Goal: Task Accomplishment & Management: Complete application form

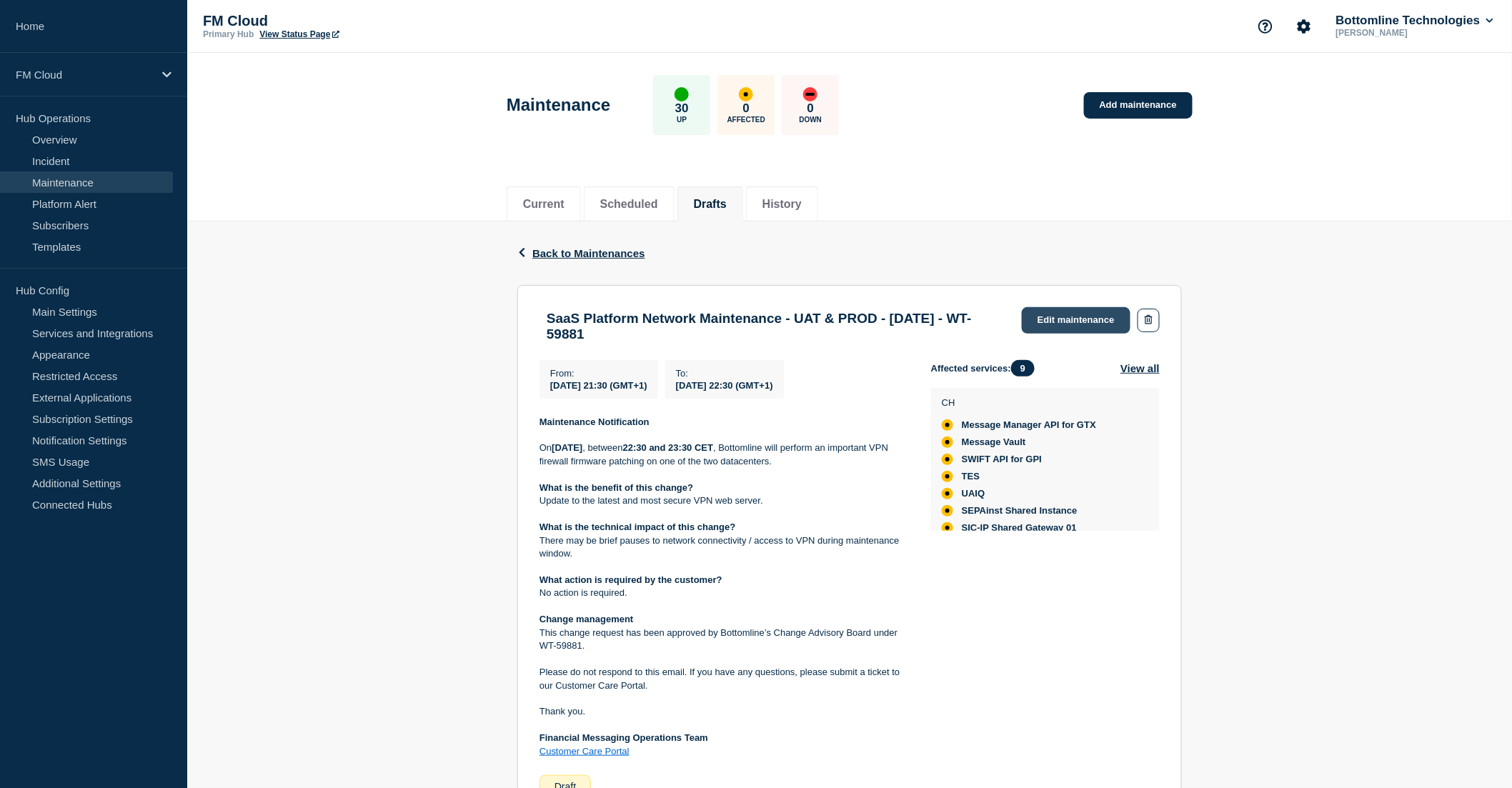
click at [1072, 318] on link "Edit maintenance" at bounding box center [1076, 320] width 109 height 26
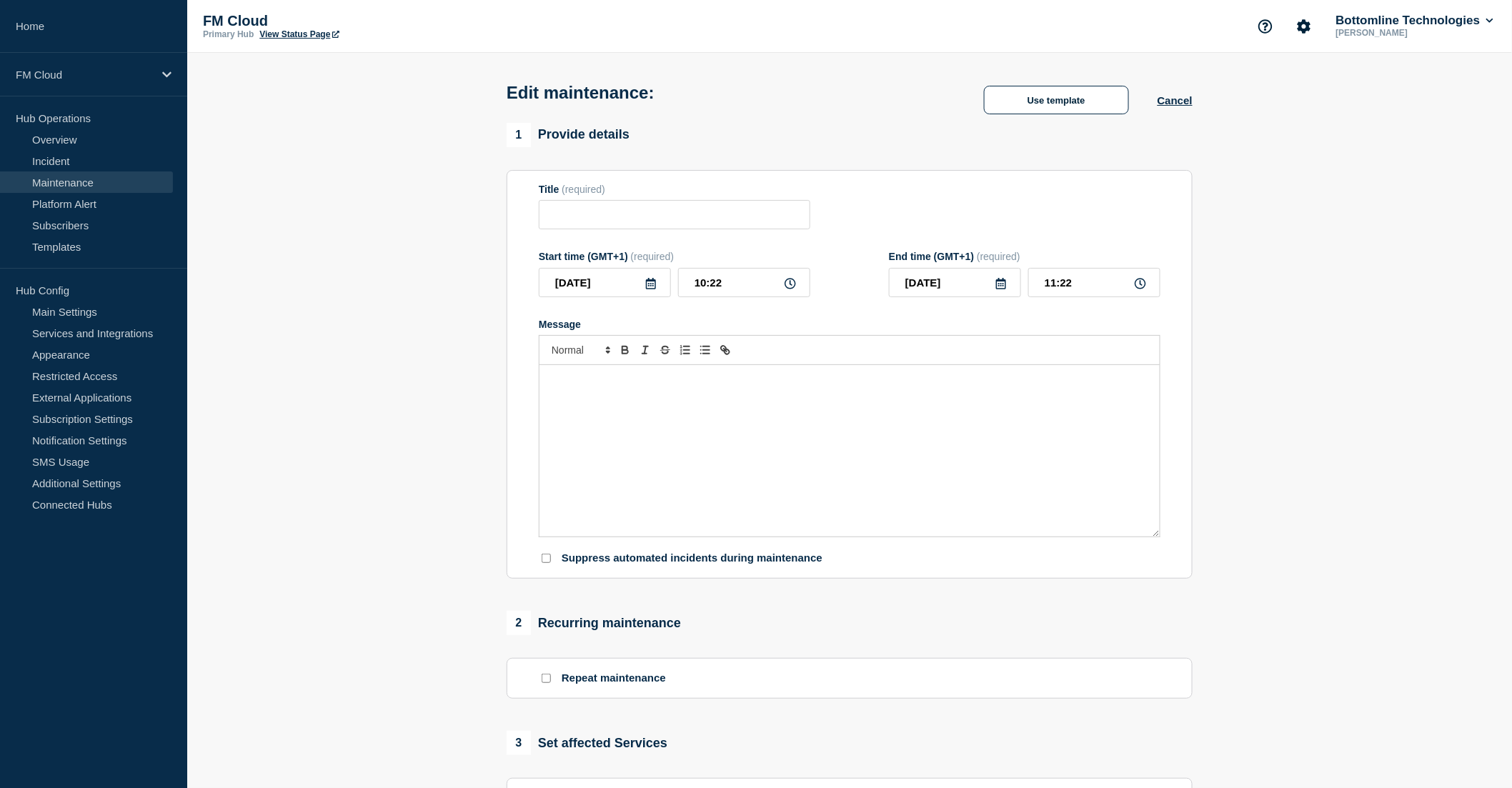
type input "SaaS Platform Network Maintenance - UAT & PROD - [DATE] - WT-59881"
type input "2025-10-04"
type input "21:30"
type input "2025-10-04"
type input "22:30"
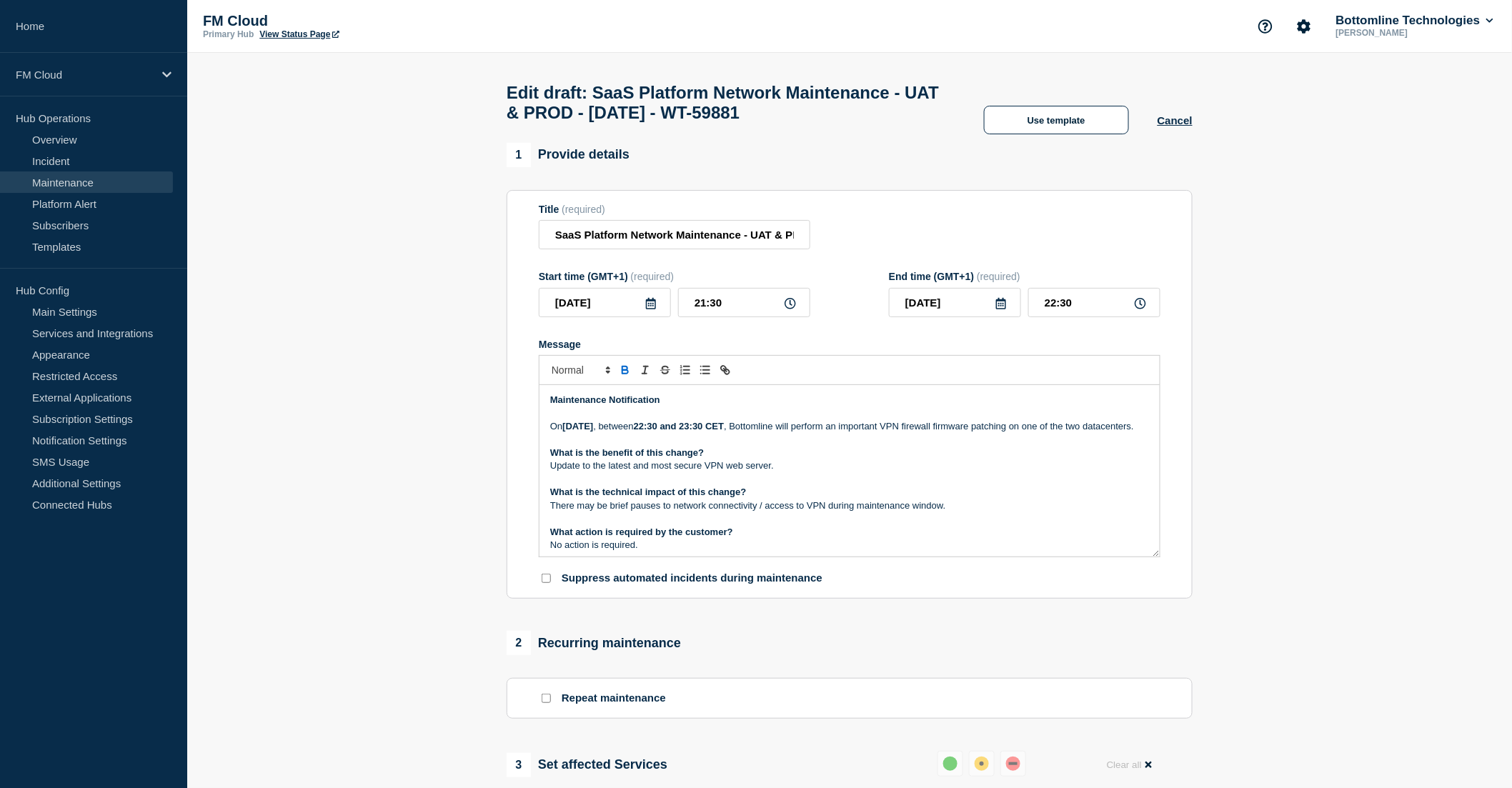
click at [1094, 433] on p "[DATE][DATE] , between 22:30 and 23:30 CET , Bottomline will perform an importa…" at bounding box center [850, 426] width 599 height 13
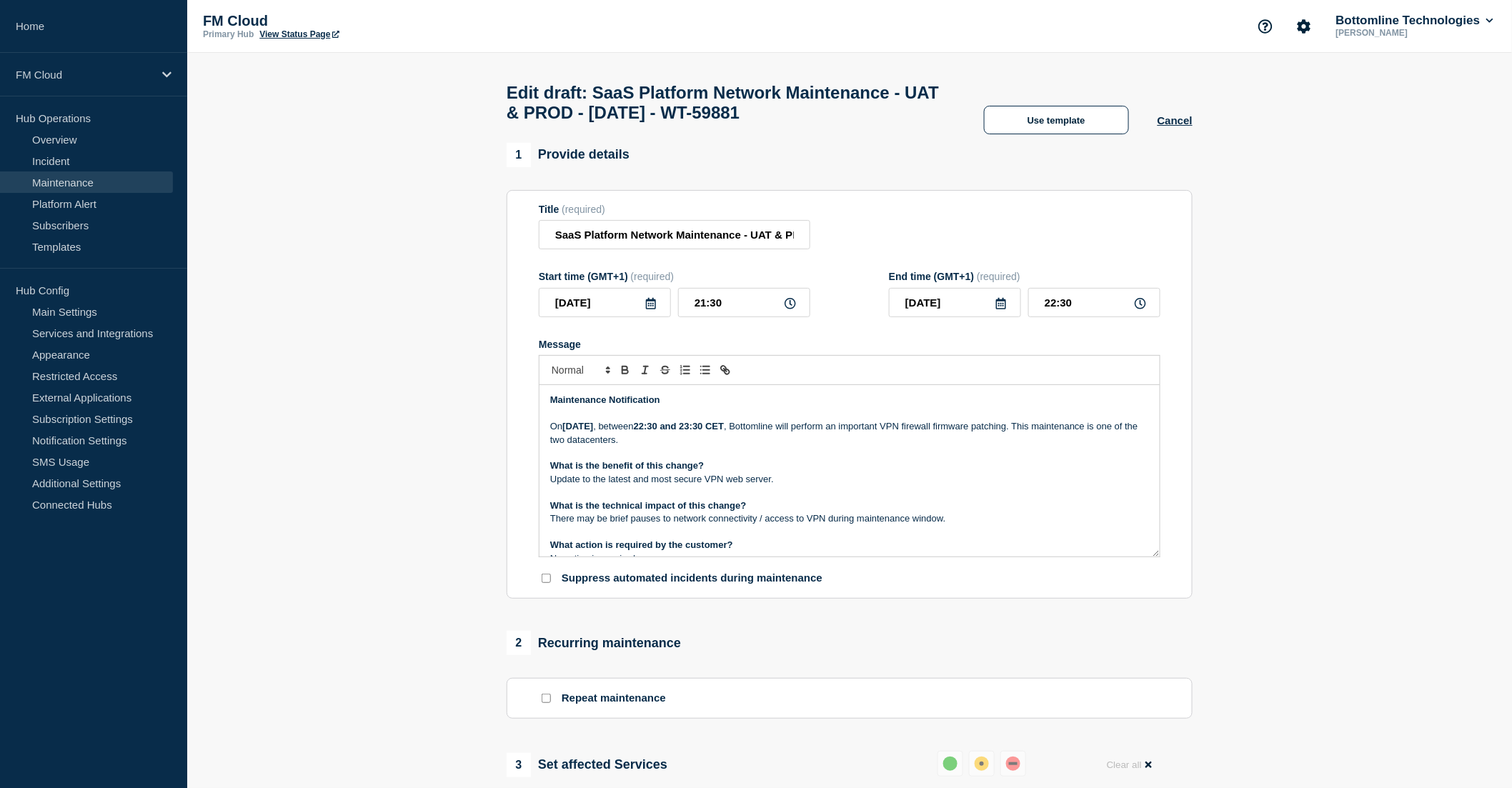
click at [605, 447] on p "On Saturday 04 October 2025 , between 22:30 and 23:30 CET , Bottomline will per…" at bounding box center [850, 433] width 599 height 26
click at [821, 446] on p "On Saturday 04 October 2025 , between 22:30 and 23:30 CET , Bottomline will per…" at bounding box center [850, 433] width 599 height 26
click at [658, 447] on p "On Saturday 04 October 2025 , between 22:30 and 23:30 CET , Bottomline will per…" at bounding box center [850, 433] width 599 height 26
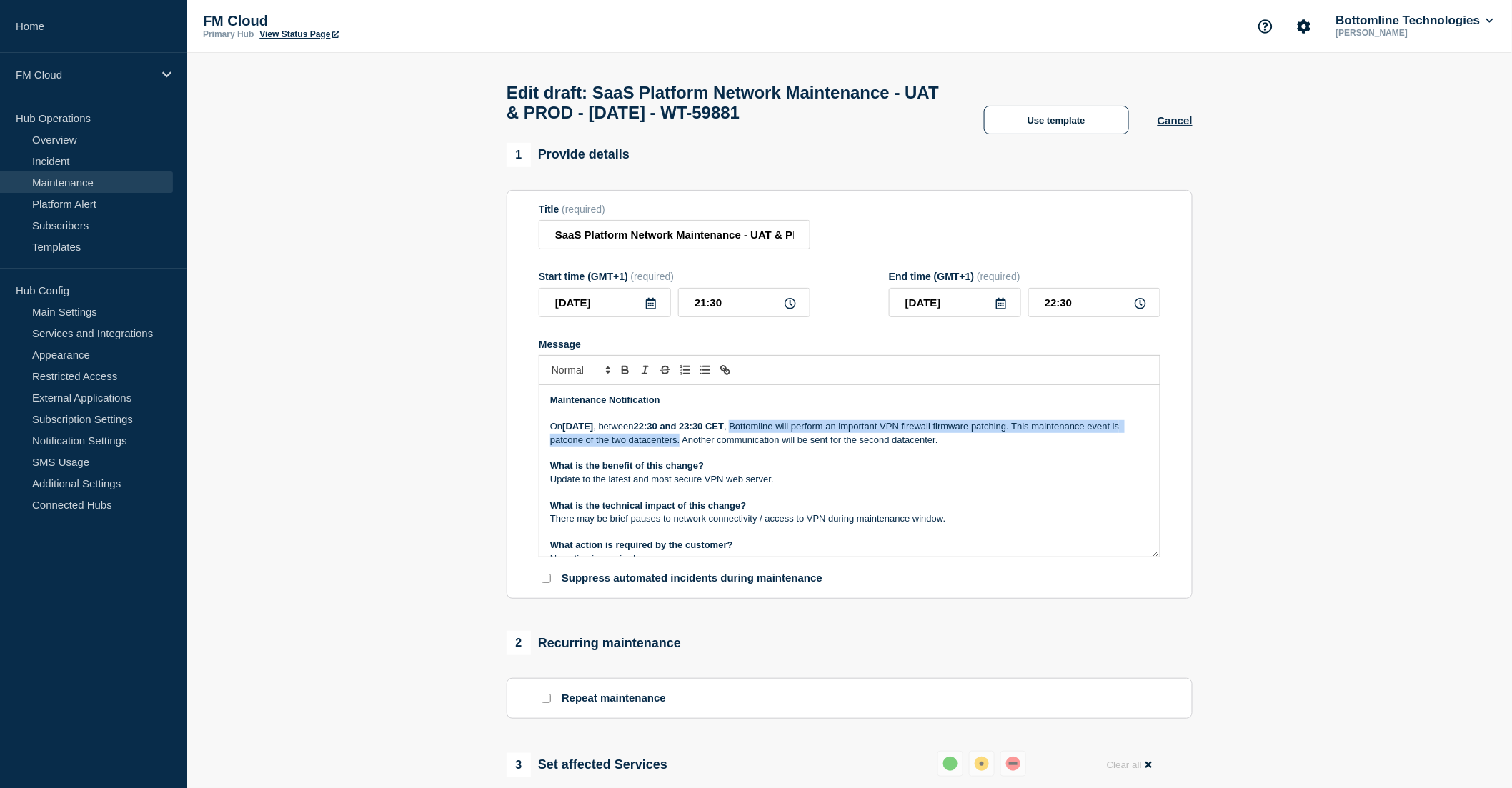
drag, startPoint x: 819, startPoint y: 432, endPoint x: 769, endPoint y: 447, distance: 52.2
click at [769, 447] on p "On Saturday 04 October 2025 , between 22:30 and 23:30 CET , Bottomline will per…" at bounding box center [850, 433] width 599 height 26
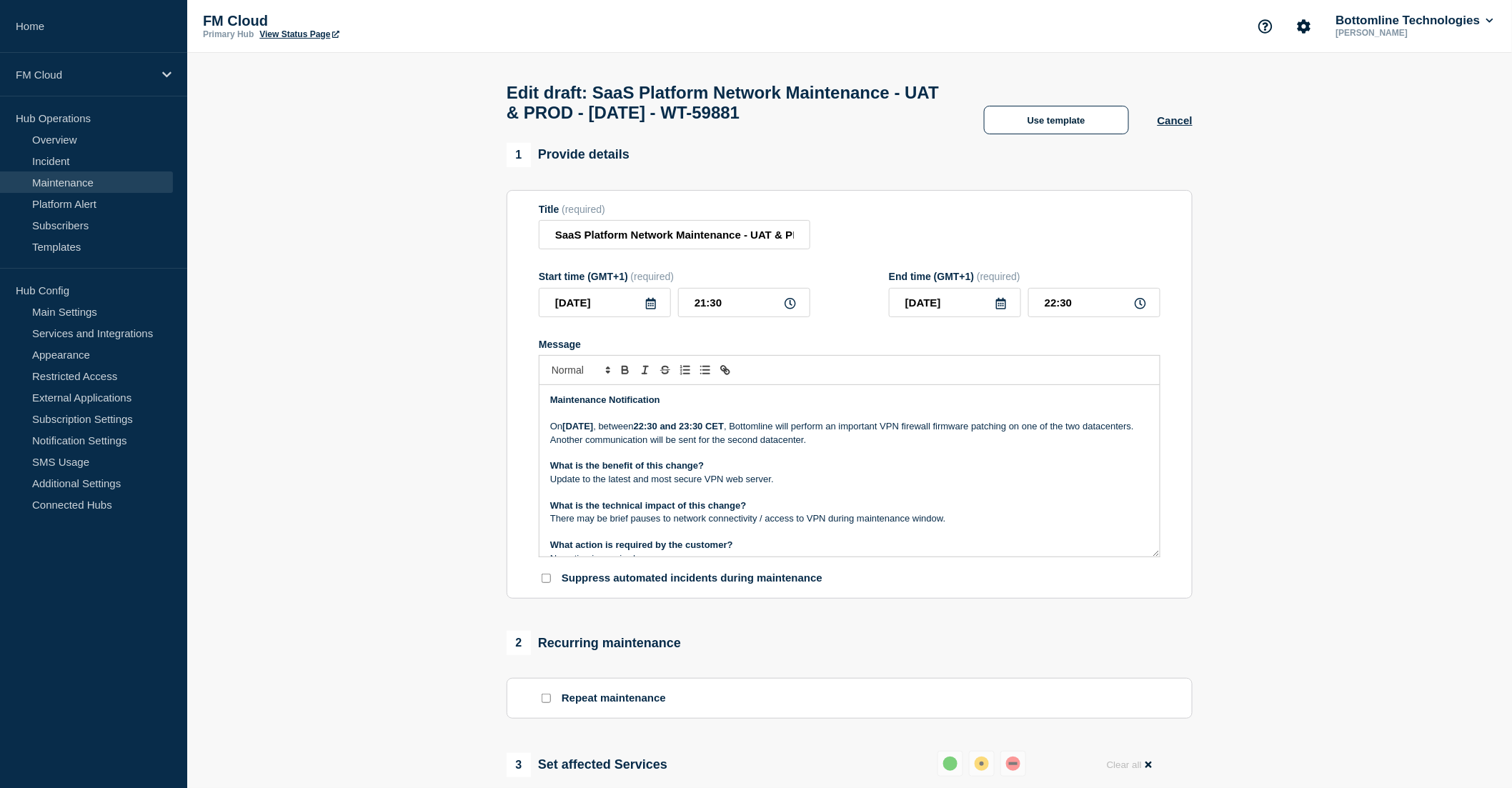
click at [908, 447] on p "On Saturday 04 October 2025 , between 22:30 and 23:30 CET , Bottomline will per…" at bounding box center [850, 433] width 599 height 26
click at [780, 486] on p "Update to the latest and most secure VPN web server." at bounding box center [850, 480] width 599 height 13
click at [973, 525] on p "There may be brief pauses to network connectivity / access to VPN during mainte…" at bounding box center [850, 519] width 599 height 13
click at [745, 538] on p "Note that this maintenance only impacts" at bounding box center [850, 533] width 599 height 13
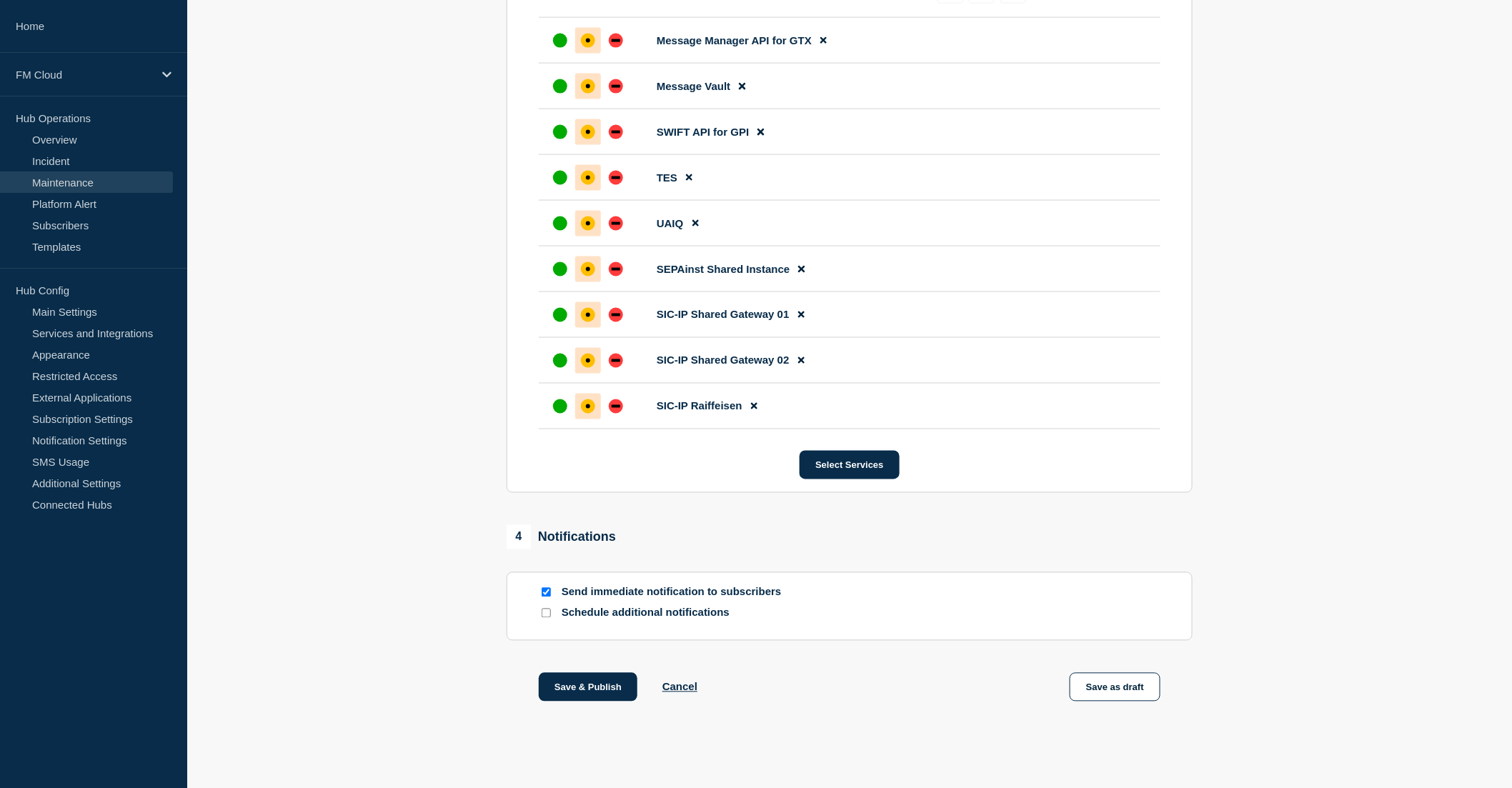
scroll to position [858, 0]
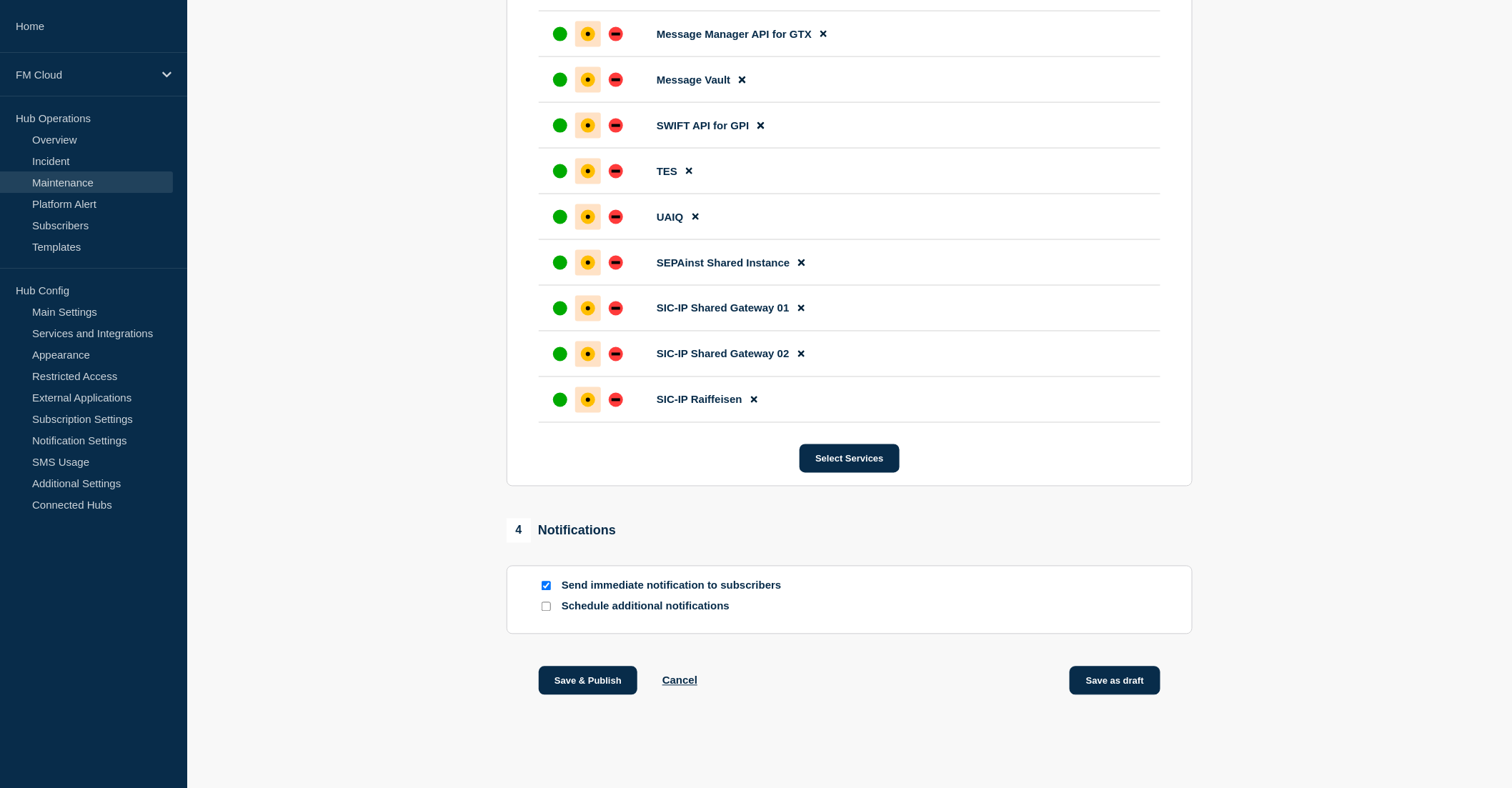
click at [1119, 680] on button "Save as draft" at bounding box center [1115, 681] width 91 height 28
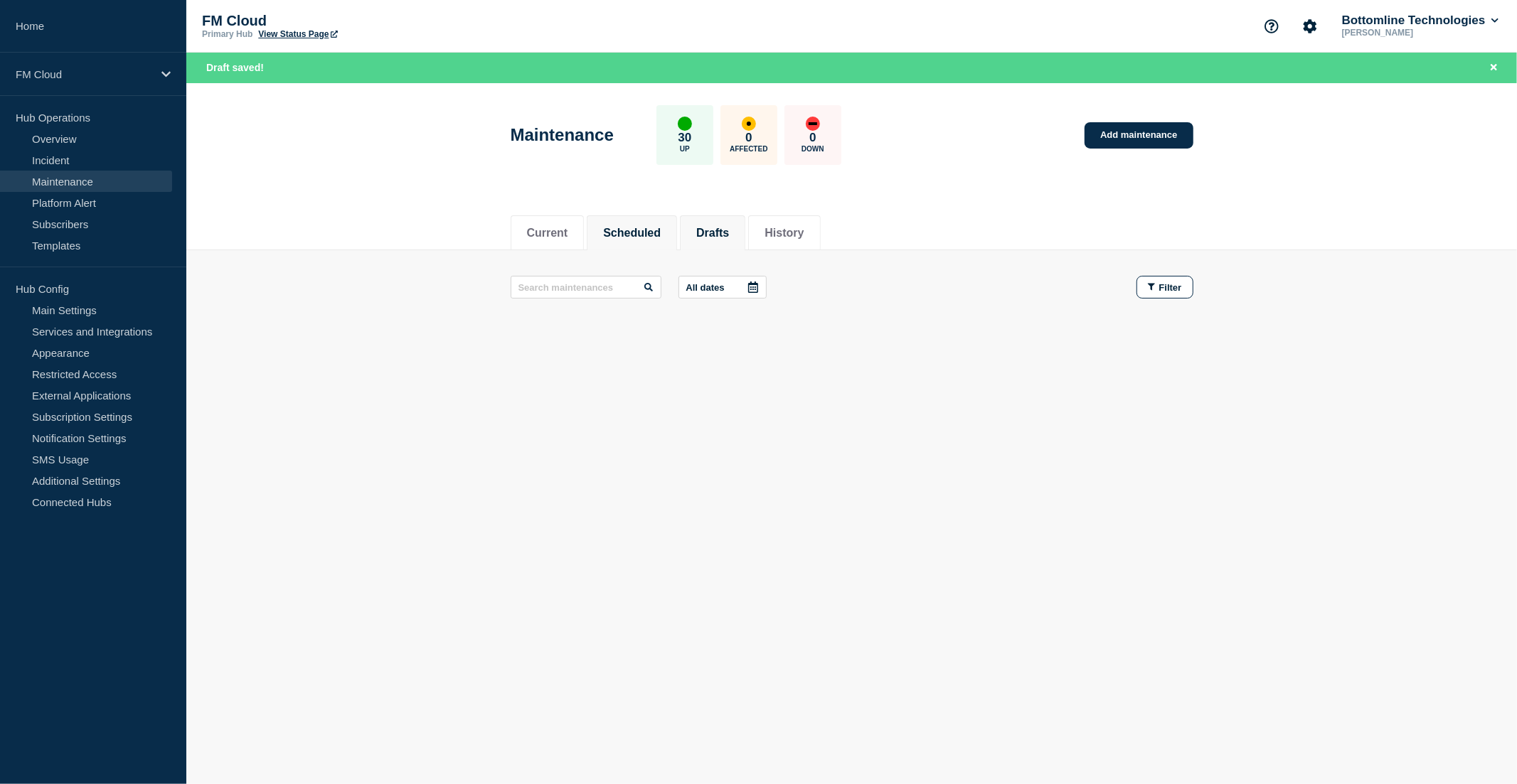
click at [729, 236] on button "Drafts" at bounding box center [712, 234] width 33 height 13
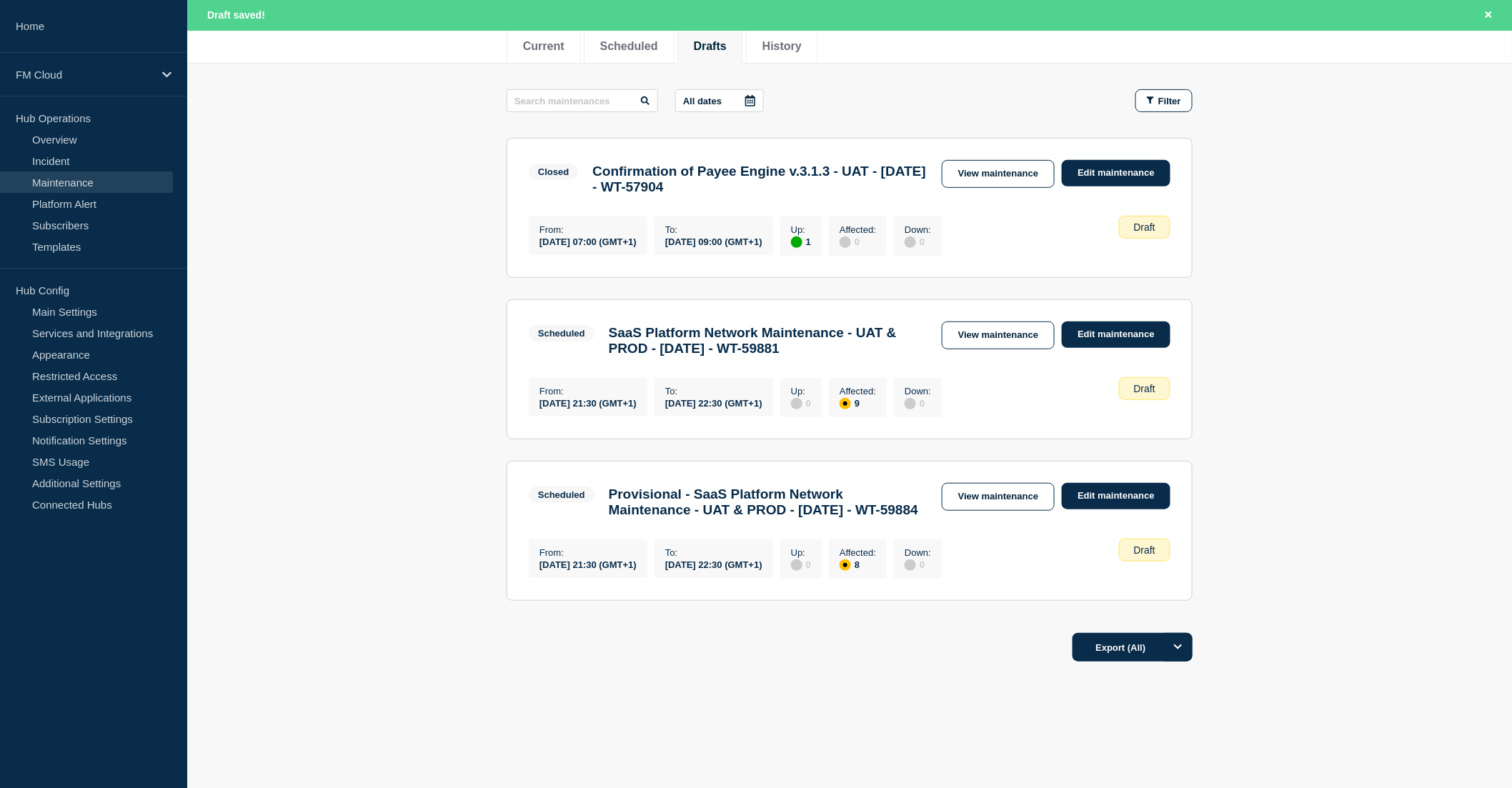
scroll to position [236, 0]
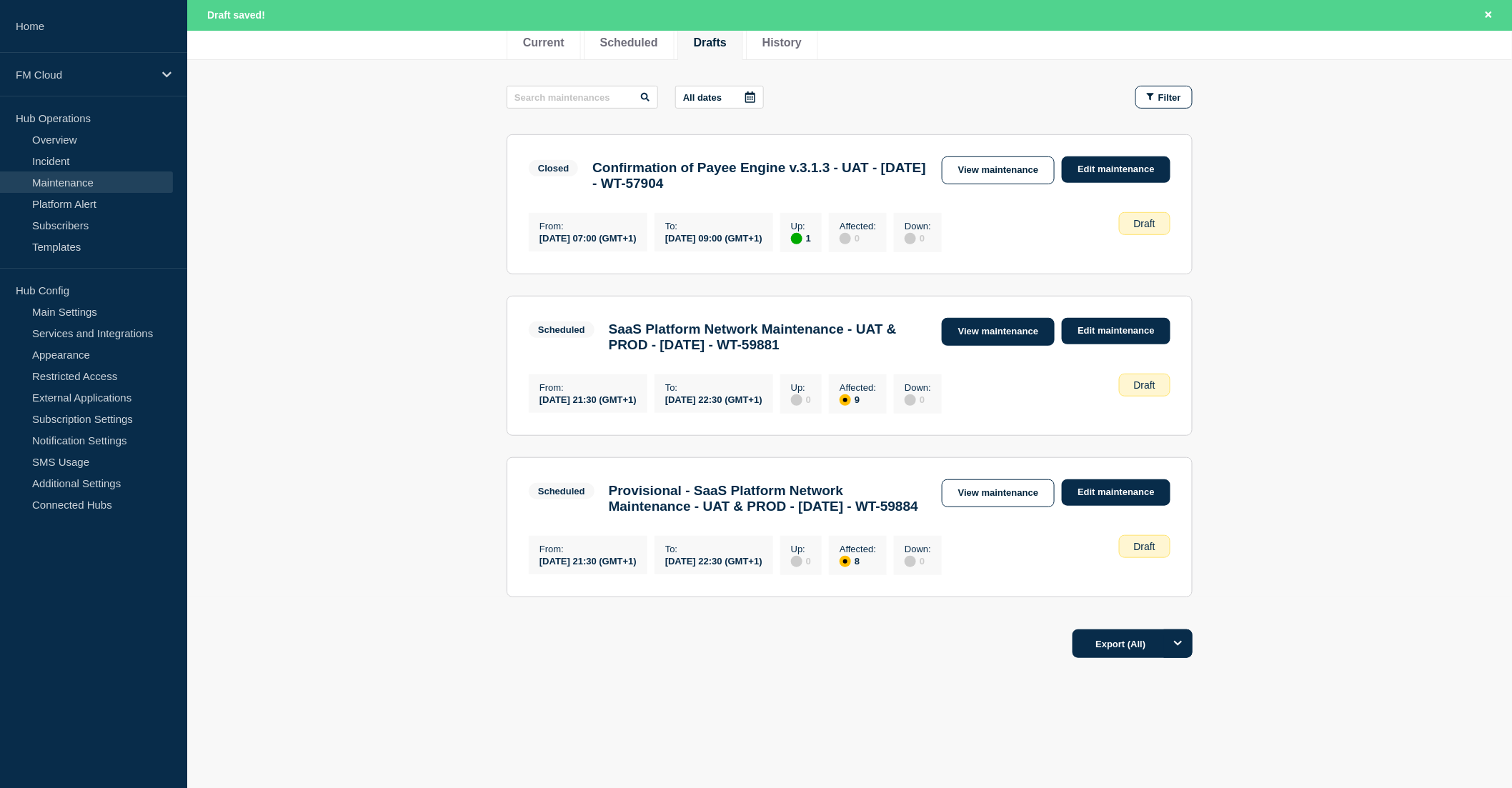
click at [1005, 318] on link "View maintenance" at bounding box center [998, 332] width 113 height 28
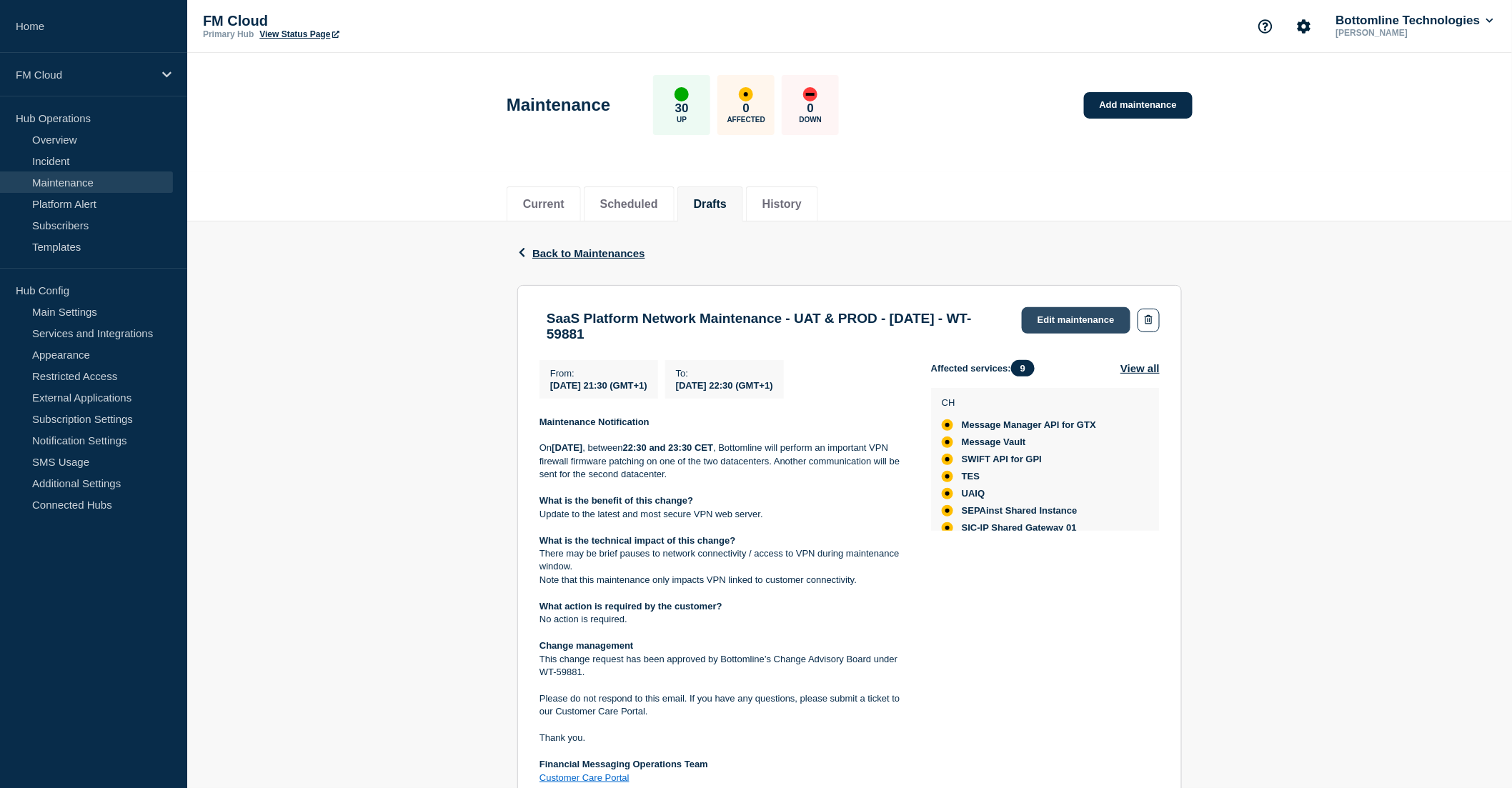
click at [1087, 319] on link "Edit maintenance" at bounding box center [1076, 320] width 109 height 26
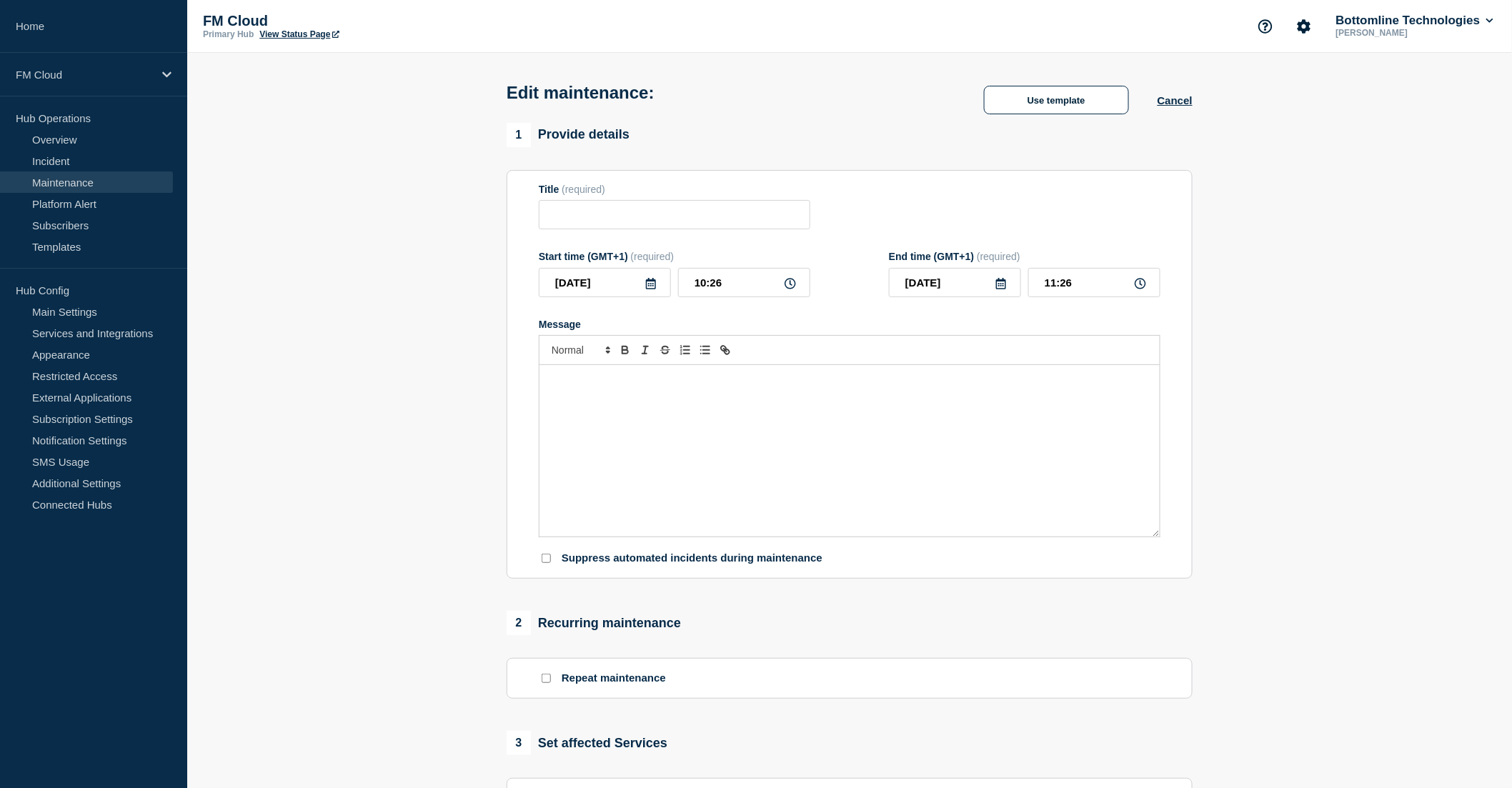
type input "SaaS Platform Network Maintenance - UAT & PROD - [DATE] - WT-59881"
type input "2025-10-04"
type input "21:30"
type input "2025-10-04"
type input "22:30"
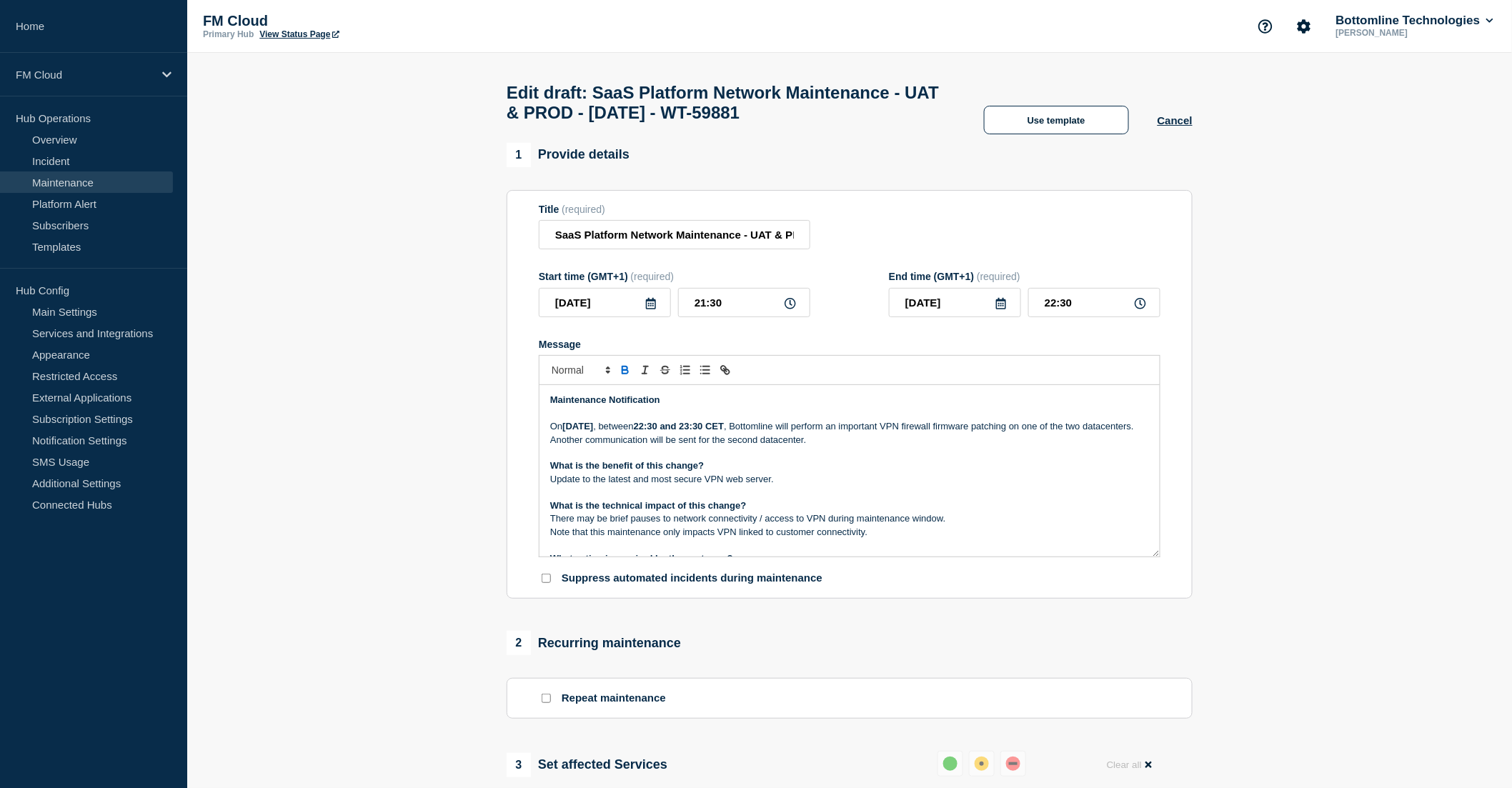
click at [689, 447] on p "On Saturday 04 October 2025 , between 22:30 and 23:30 CET , Bottomline will per…" at bounding box center [850, 433] width 599 height 26
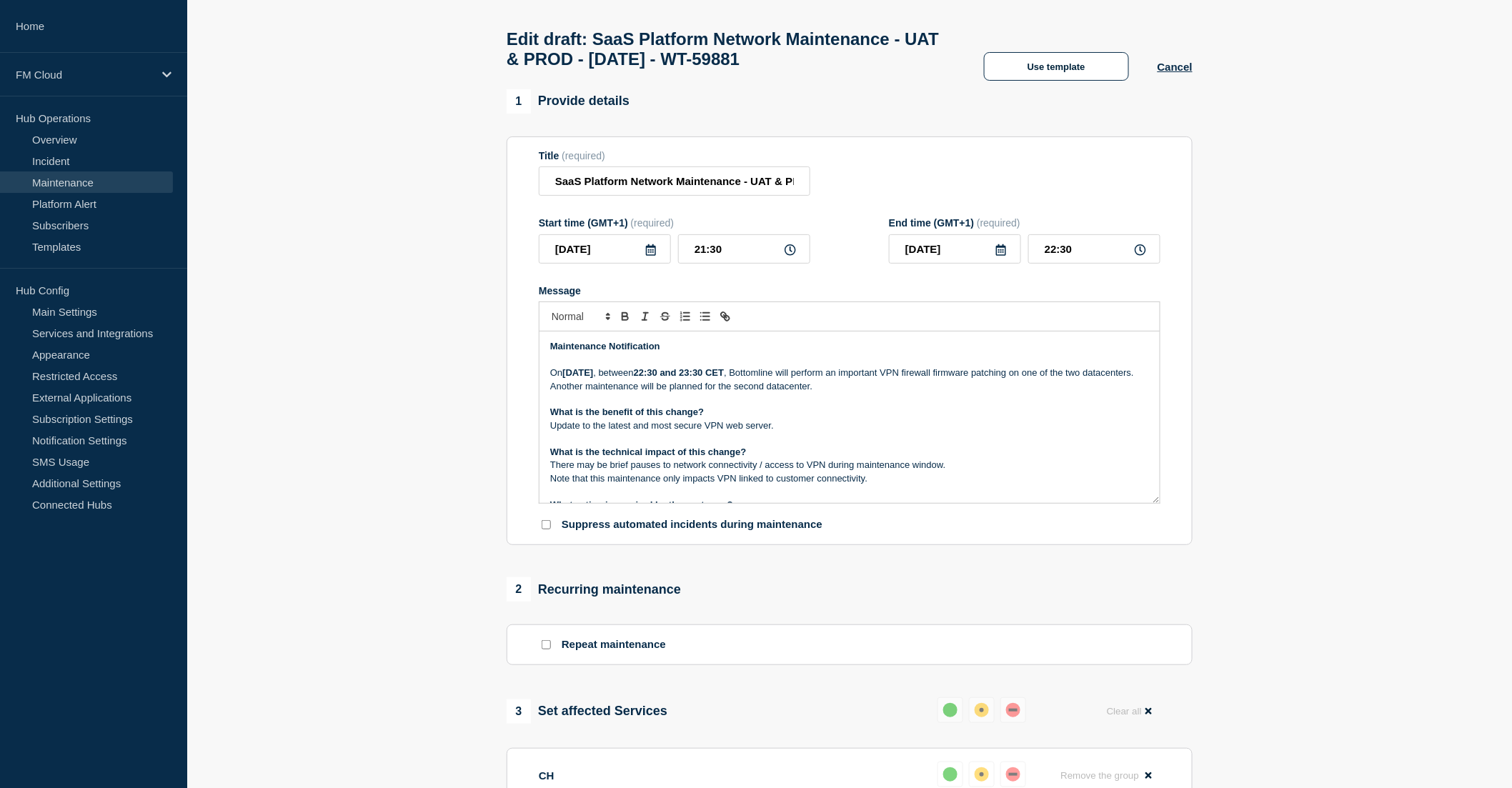
scroll to position [79, 0]
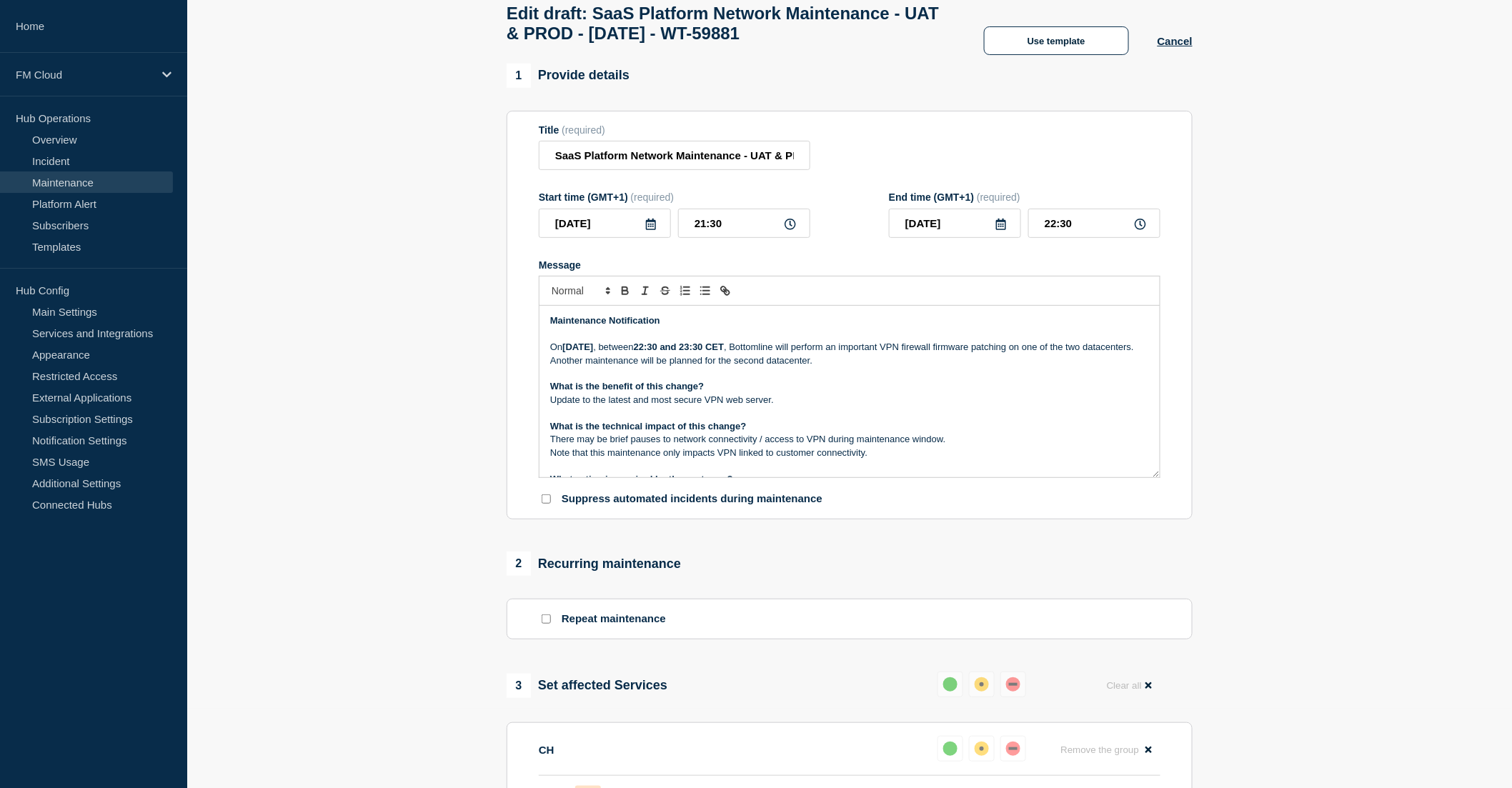
click at [640, 367] on p "On Saturday 04 October 2025 , between 22:30 and 23:30 CET , Bottomline will per…" at bounding box center [850, 354] width 599 height 26
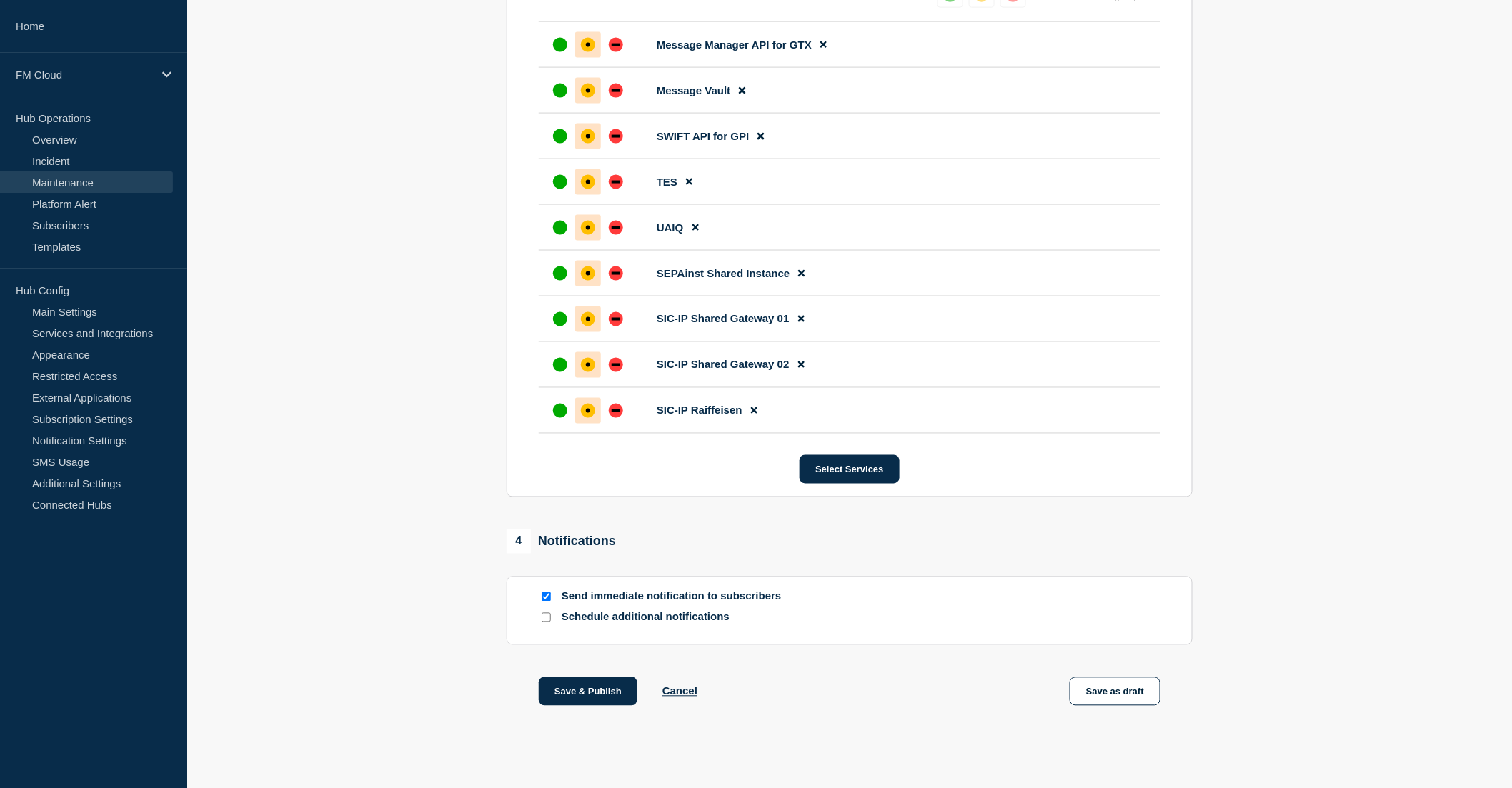
scroll to position [858, 0]
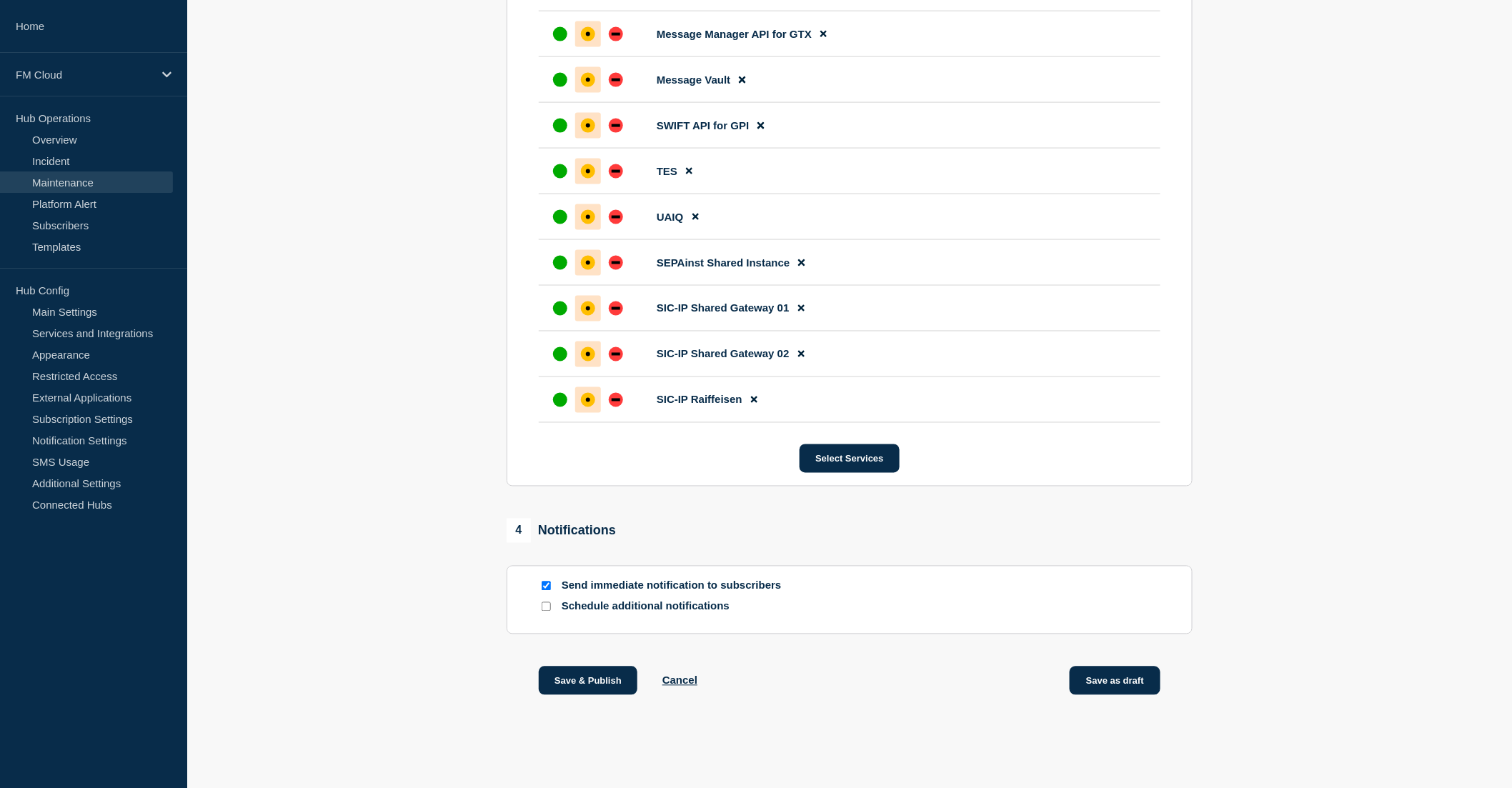
click at [1140, 683] on button "Save as draft" at bounding box center [1115, 681] width 91 height 28
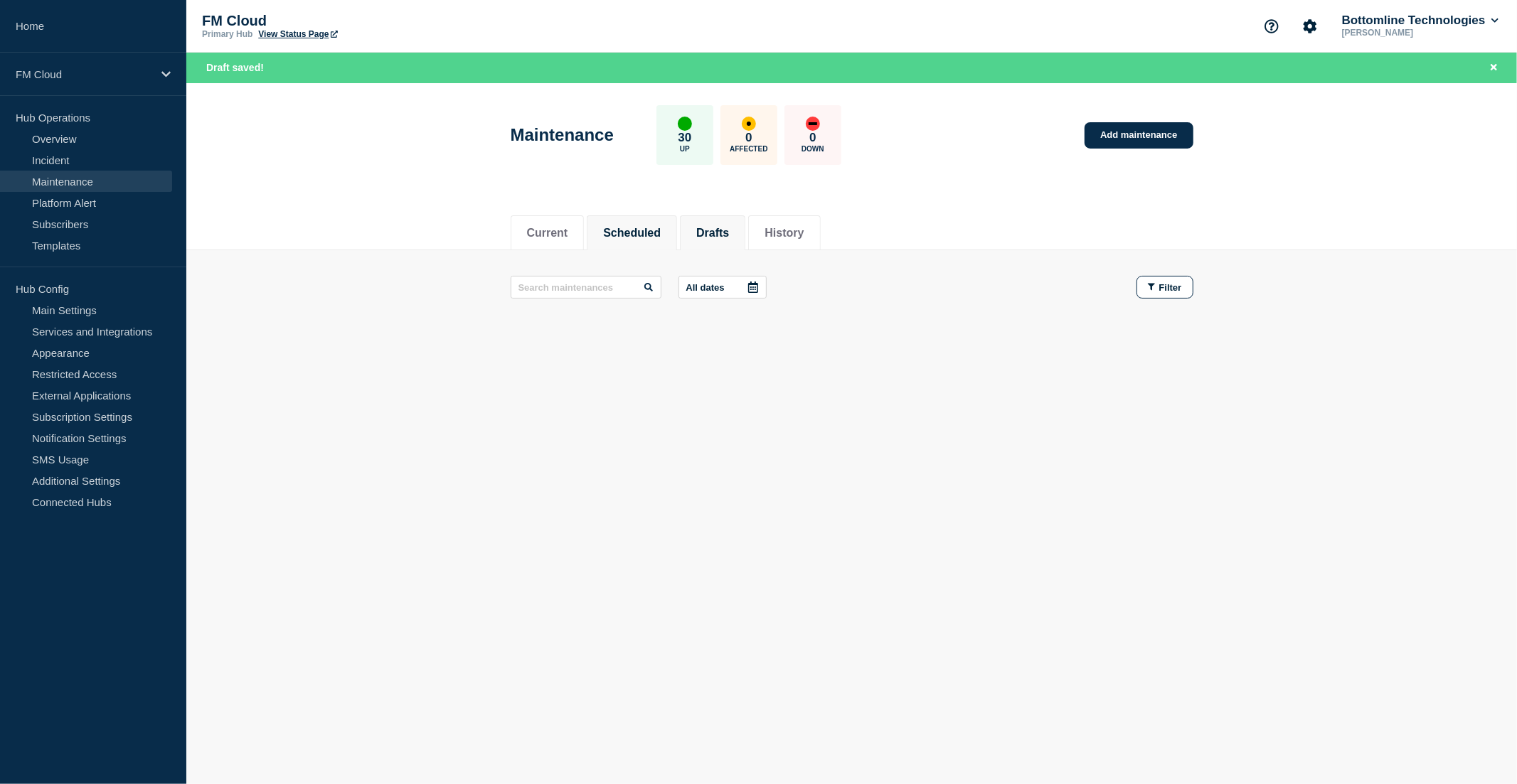
click at [722, 227] on button "Drafts" at bounding box center [712, 234] width 33 height 13
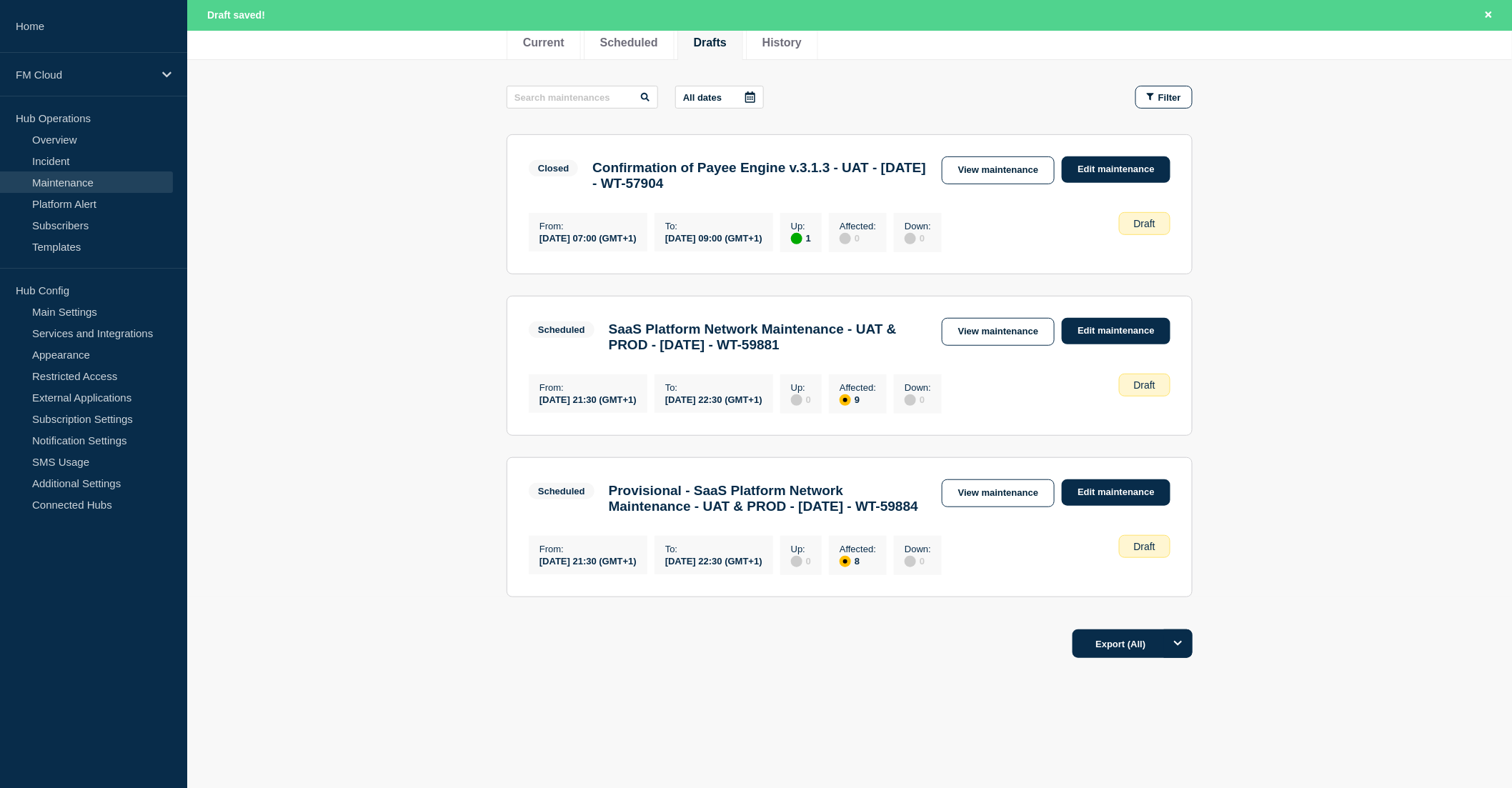
scroll to position [236, 0]
click at [1009, 318] on link "View maintenance" at bounding box center [998, 332] width 113 height 28
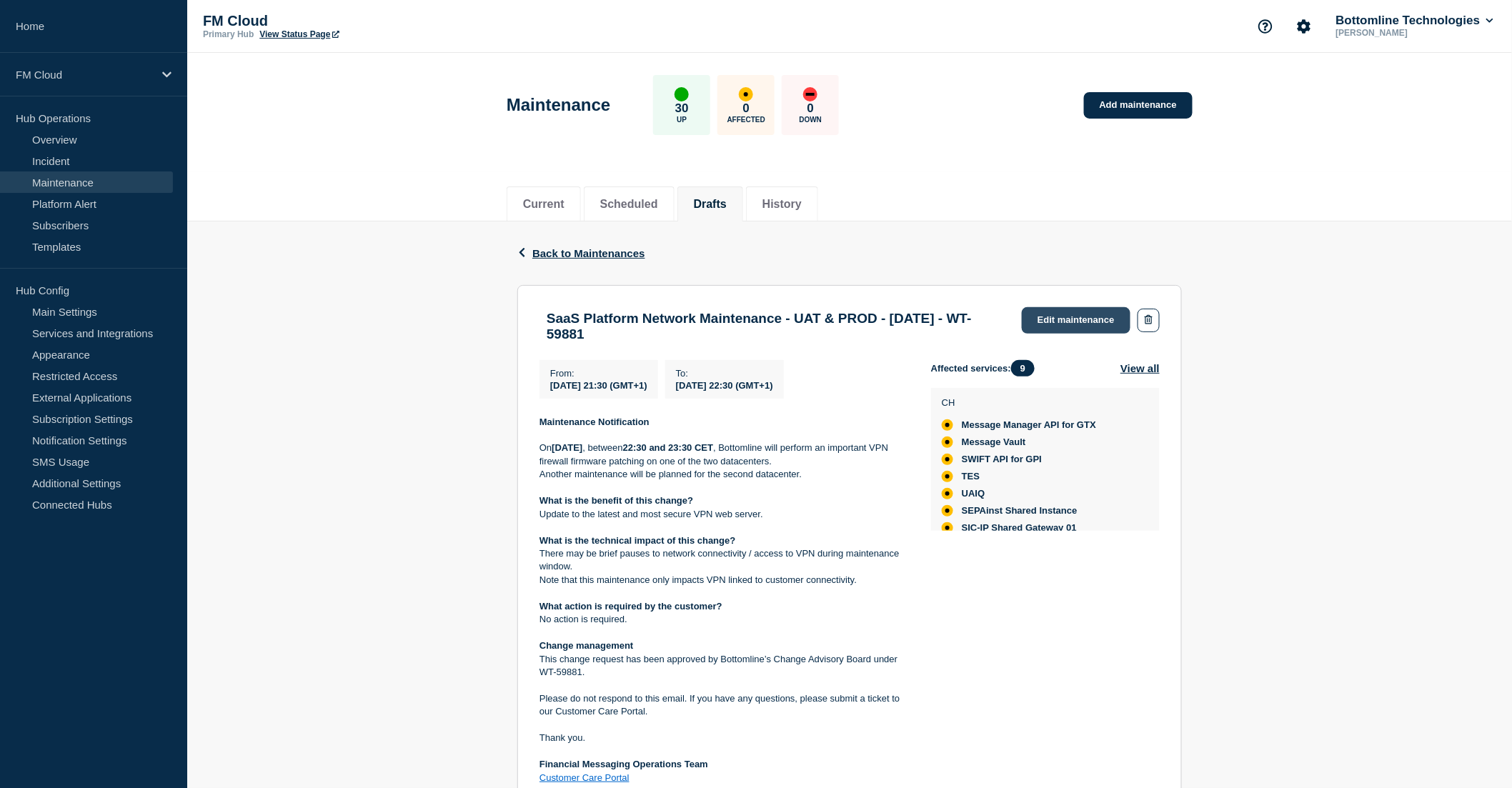
click at [1047, 318] on link "Edit maintenance" at bounding box center [1076, 320] width 109 height 26
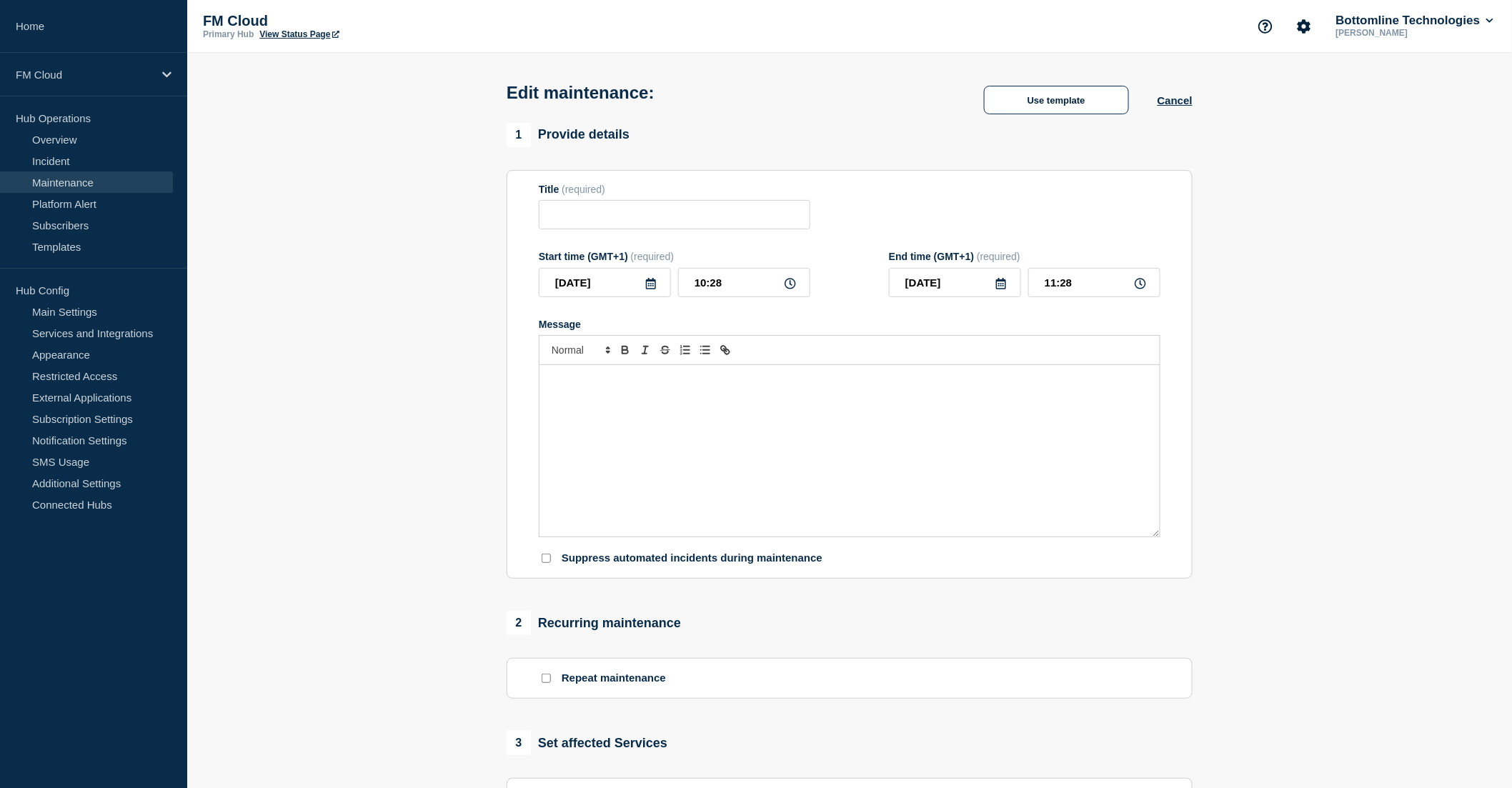
type input "SaaS Platform Network Maintenance - UAT & PROD - [DATE] - WT-59881"
type input "2025-10-04"
type input "21:30"
type input "2025-10-04"
type input "22:30"
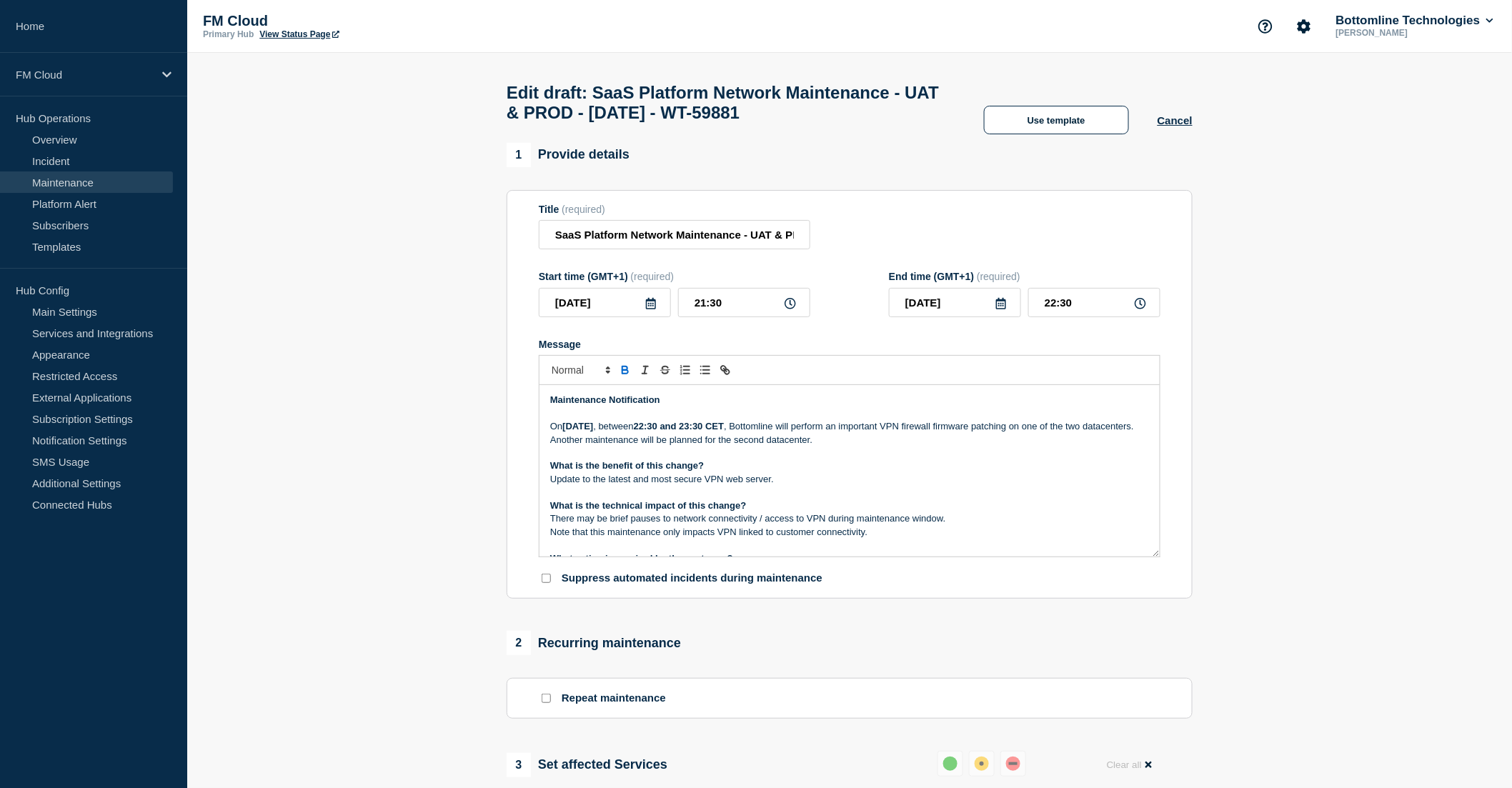
click at [831, 447] on p "Another maintenance will be planned for the second datacenter." at bounding box center [850, 440] width 599 height 13
click at [702, 447] on p "Another maintenance will be planned for the second datacenter." at bounding box center [850, 440] width 599 height 13
click at [877, 447] on p "Another maintenance will be planned and announced for the second datacenter." at bounding box center [850, 440] width 599 height 13
click at [884, 447] on p "Another maintenance will be planned and announced for the second datacenter ()." at bounding box center [850, 440] width 599 height 13
click at [958, 433] on p "[DATE][DATE] , between 22:30 and 23:30 CET , Bottomline will perform an importa…" at bounding box center [850, 426] width 599 height 13
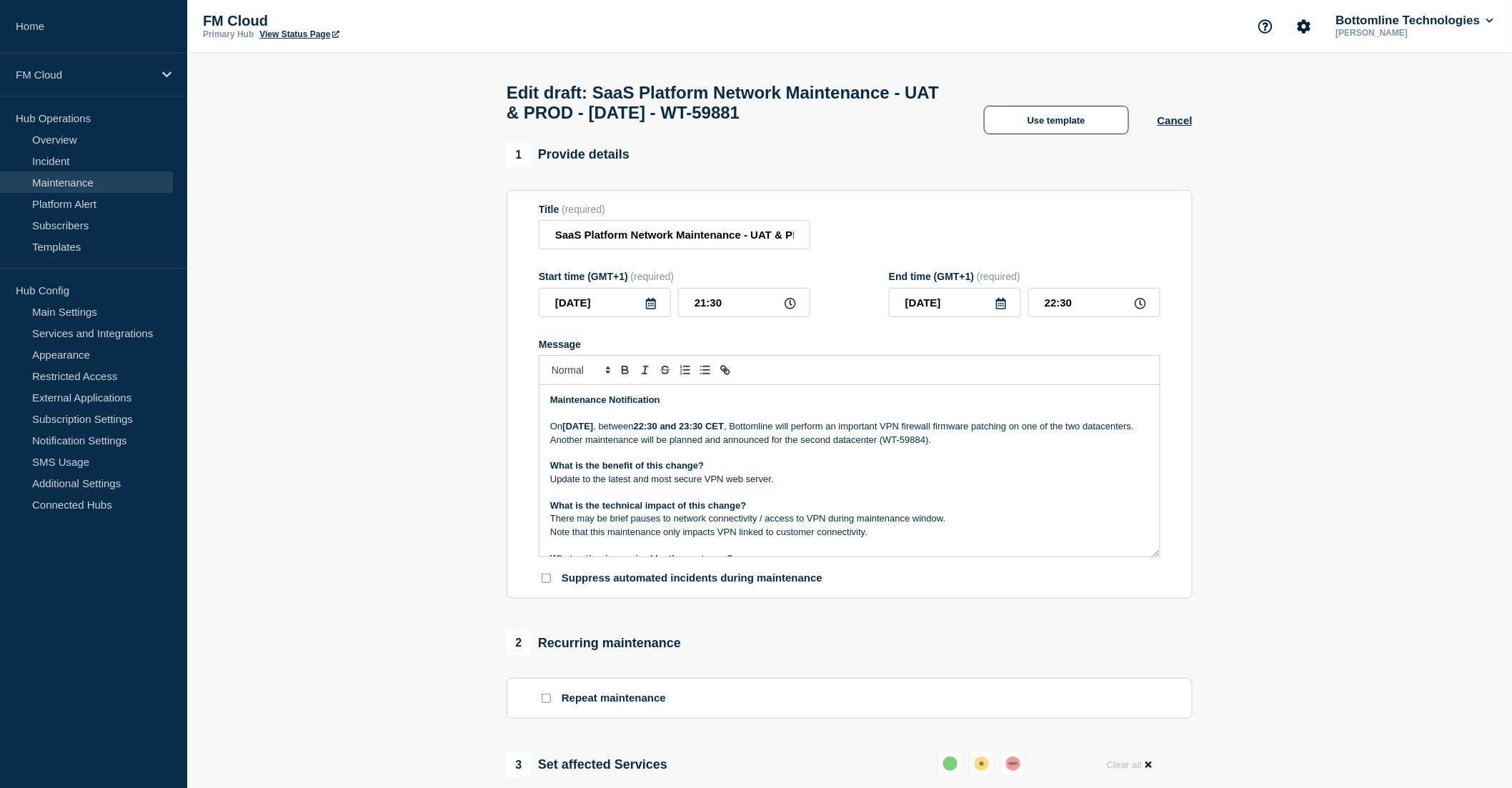
click at [953, 447] on p "Another maintenance will be planned and announced for the second datacenter (WT…" at bounding box center [850, 440] width 599 height 13
click at [641, 447] on p "Another maintenance will be planned and announced for the second datacenter (WT…" at bounding box center [850, 440] width 599 height 13
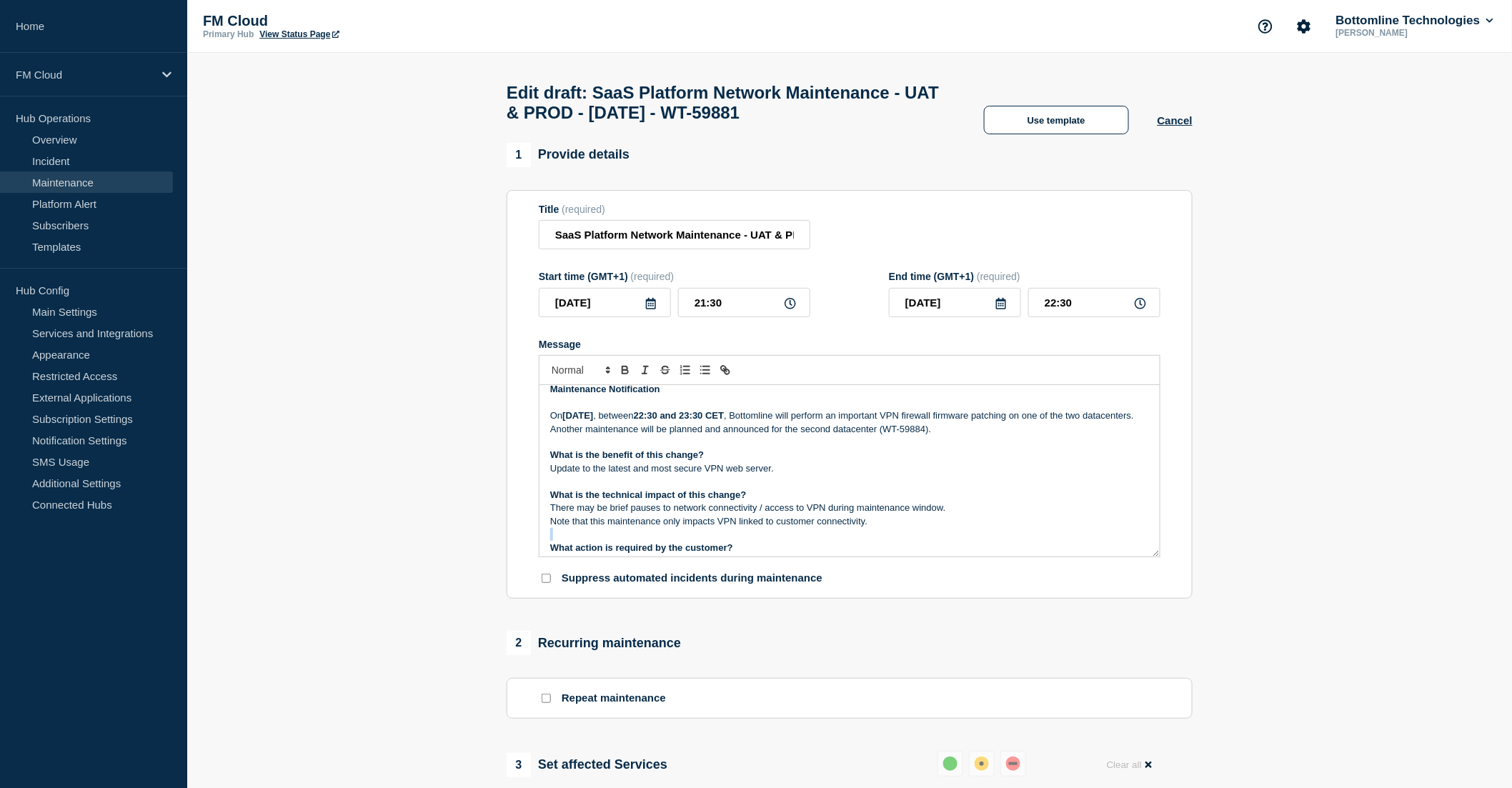
scroll to position [17, 0]
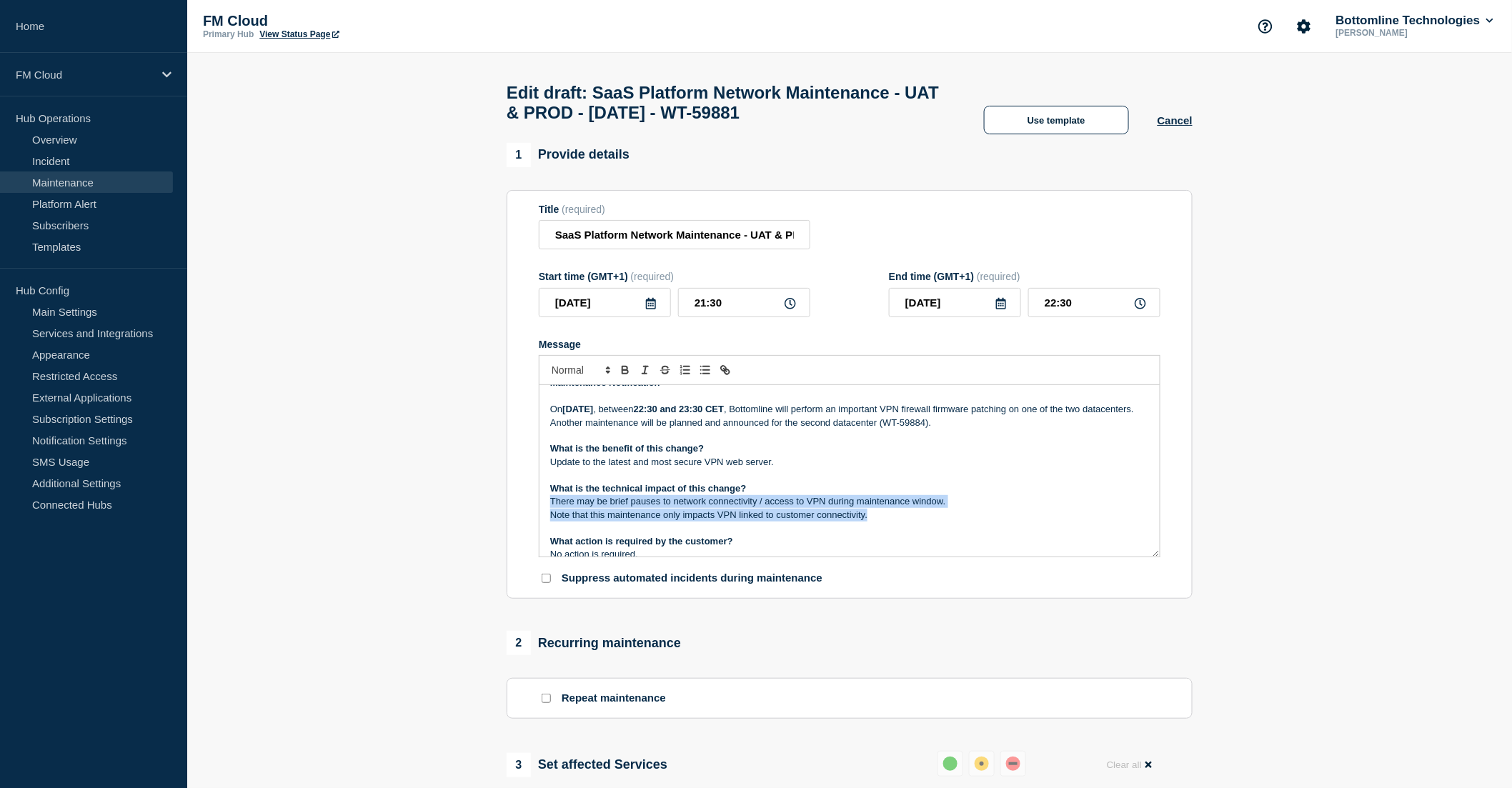
drag, startPoint x: 899, startPoint y: 550, endPoint x: 540, endPoint y: 527, distance: 359.7
click at [540, 527] on div "Maintenance Notification On Saturday 04 October 2025 , between 22:30 and 23:30 …" at bounding box center [850, 471] width 620 height 172
copy div "There may be brief pauses to network connectivity / access to VPN during mainte…"
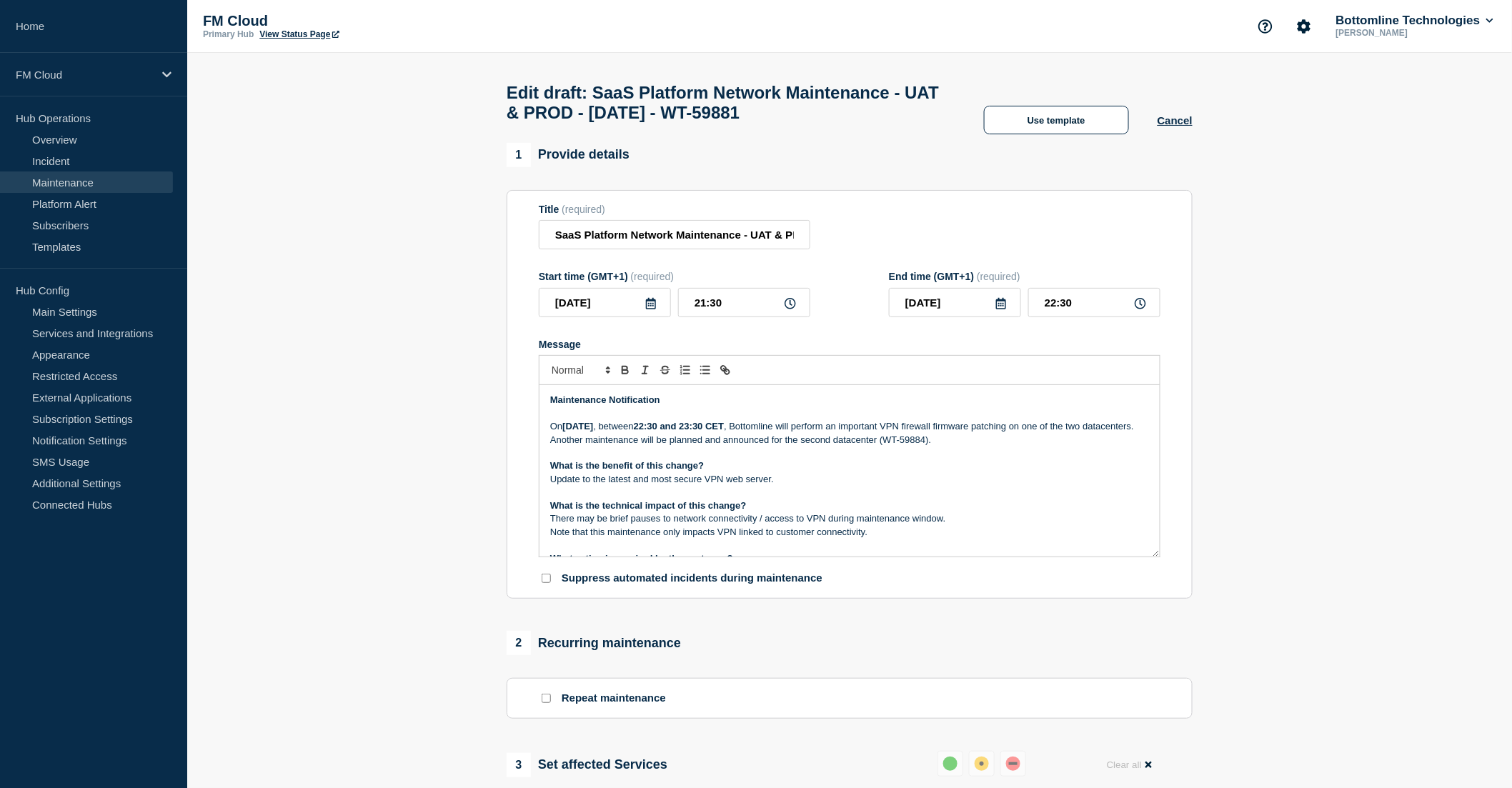
click at [978, 486] on p "Update to the latest and most secure VPN web server." at bounding box center [850, 480] width 599 height 13
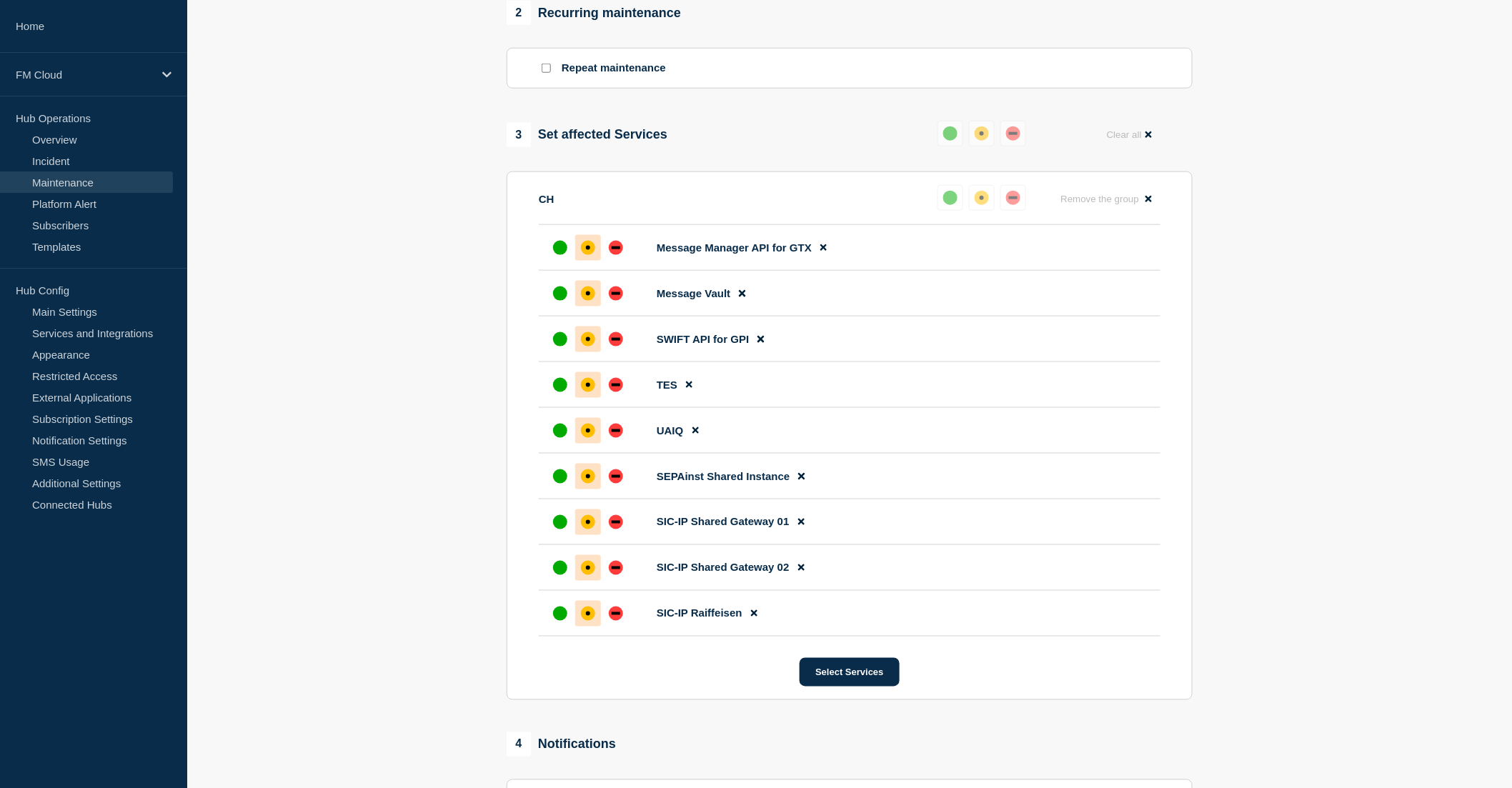
scroll to position [858, 0]
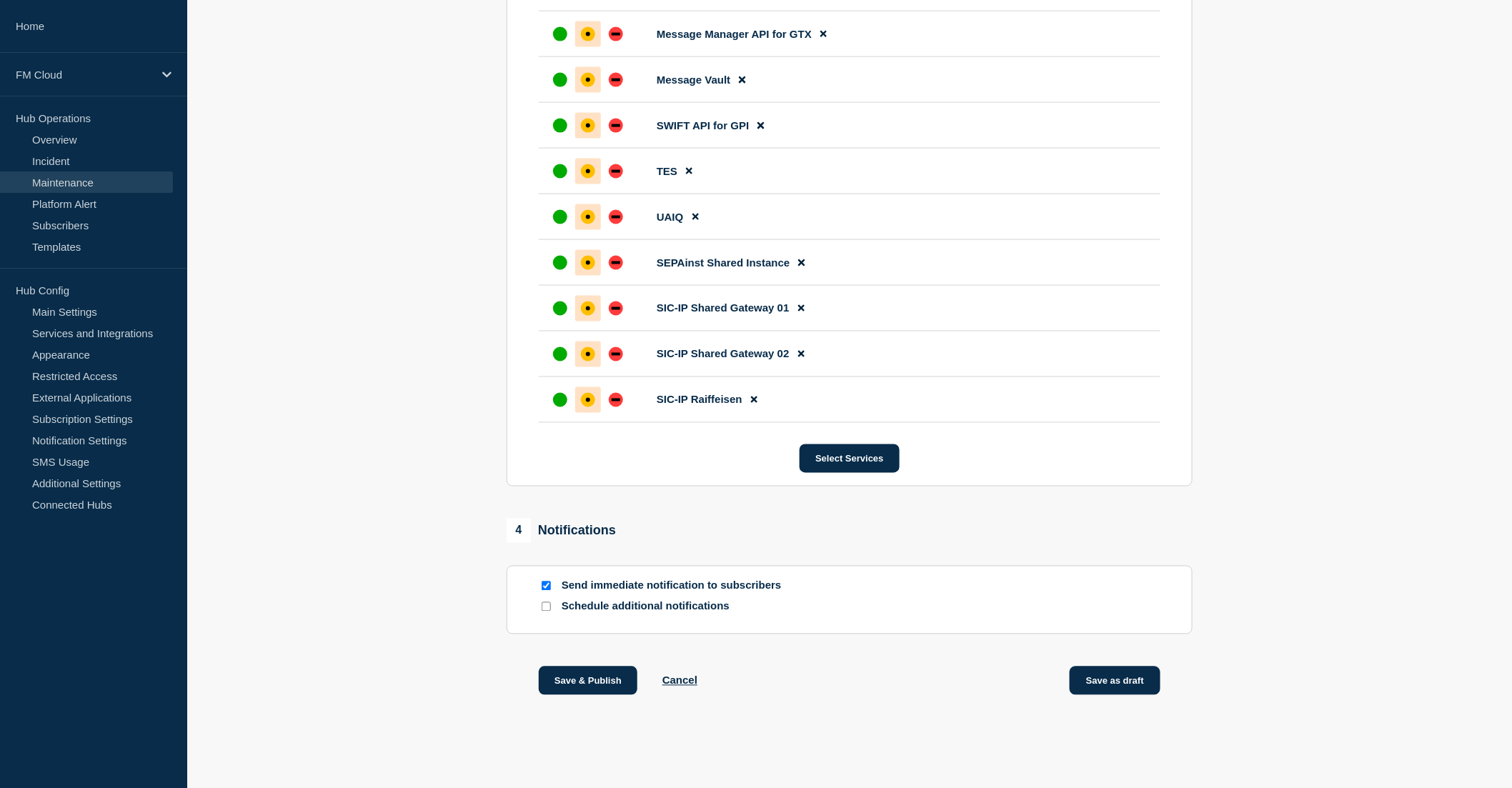
click at [1119, 682] on button "Save as draft" at bounding box center [1115, 681] width 91 height 28
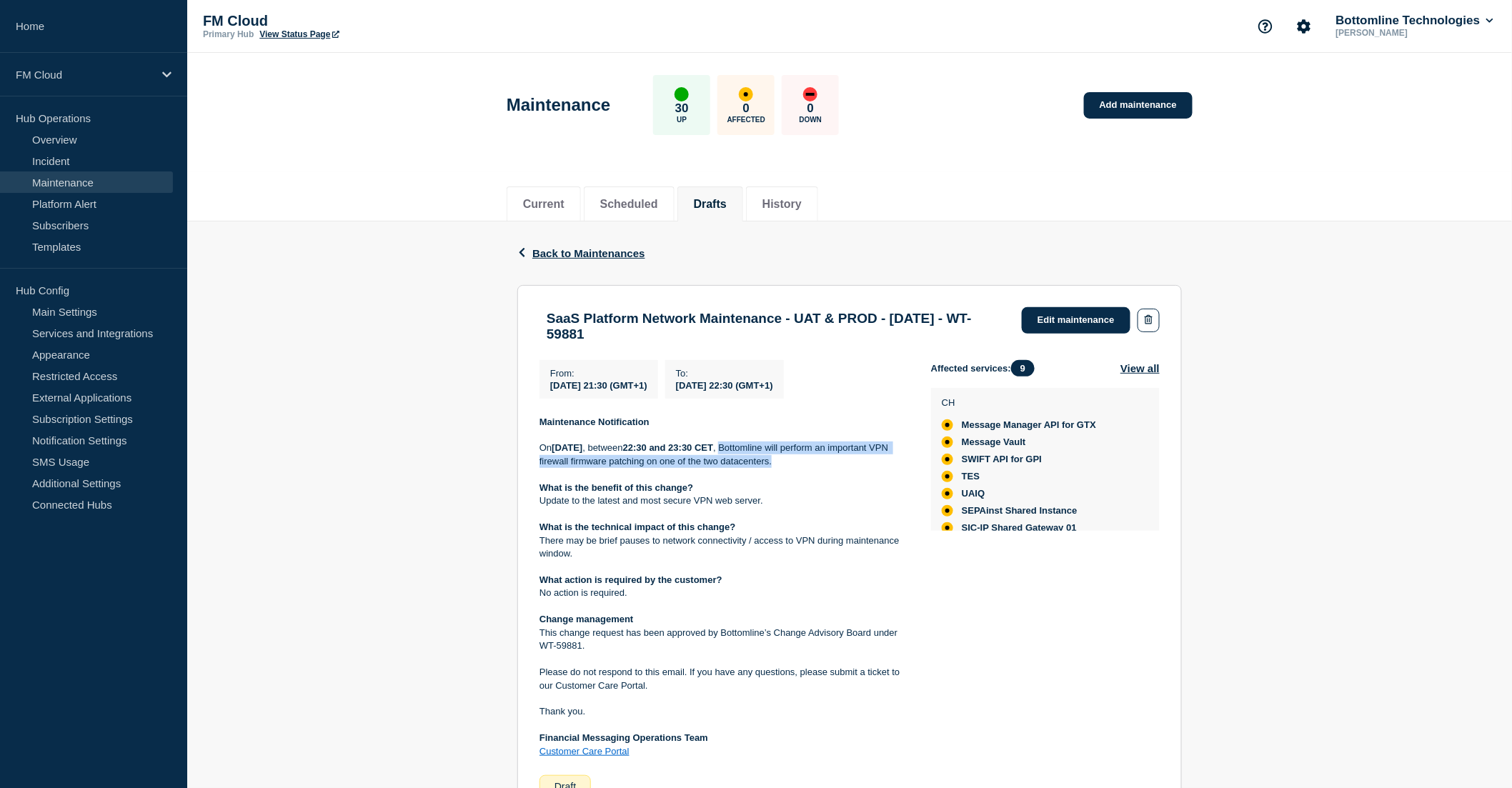
drag, startPoint x: 859, startPoint y: 470, endPoint x: 809, endPoint y: 458, distance: 51.4
click at [809, 458] on p "[DATE][DATE] , between 22:30 and 23:30 CET , Bottomline will perform an importa…" at bounding box center [724, 455] width 369 height 26
copy p "Bottomline will perform an important VPN firewall firmware patching on one of t…"
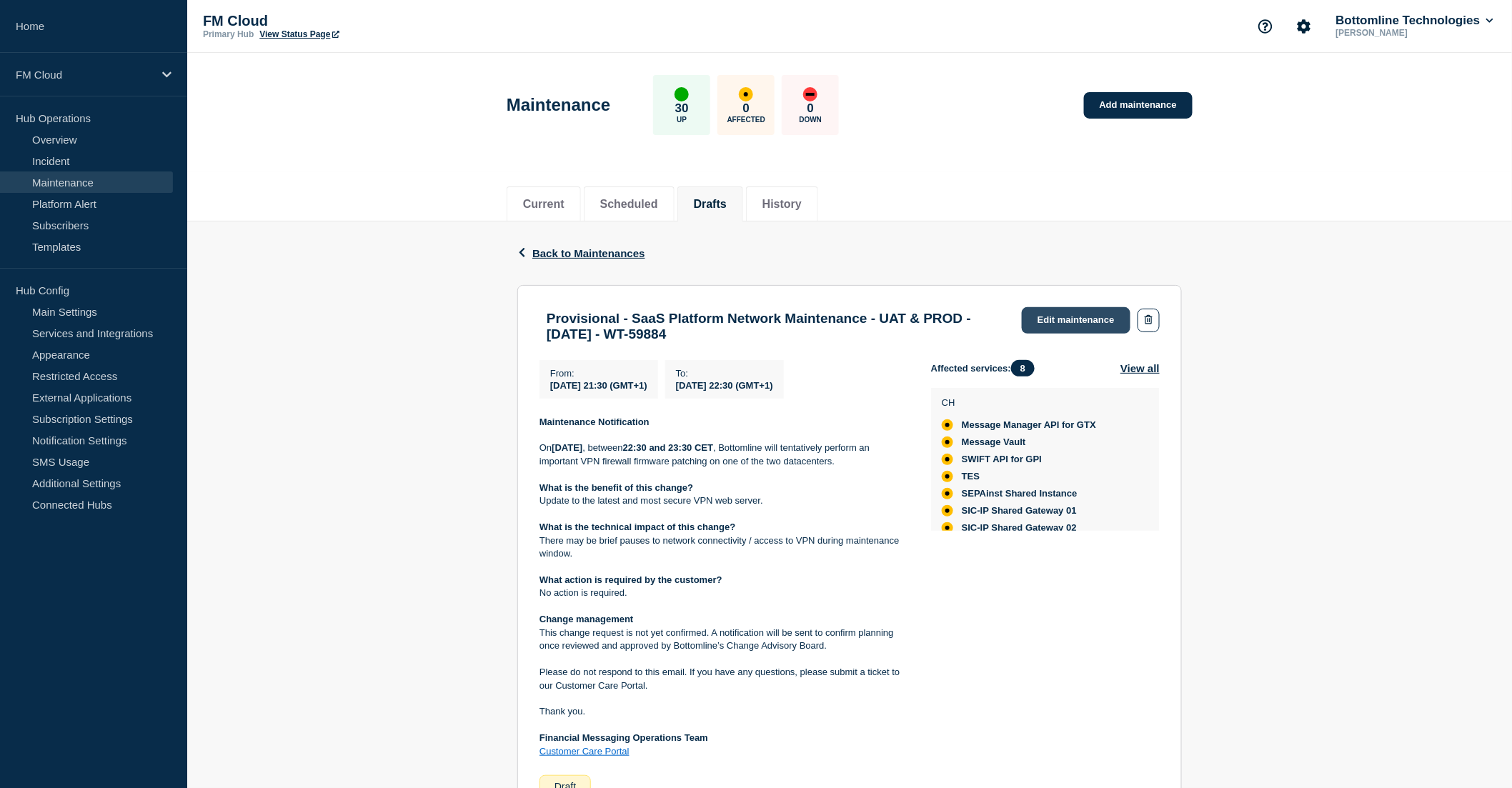
click at [1066, 318] on link "Edit maintenance" at bounding box center [1076, 320] width 109 height 26
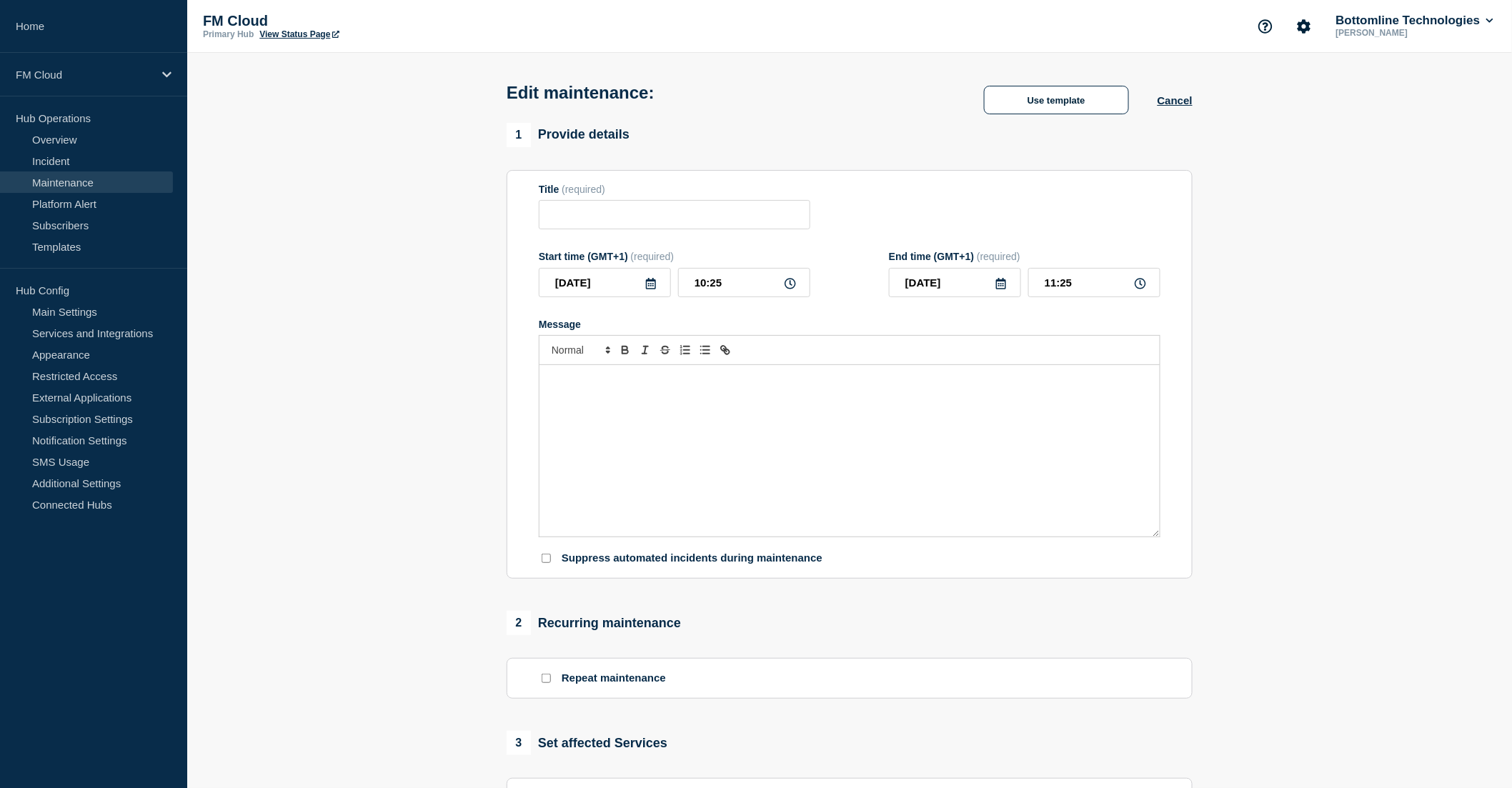
type input "Provisional - SaaS Platform Network Maintenance - UAT & PROD - [DATE] - WT-59884"
type input "[DATE]"
type input "21:30"
type input "[DATE]"
type input "22:30"
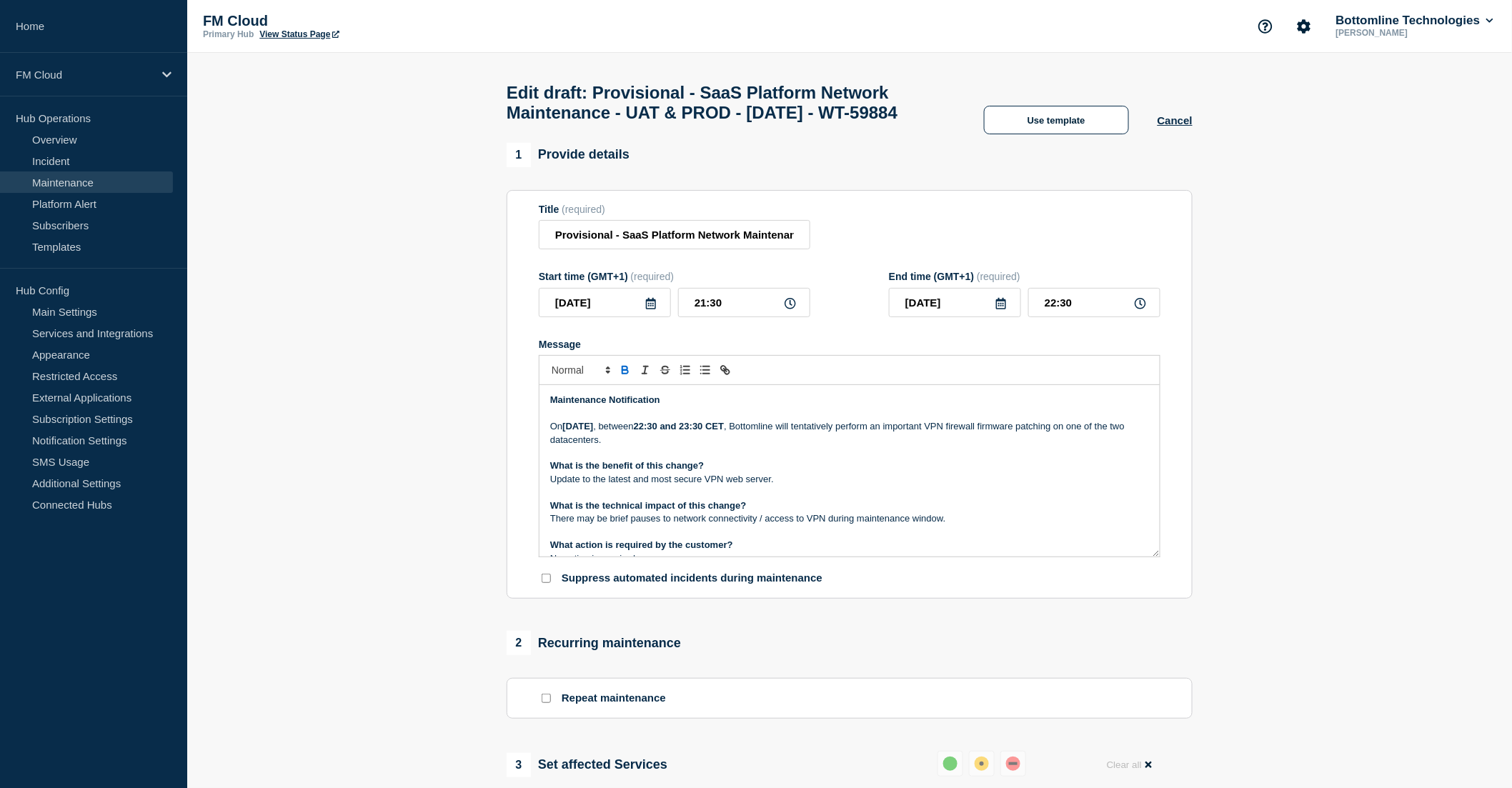
click at [695, 447] on p "[DATE][DATE] , between 22:30 and 23:30 CET , Bottomline will tentatively perfor…" at bounding box center [850, 433] width 599 height 26
click at [688, 447] on p "[DATE][DATE] , between 22:30 and 23:30 CET , Bottomline will tentatively perfor…" at bounding box center [850, 433] width 599 height 26
click at [767, 447] on p "On Tuesday 07 October 2025 , between 22:30 and 23:30 CET , Bottomline will tent…" at bounding box center [850, 433] width 599 height 26
click at [770, 447] on p "On Tuesday 07 October 2025 , between 22:30 and 23:30 CET , Bottomline will tent…" at bounding box center [850, 433] width 599 height 26
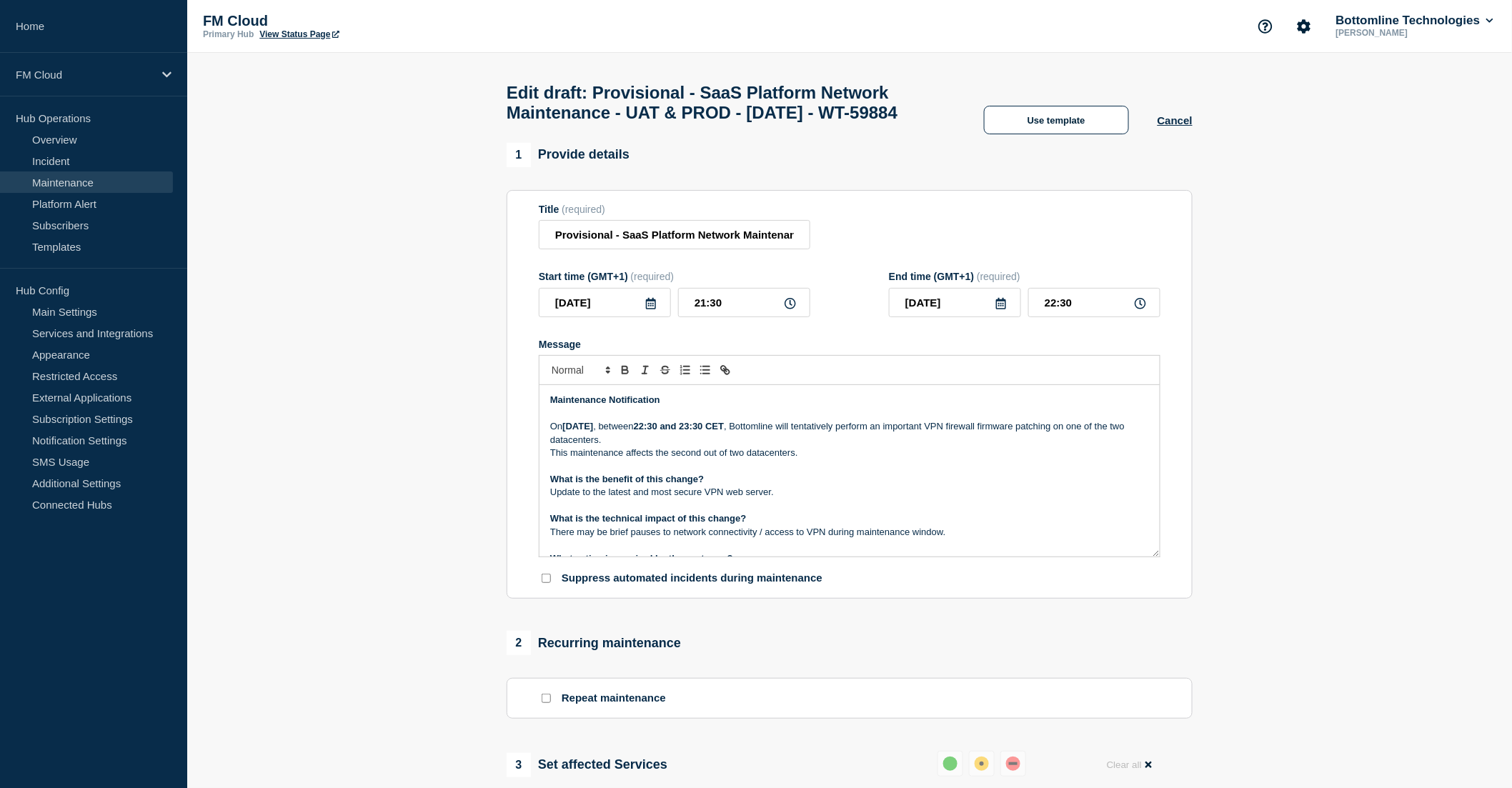
drag, startPoint x: 916, startPoint y: 119, endPoint x: 564, endPoint y: 150, distance: 353.4
click at [564, 123] on h1 "Edit draft: Provisional - SaaS Platform Network Maintenance - UAT & PROD - 07/O…" at bounding box center [732, 102] width 449 height 40
copy h1 "WT-59884"
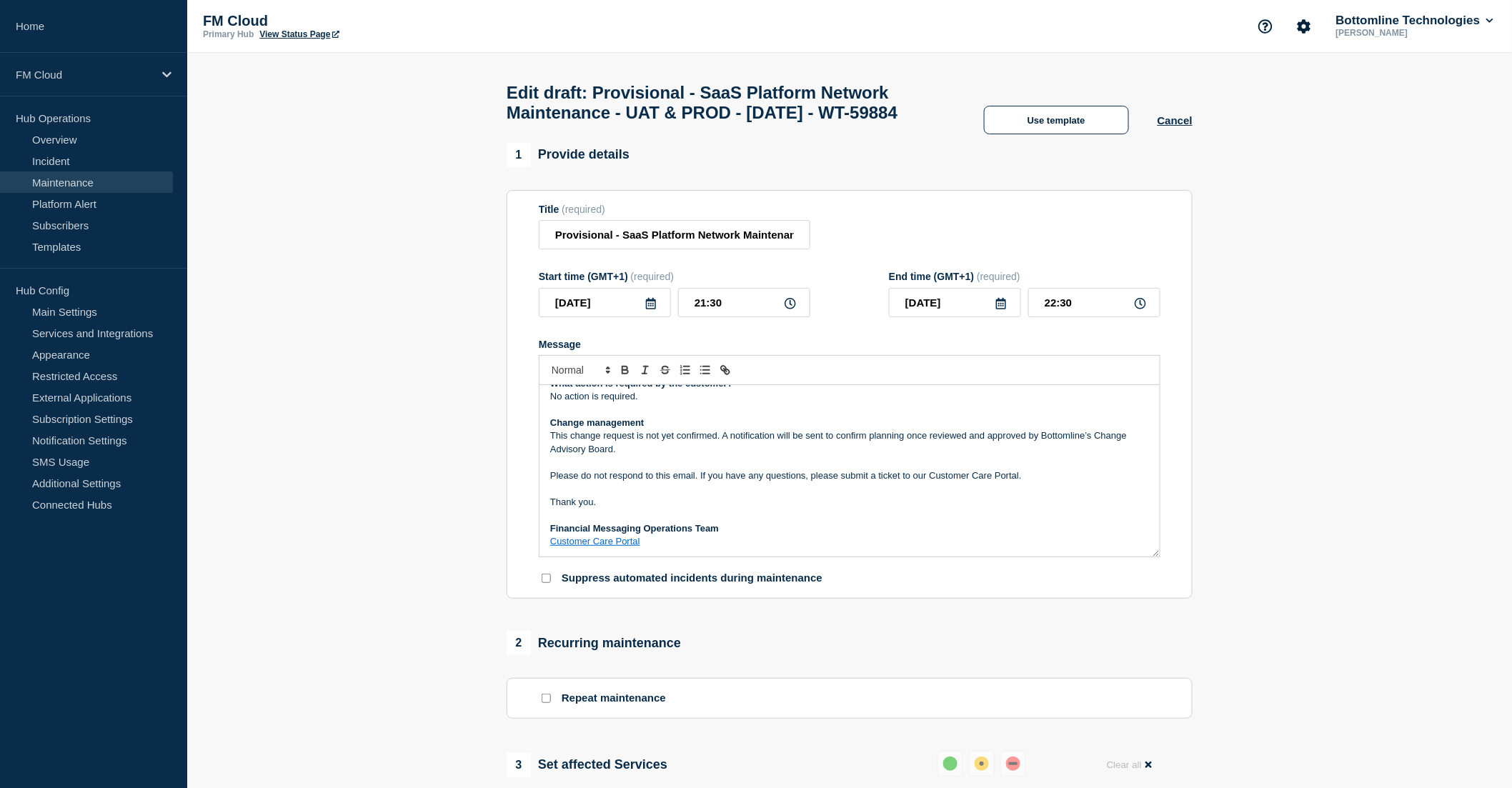
scroll to position [96, 0]
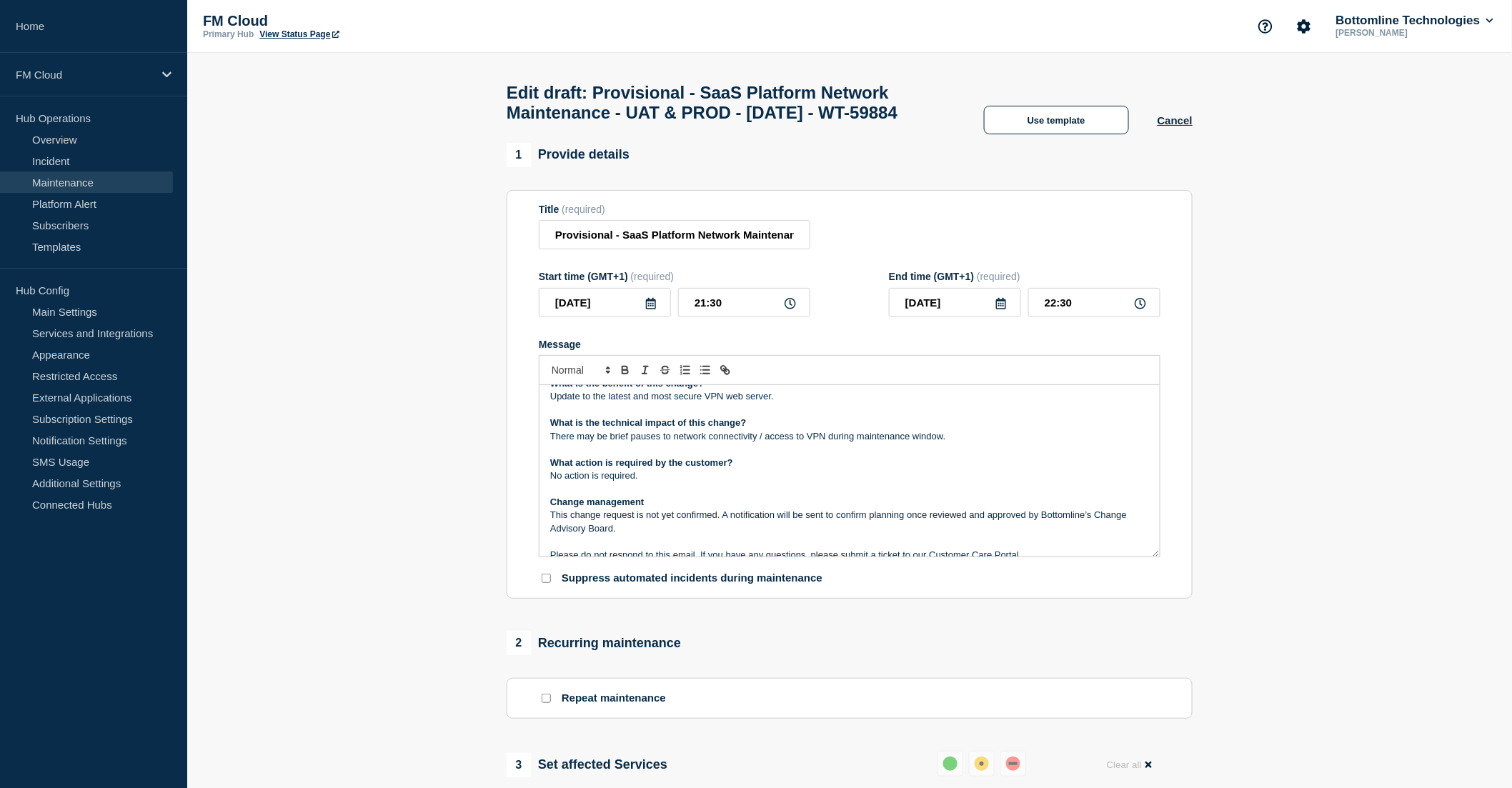
click at [857, 143] on div "Edit draft: Provisional - SaaS Platform Network Maintenance - UAT & PROD - 07/O…" at bounding box center [850, 98] width 718 height 90
drag, startPoint x: 919, startPoint y: 116, endPoint x: 940, endPoint y: 139, distance: 31.1
click at [940, 123] on h1 "Edit draft: Provisional - SaaS Platform Network Maintenance - UAT & PROD - 07/O…" at bounding box center [732, 102] width 449 height 40
copy h1 "WT-59884"
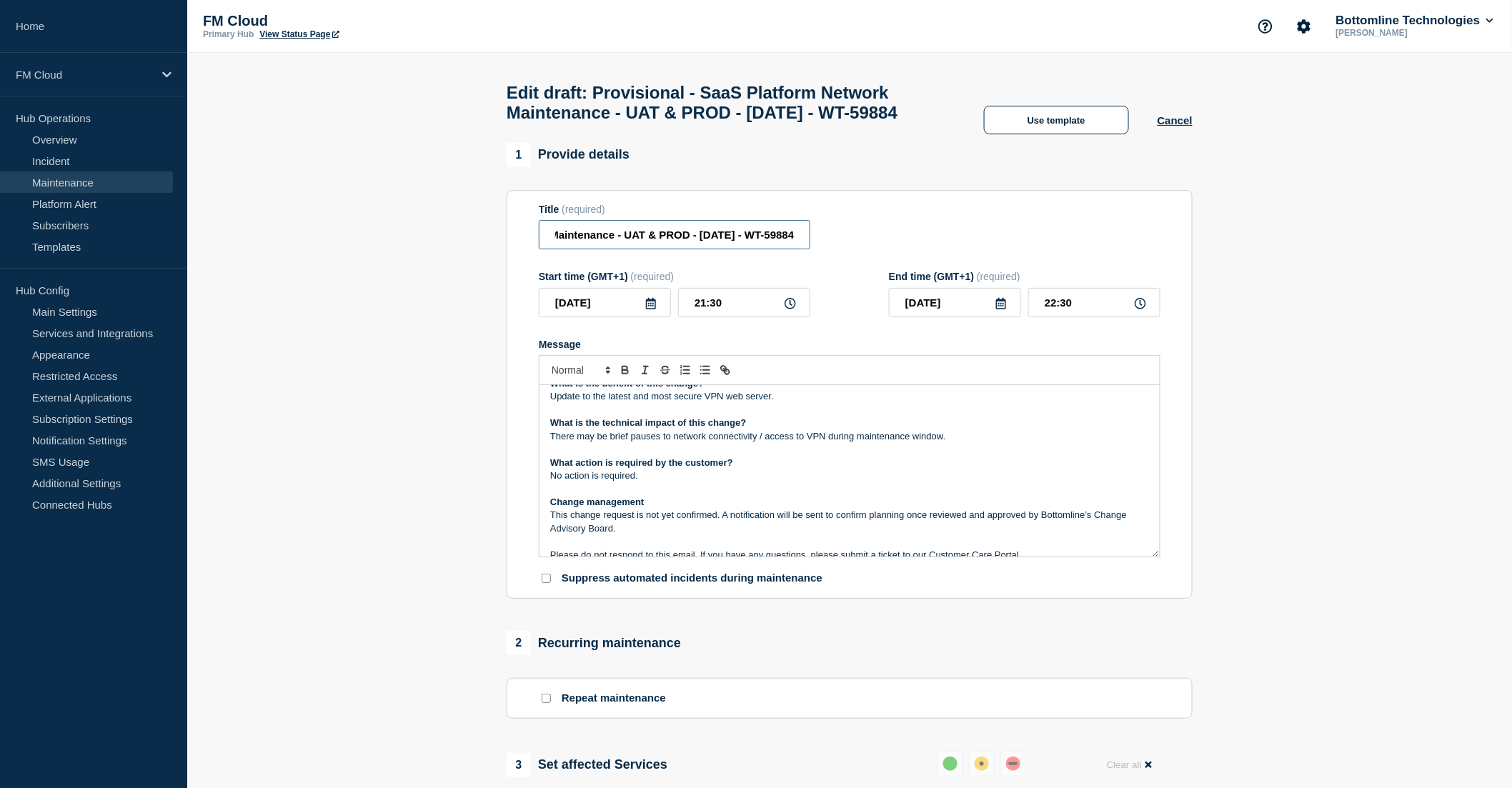
drag, startPoint x: 759, startPoint y: 262, endPoint x: 843, endPoint y: 263, distance: 84.0
click at [843, 250] on div "Title (required) Provisional - SaaS Platform Network Maintenance - UAT & PROD -…" at bounding box center [850, 226] width 622 height 46
click at [779, 250] on input "Provisional - SaaS Platform Network Maintenance - UAT & PROD - 07/OCT/2025 - WT…" at bounding box center [674, 234] width 271 height 29
drag, startPoint x: 795, startPoint y: 270, endPoint x: 745, endPoint y: 267, distance: 50.1
click at [745, 250] on input "Provisional - SaaS Platform Network Maintenance - UAT & PROD - 07/OCT/2025 - WT…" at bounding box center [674, 234] width 271 height 29
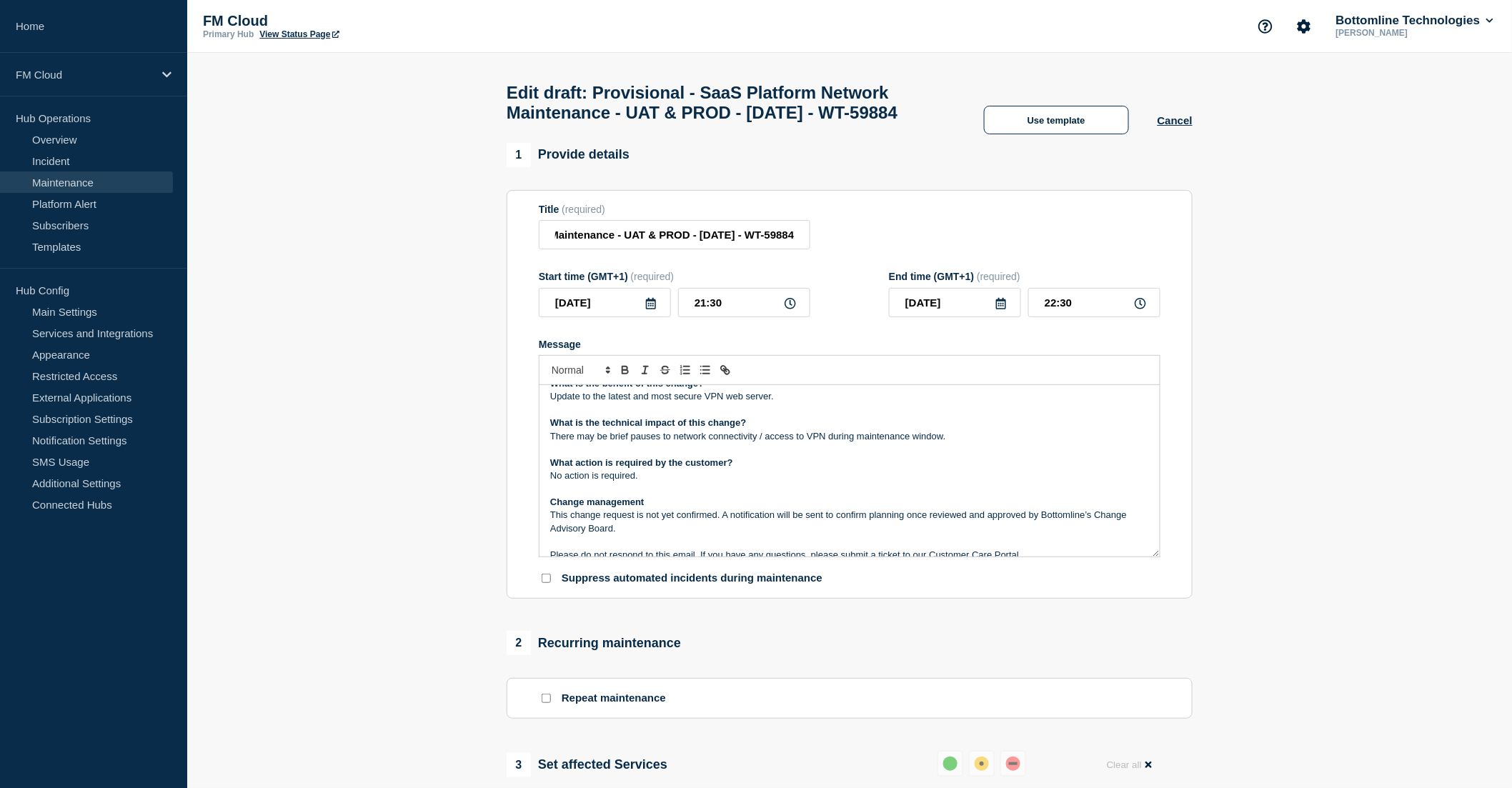
scroll to position [0, 0]
drag, startPoint x: 626, startPoint y: 268, endPoint x: 782, endPoint y: 265, distance: 156.0
click at [782, 250] on input "Provisional - SaaS Platform Network Maintenance - UAT & PROD - 07/OCT/2025 - WT…" at bounding box center [674, 234] width 271 height 29
click at [746, 250] on input "Provisional - SaaS Platform Network Maintenance - UAT & PROD - 07/OCT/2025 - WT…" at bounding box center [674, 234] width 271 height 29
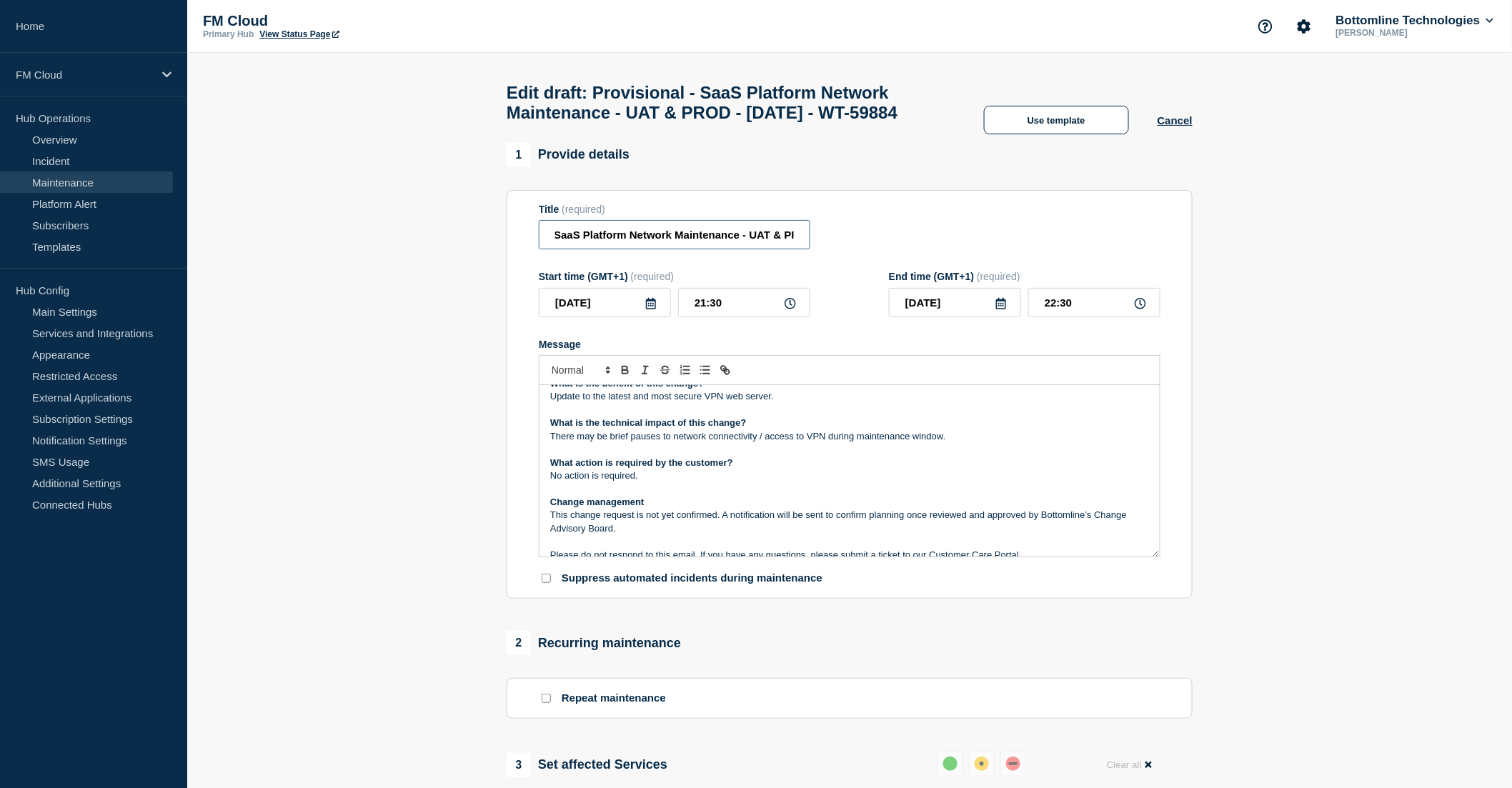
click at [742, 250] on input "Provisional - SaaS Platform Network Maintenance - UAT & PROD - 07/OCT/2025 - WT…" at bounding box center [674, 234] width 271 height 29
click at [809, 483] on p "No action is required." at bounding box center [850, 476] width 599 height 13
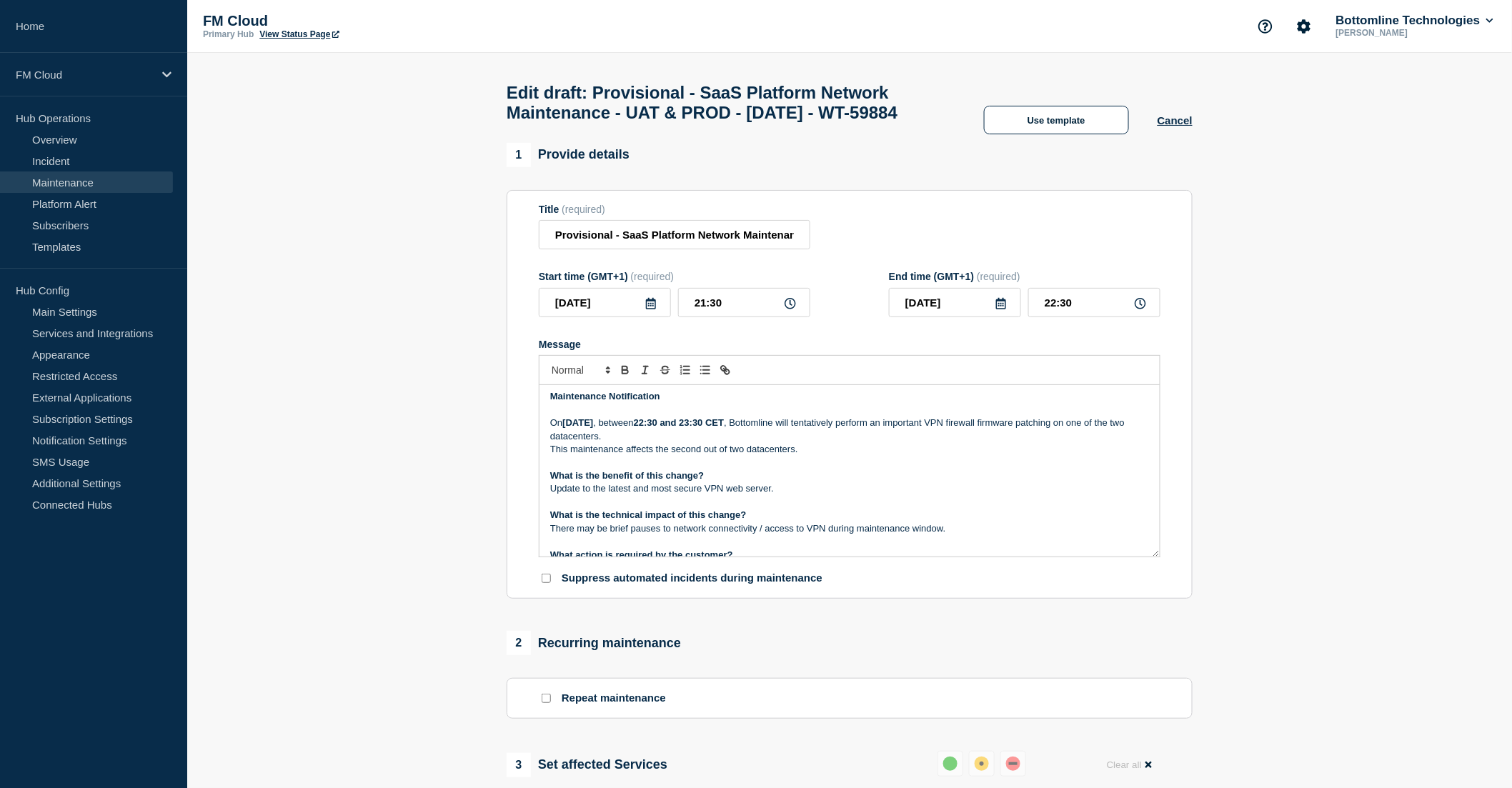
scroll to position [0, 0]
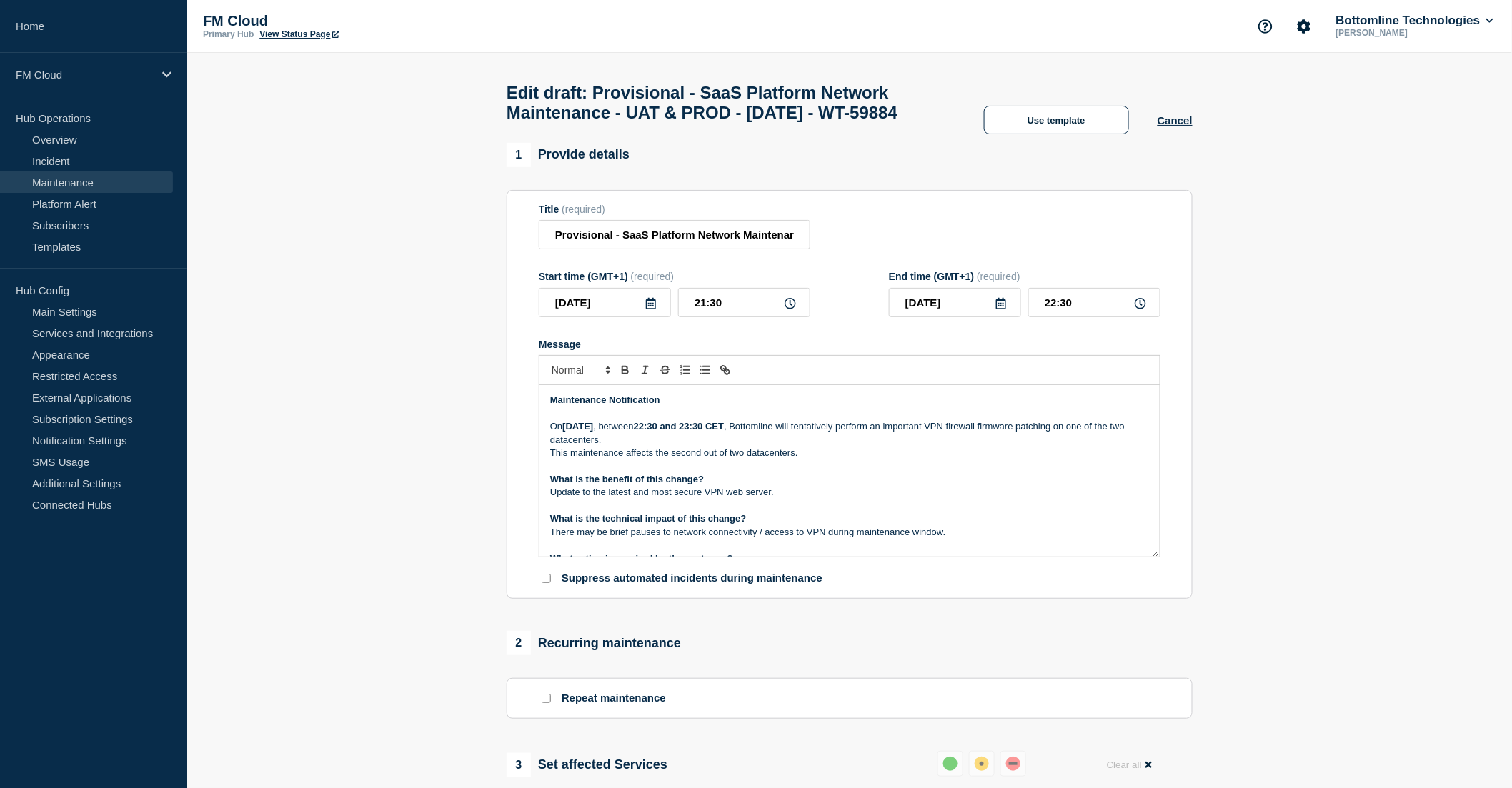
click at [810, 459] on p "This maintenance affects the second out of two datacenters." at bounding box center [850, 454] width 599 height 13
click at [951, 459] on p "This maintenance affects the second out of two datacenters. First datacenter wi…" at bounding box center [850, 454] width 599 height 13
click at [962, 459] on p "This maintenance affects the second out of two datacenters. First datacenter wi…" at bounding box center [850, 454] width 599 height 13
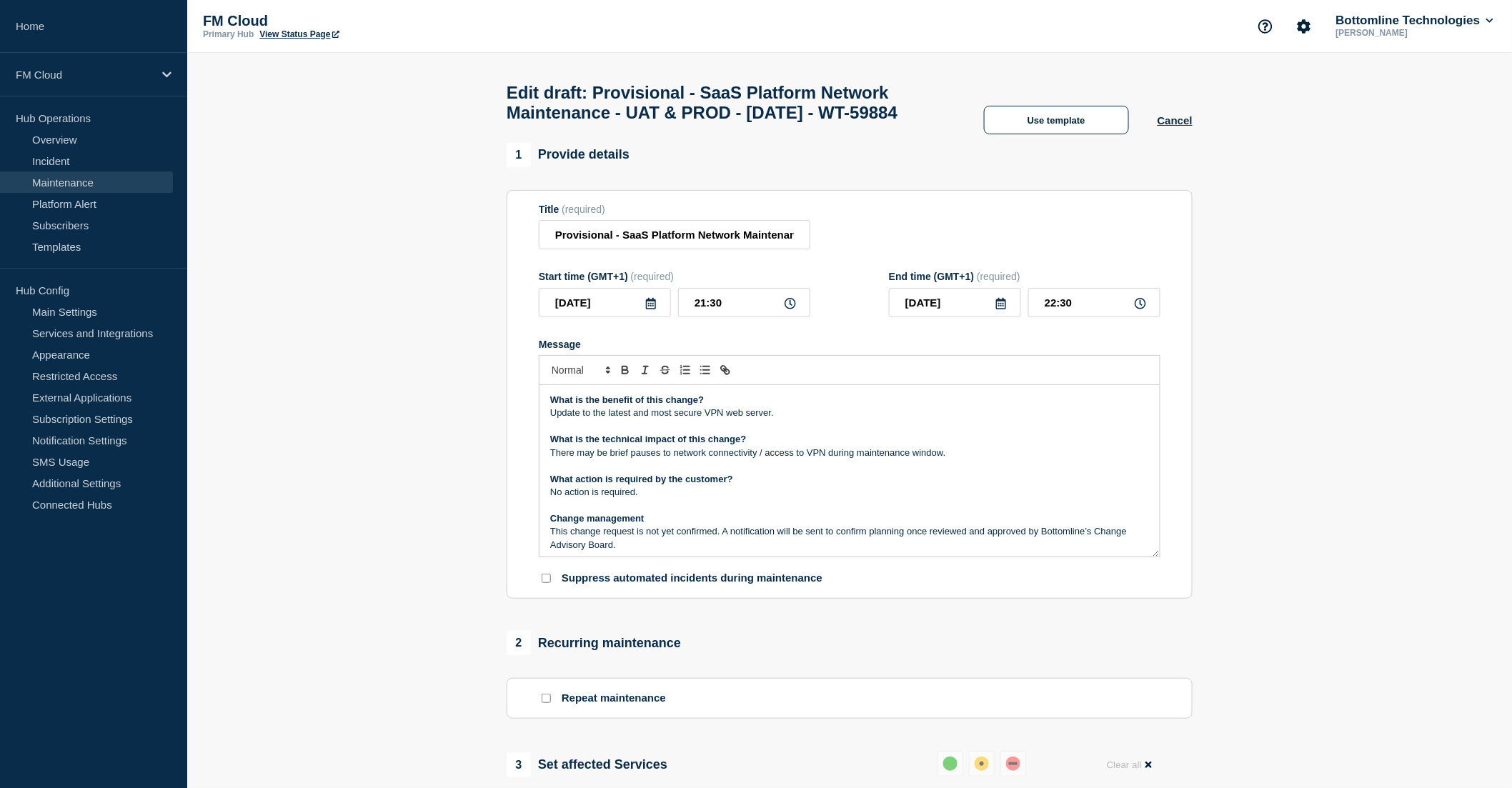
scroll to position [159, 0]
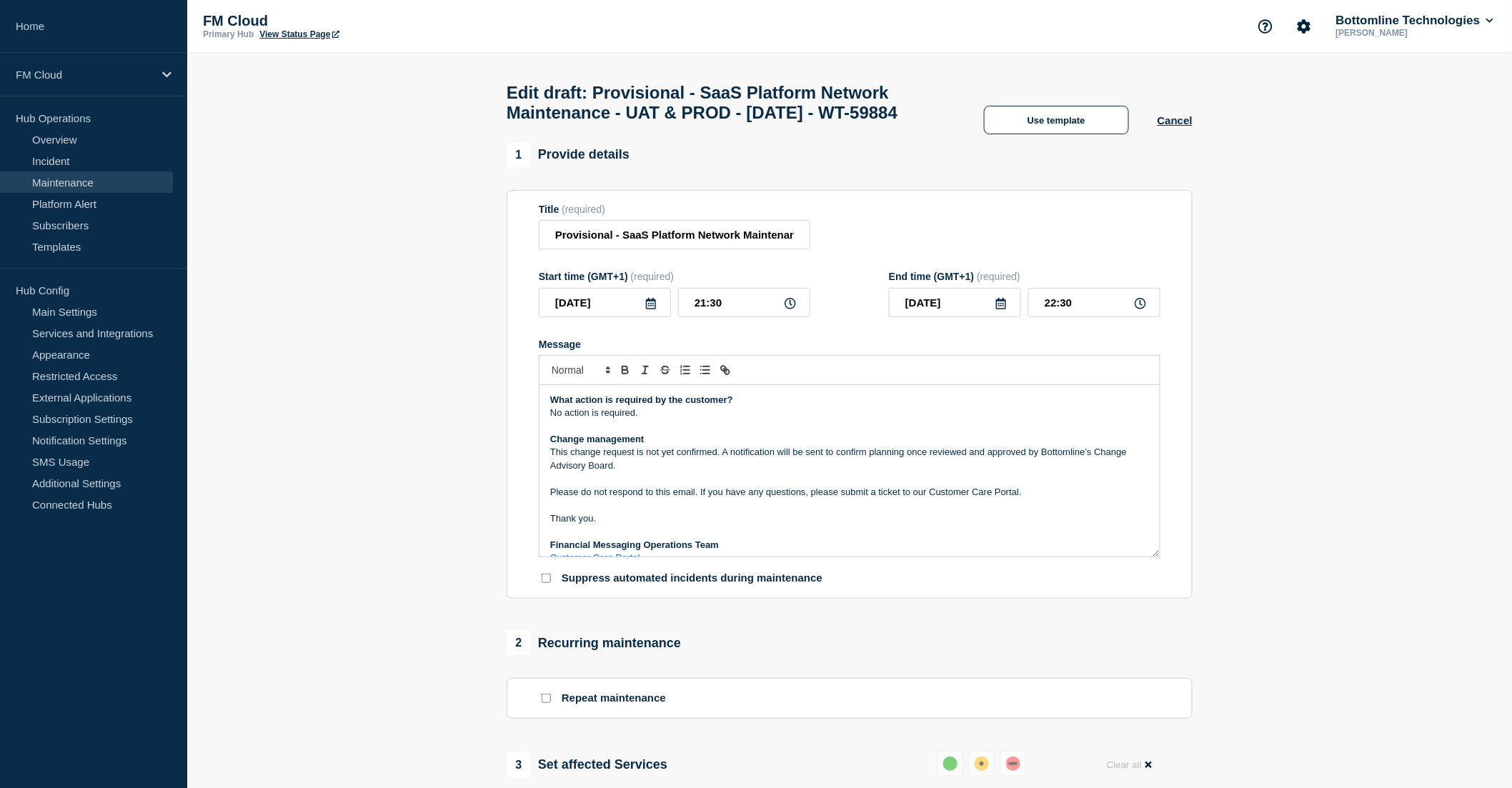
click at [668, 472] on p "This change request is not yet confirmed. A notification will be sent to confir…" at bounding box center [850, 459] width 599 height 26
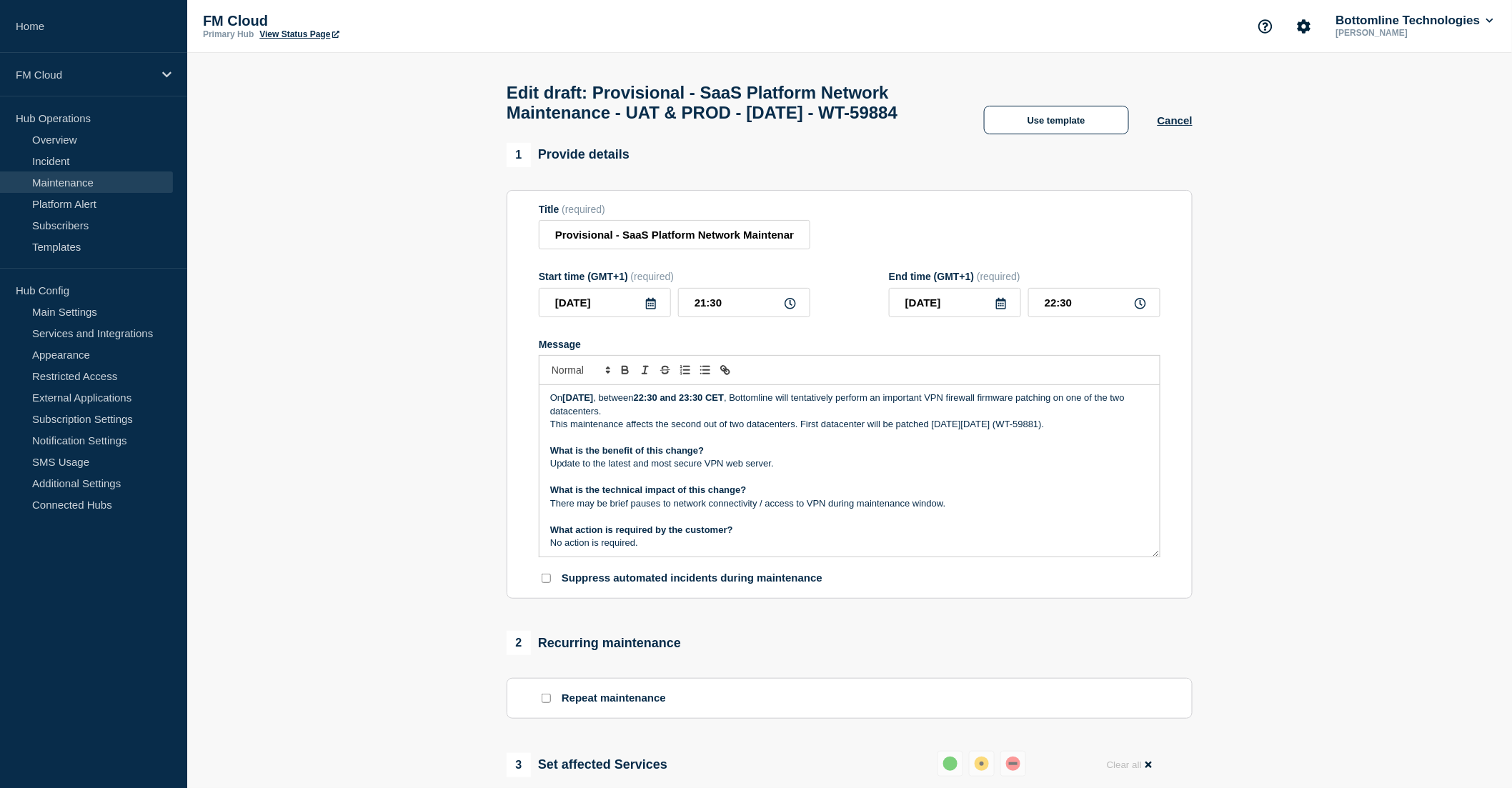
scroll to position [0, 0]
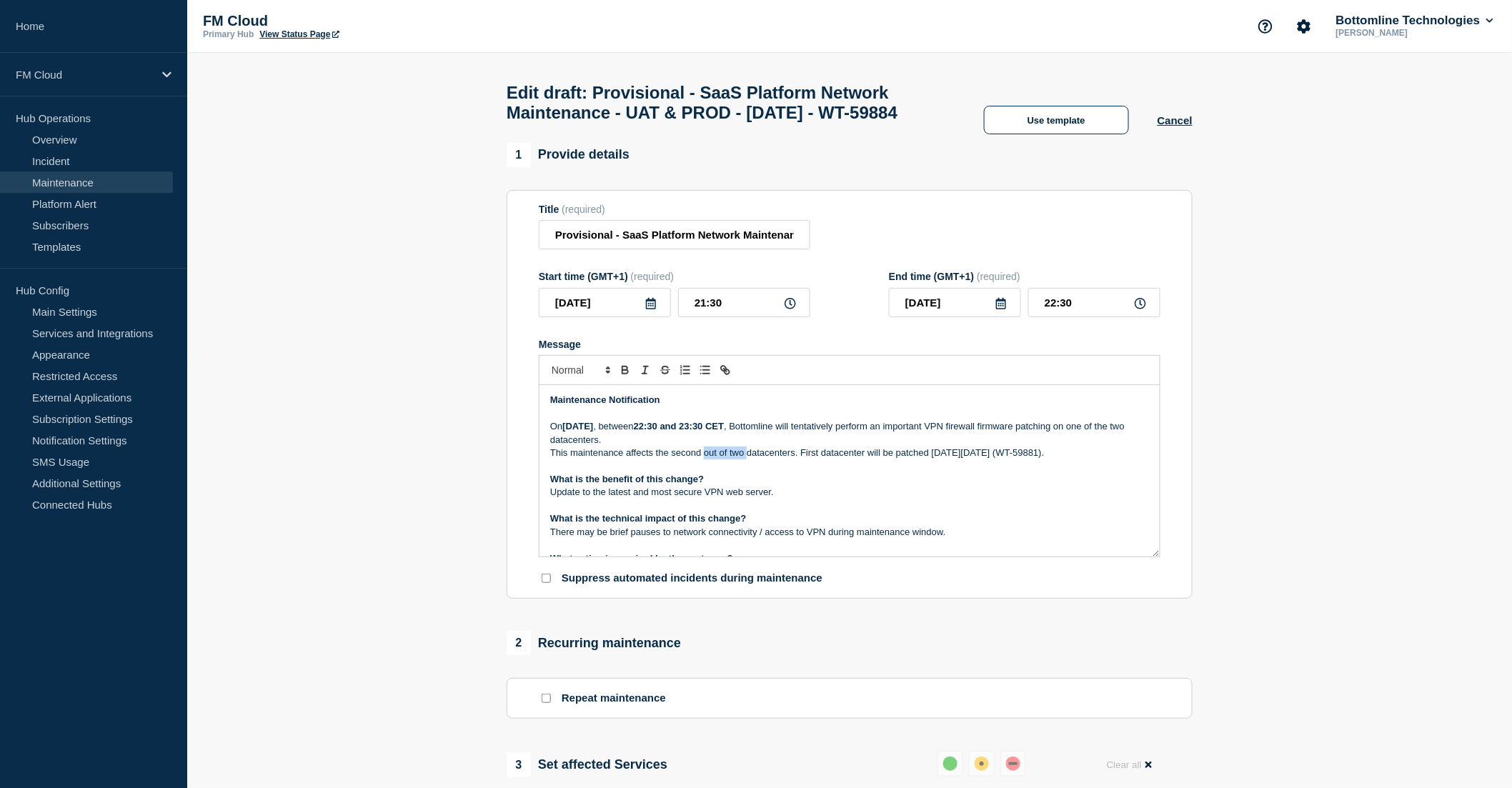
drag, startPoint x: 705, startPoint y: 484, endPoint x: 747, endPoint y: 483, distance: 42.0
click at [747, 459] on p "This maintenance affects the second out of two datacenters. First datacenter wi…" at bounding box center [850, 454] width 599 height 13
click at [704, 459] on p "This maintenance affects the second out of two datacenters. First datacenter wi…" at bounding box center [850, 454] width 599 height 13
click at [788, 472] on p "Message" at bounding box center [850, 466] width 599 height 13
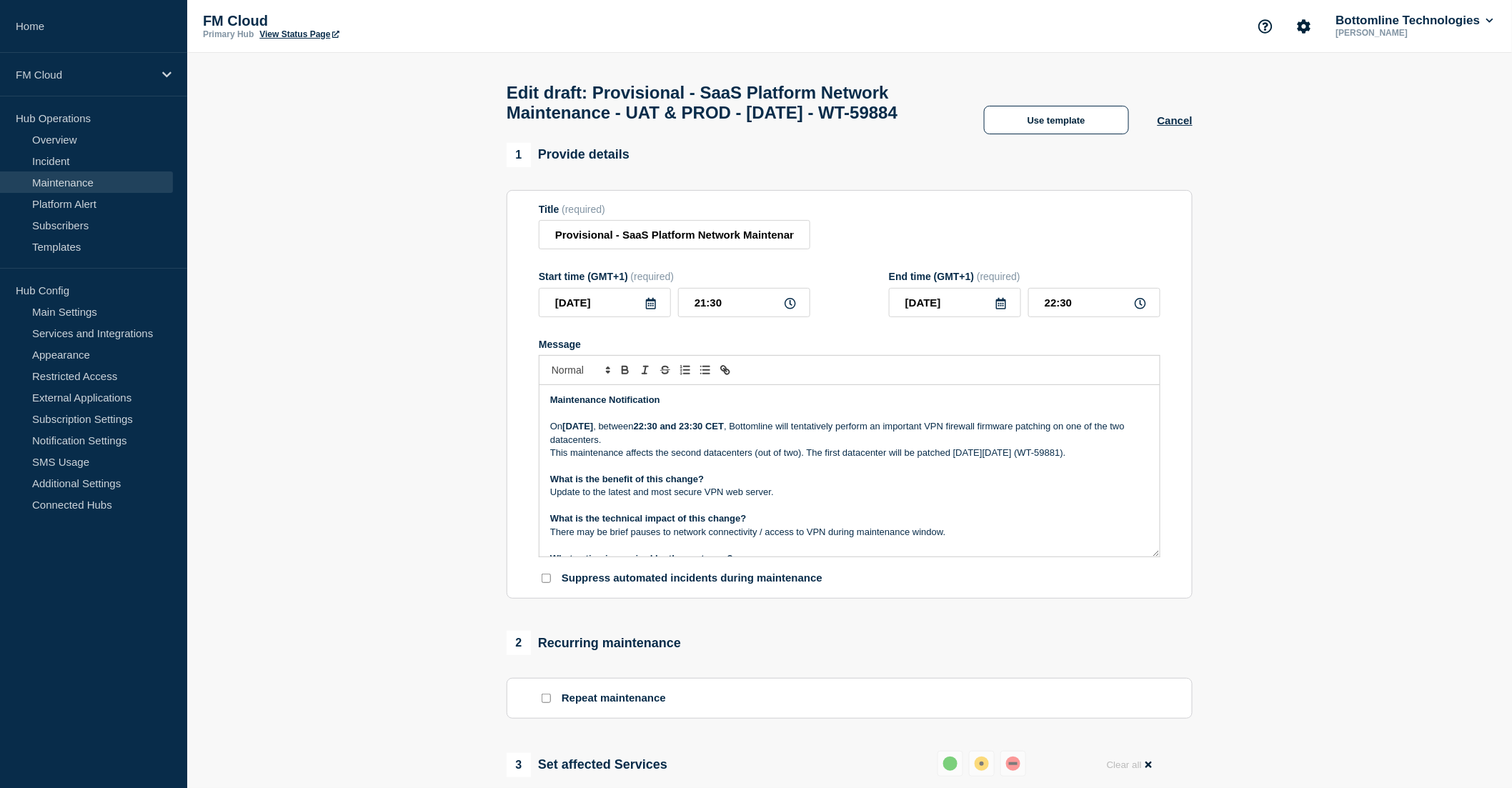
click at [954, 459] on p "This maintenance affects the second datacenters (out of two). The first datacen…" at bounding box center [850, 454] width 599 height 13
click at [958, 459] on p "This maintenance affects the second datacenters (out of two). The first datacen…" at bounding box center [850, 454] width 599 height 13
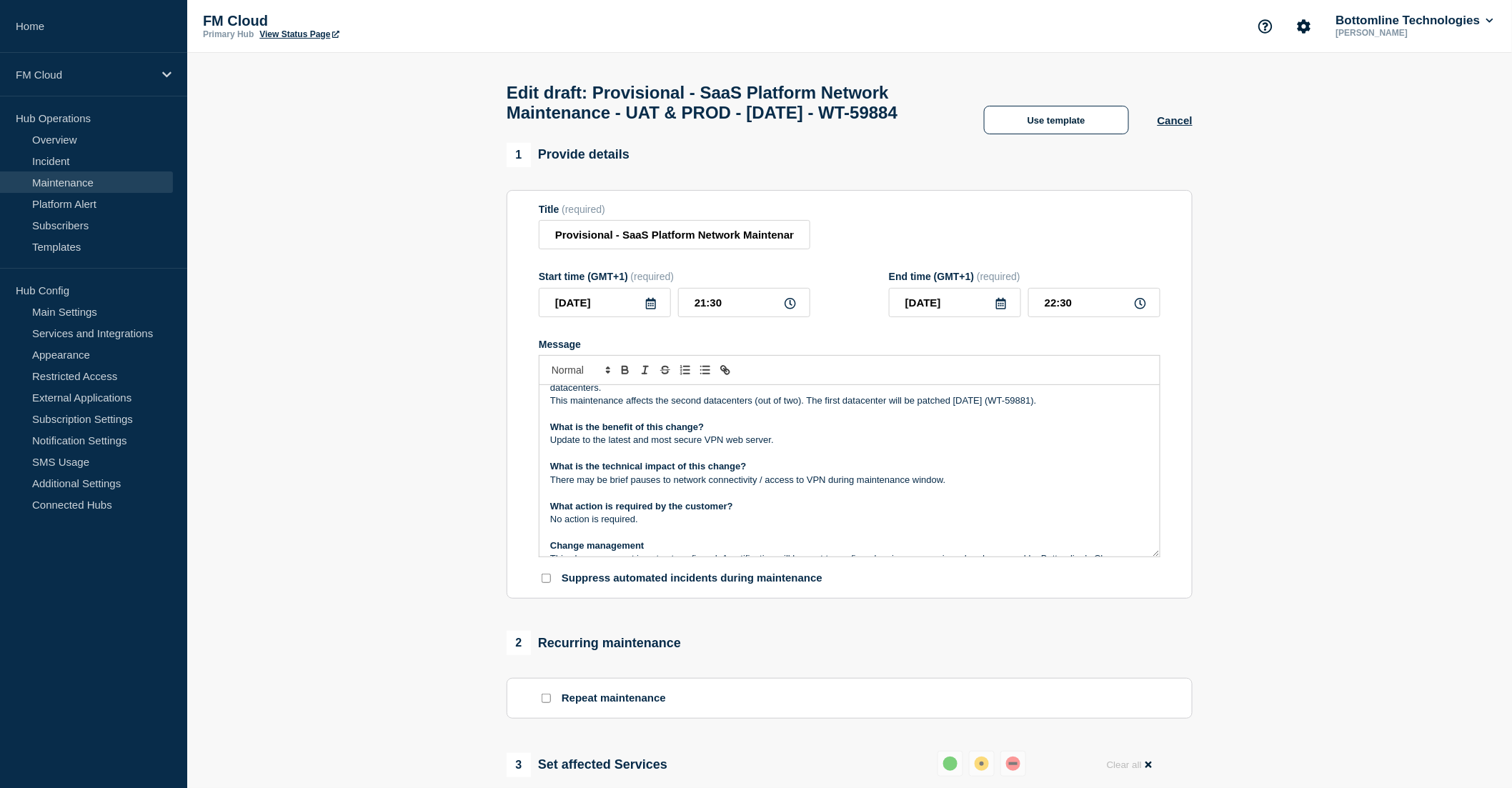
scroll to position [79, 0]
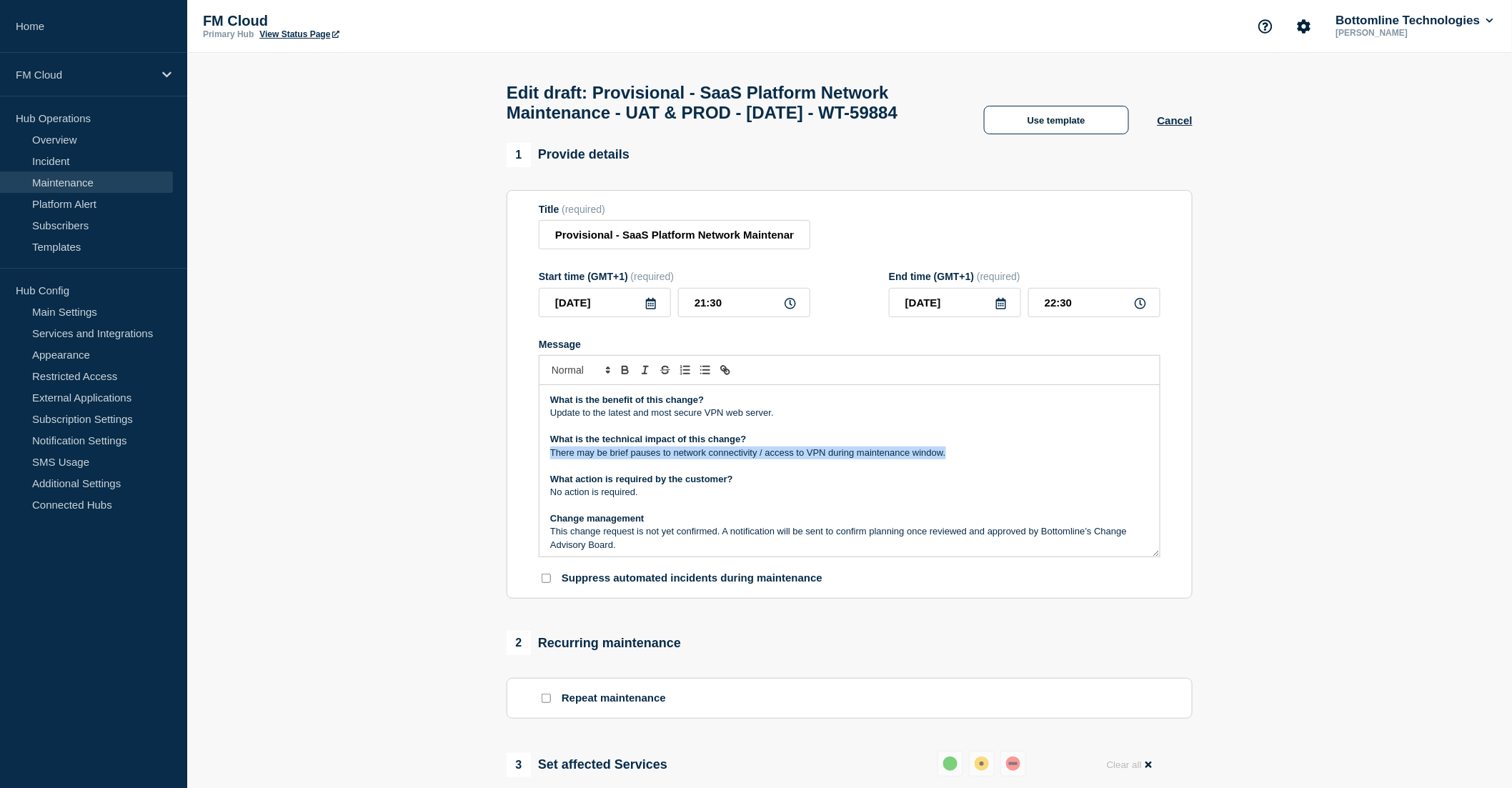
drag, startPoint x: 967, startPoint y: 481, endPoint x: 551, endPoint y: 485, distance: 416.0
click at [551, 459] on p "There may be brief pauses to network connectivity / access to VPN during mainte…" at bounding box center [850, 454] width 599 height 13
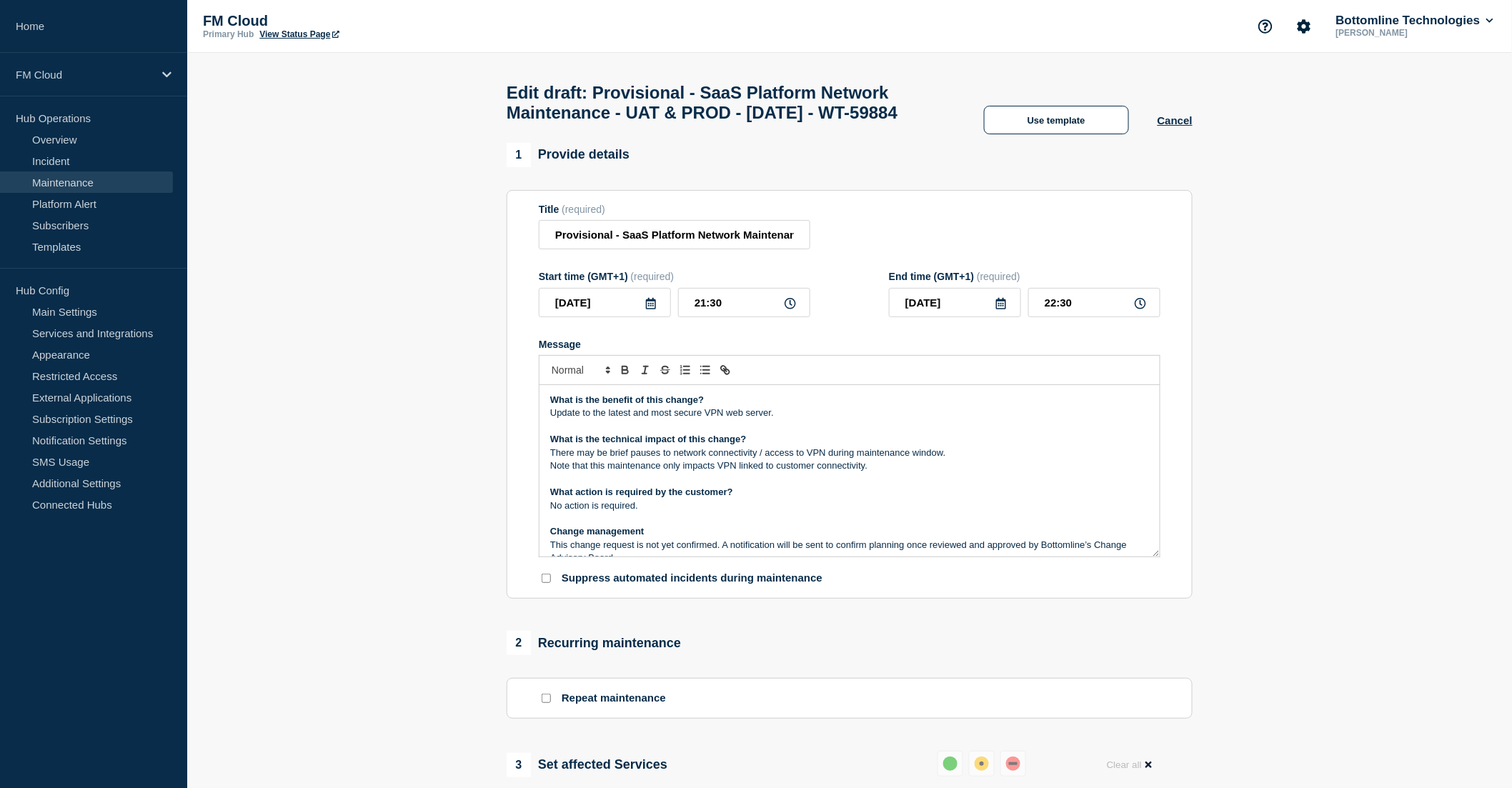
click at [826, 459] on p "There may be brief pauses to network connectivity / access to VPN during mainte…" at bounding box center [850, 454] width 599 height 13
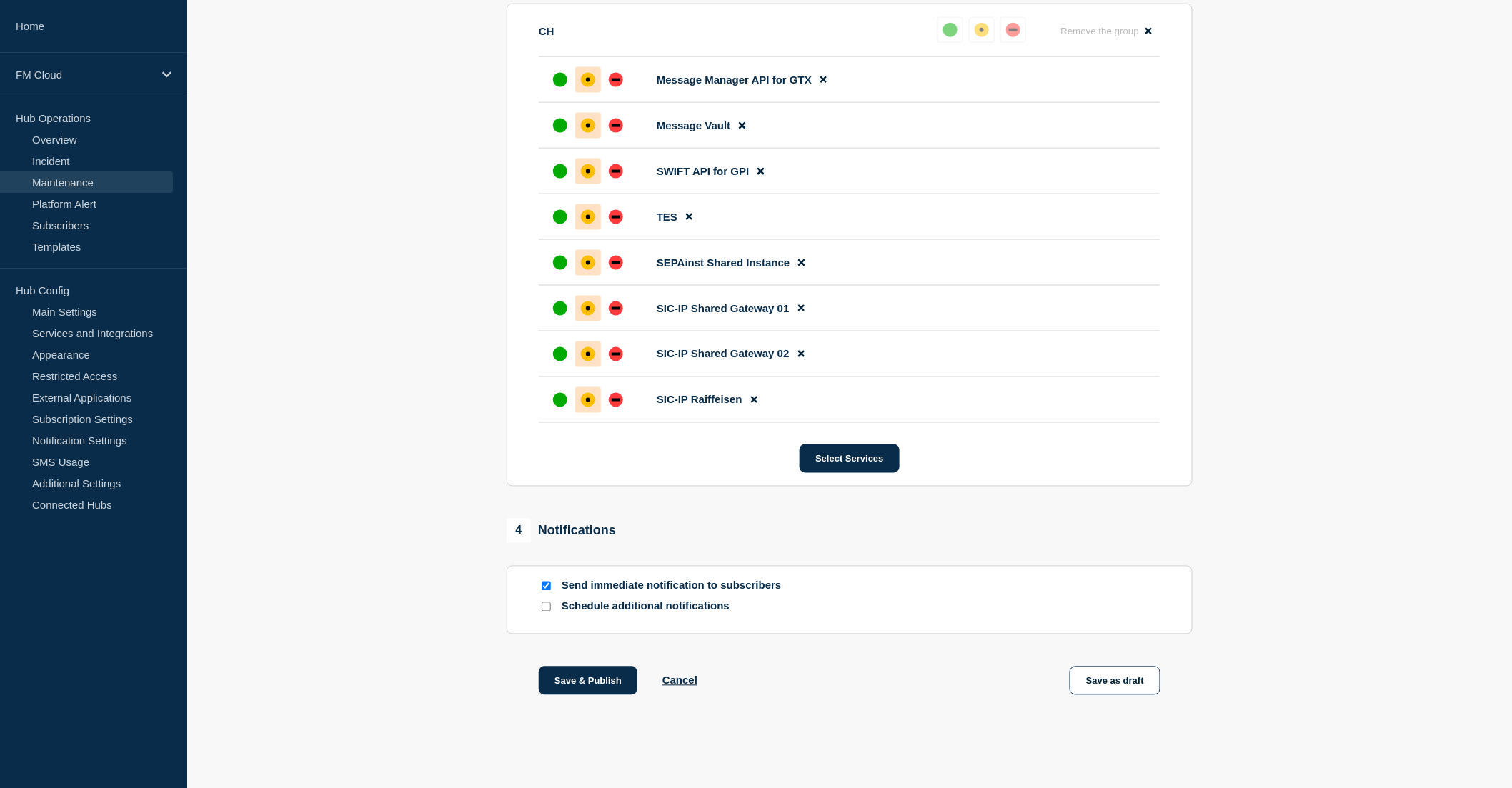
scroll to position [837, 0]
click at [1119, 694] on button "Save as draft" at bounding box center [1115, 681] width 91 height 28
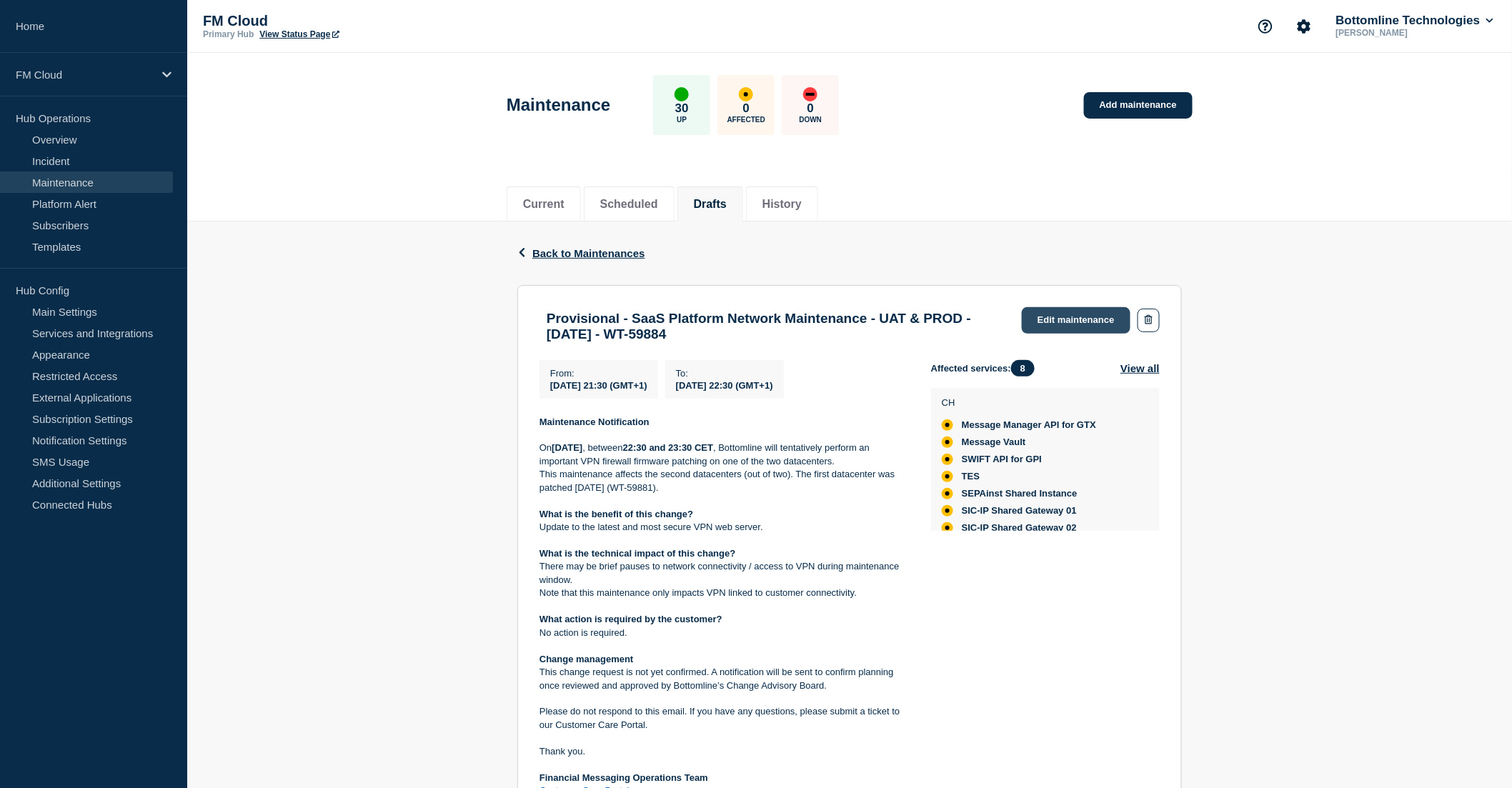
click at [1080, 324] on link "Edit maintenance" at bounding box center [1076, 320] width 109 height 26
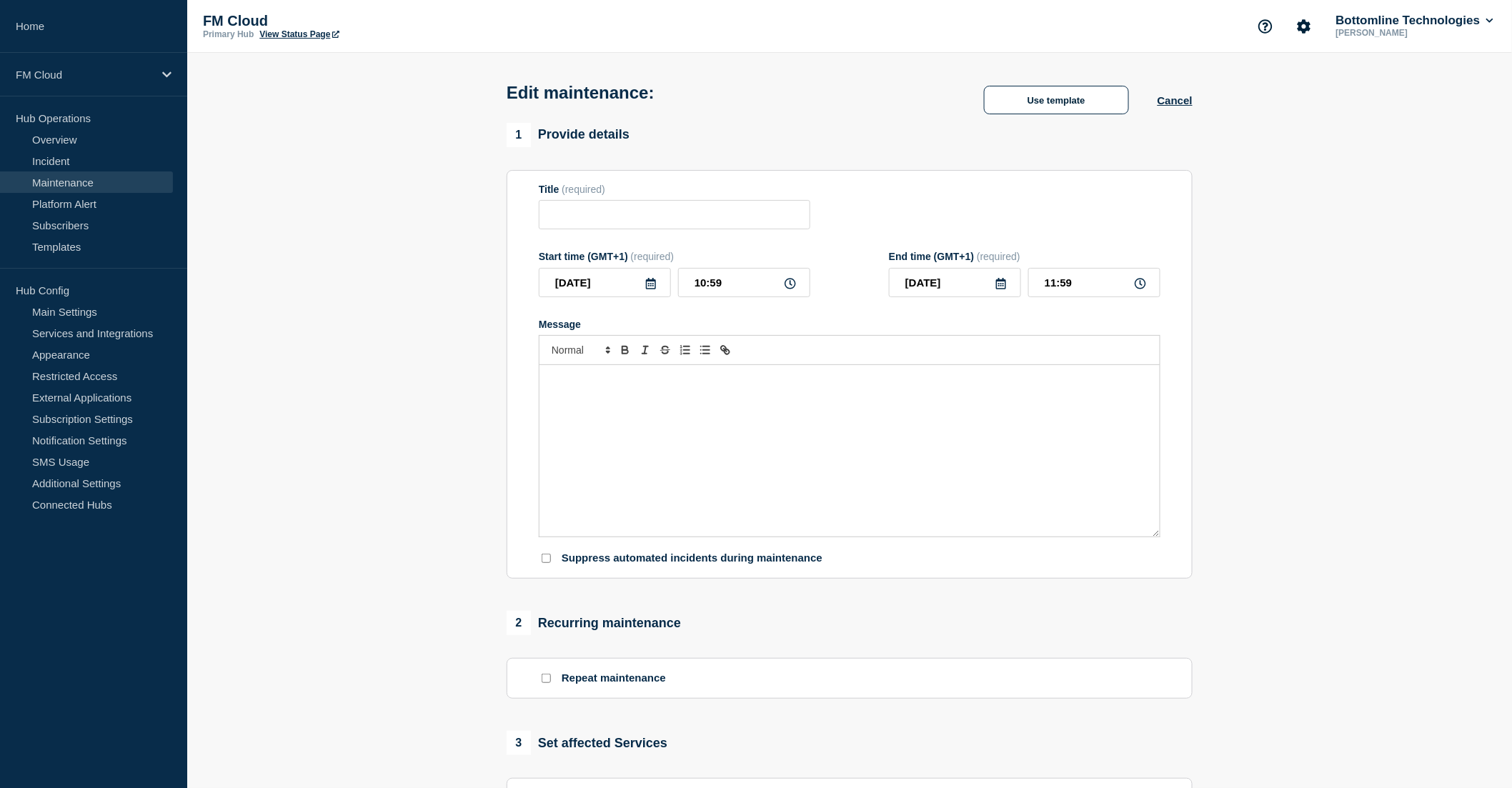
type input "Provisional - SaaS Platform Network Maintenance - UAT & PROD - [DATE] - WT-59884"
type input "[DATE]"
type input "21:30"
type input "[DATE]"
type input "22:30"
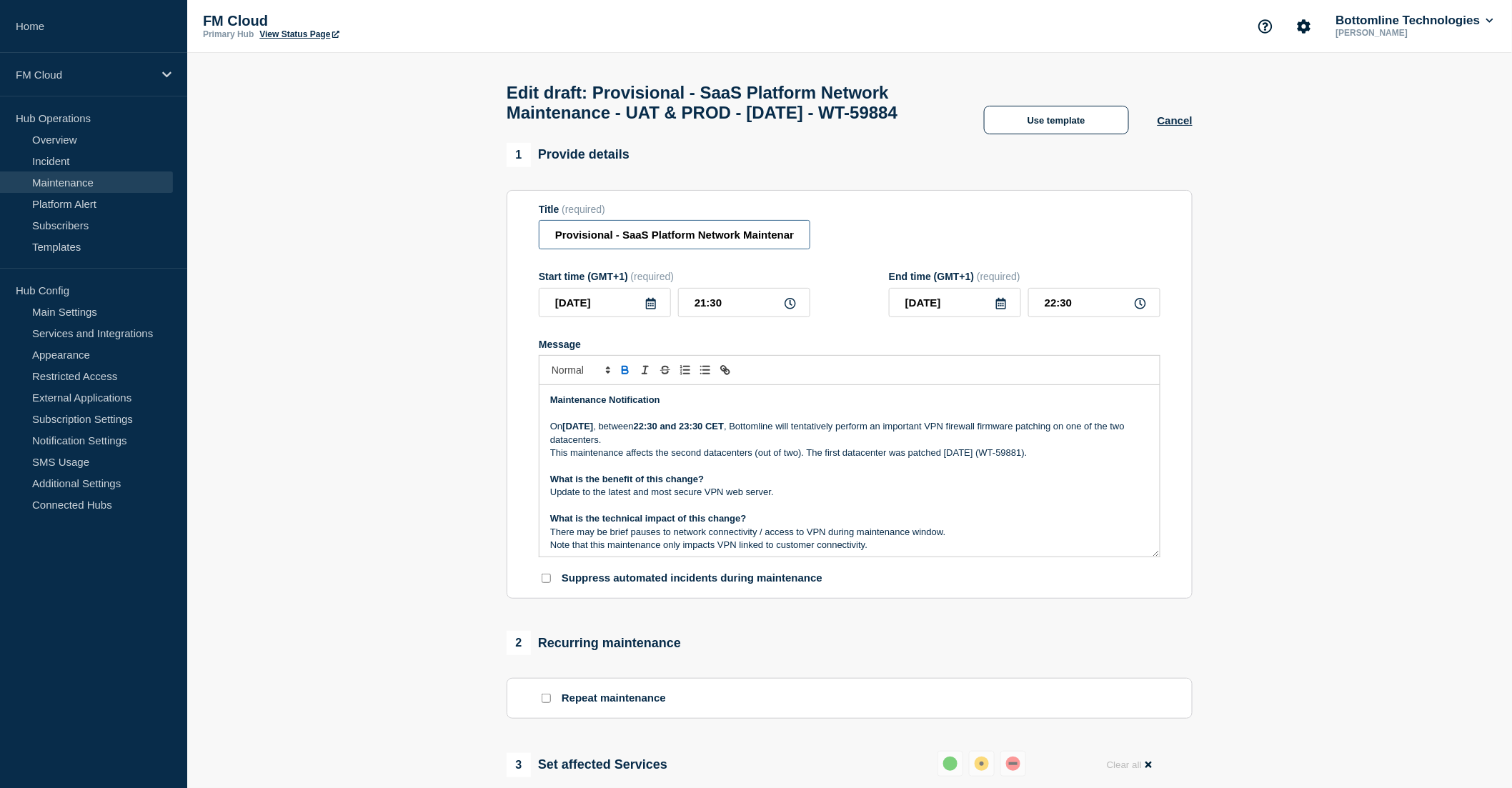
scroll to position [0, 223]
drag, startPoint x: 712, startPoint y: 265, endPoint x: 806, endPoint y: 270, distance: 94.1
click at [806, 250] on input "Provisional - SaaS Platform Network Maintenance - UAT & PROD - [DATE] - WT-59884" at bounding box center [674, 234] width 271 height 29
click at [703, 250] on input "Provisional - SaaS Platform Network Maintenance - UAT & PROD - 07/OCT/2025 - WT…" at bounding box center [674, 234] width 271 height 29
click at [587, 250] on input "Provisional - SaaS Platform Network Maintenance - UAT & PROD - 07/OCT/2025 - WT…" at bounding box center [674, 234] width 271 height 29
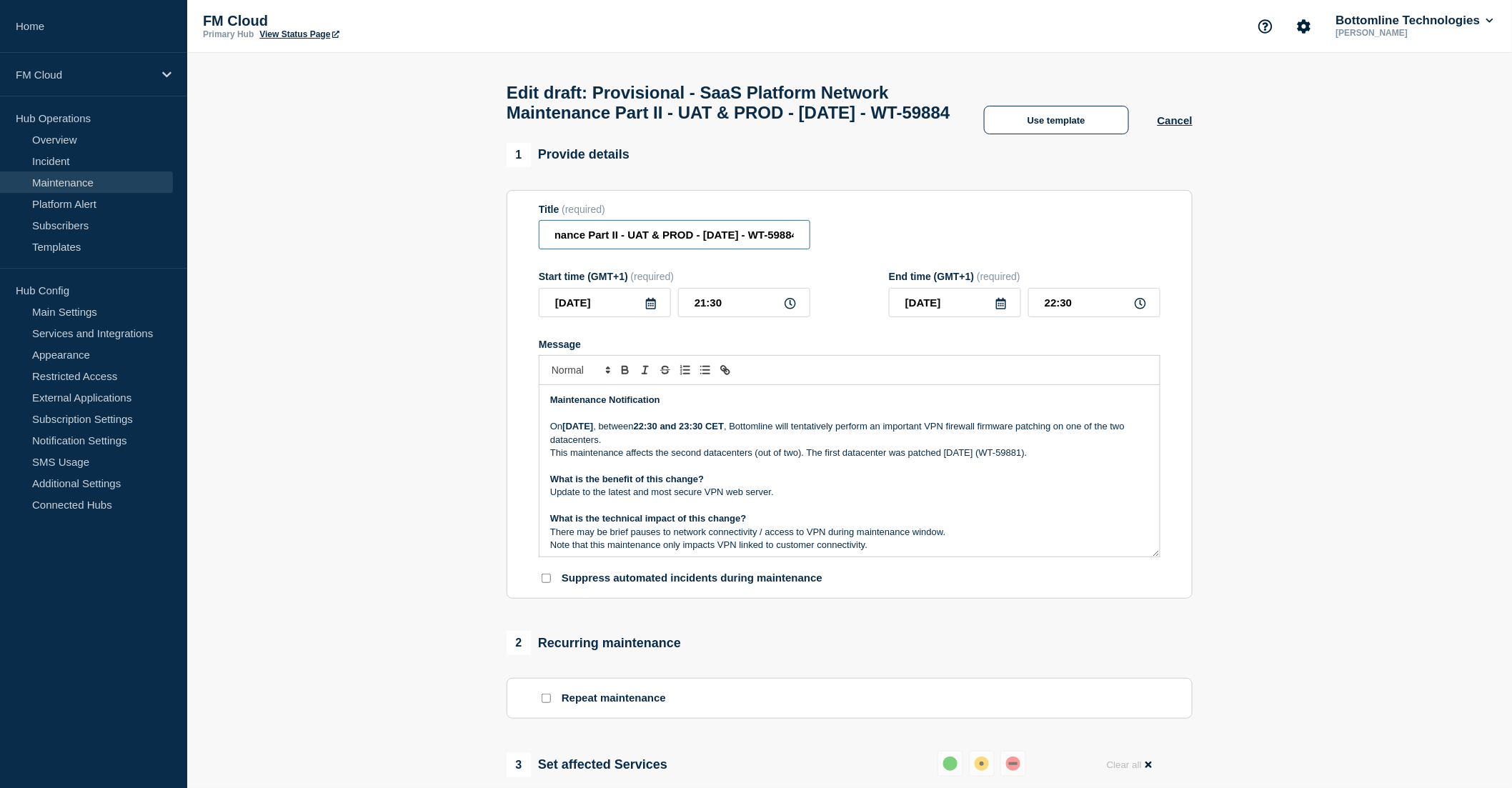
type input "Provisional - SaaS Platform Network Maintenance Part II - UAT & PROD - 07/OCT/2…"
click at [723, 459] on p "This maintenance affects the second datacenters (out of two). The first datacen…" at bounding box center [850, 454] width 599 height 13
click at [846, 472] on p "Message" at bounding box center [850, 466] width 599 height 13
click at [898, 459] on p "This maintenance affects the second datacenters (out of two). The first datacen…" at bounding box center [850, 454] width 599 height 13
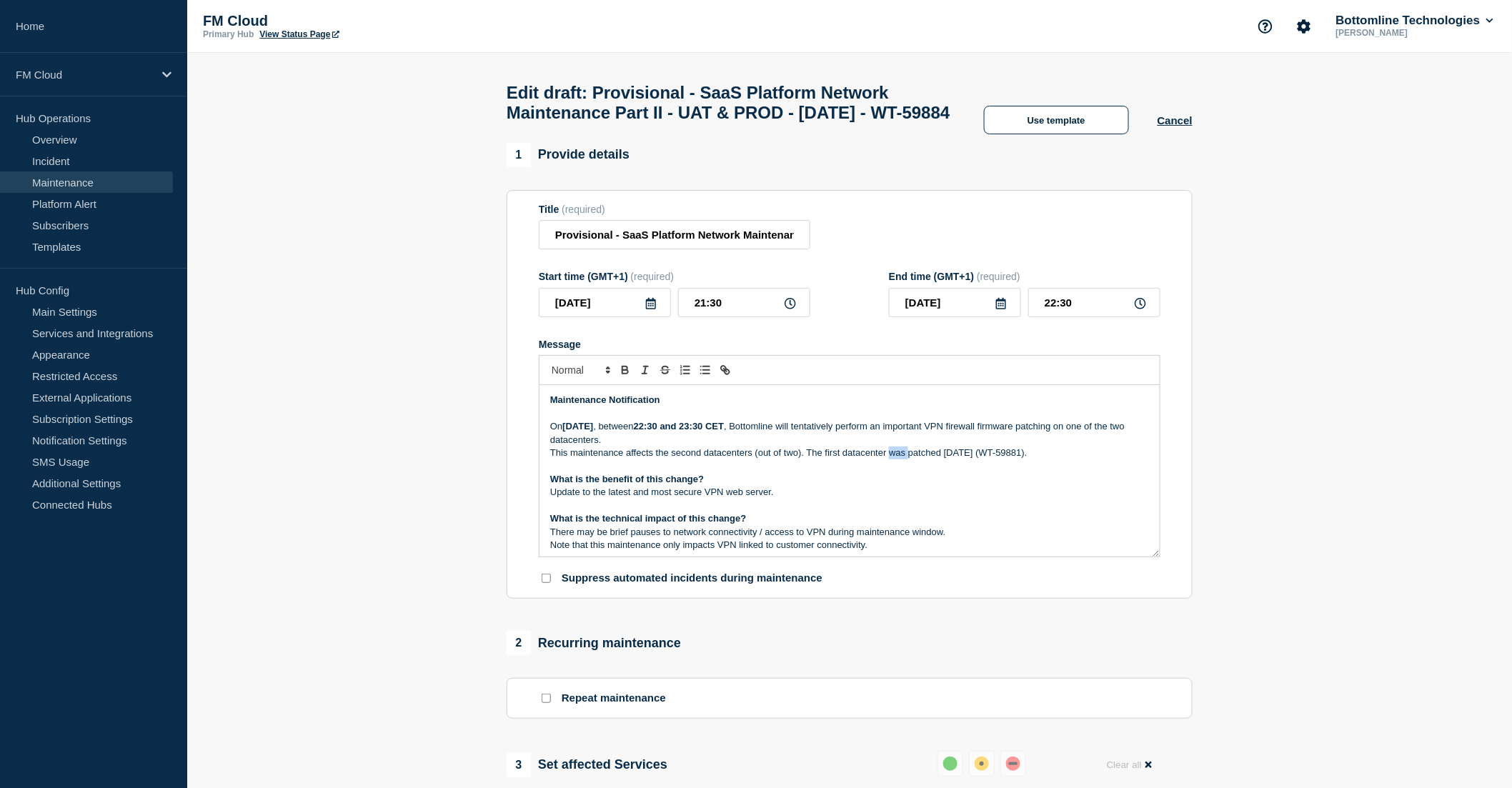
click at [898, 459] on p "This maintenance affects the second datacenters (out of two). The first datacen…" at bounding box center [850, 454] width 599 height 13
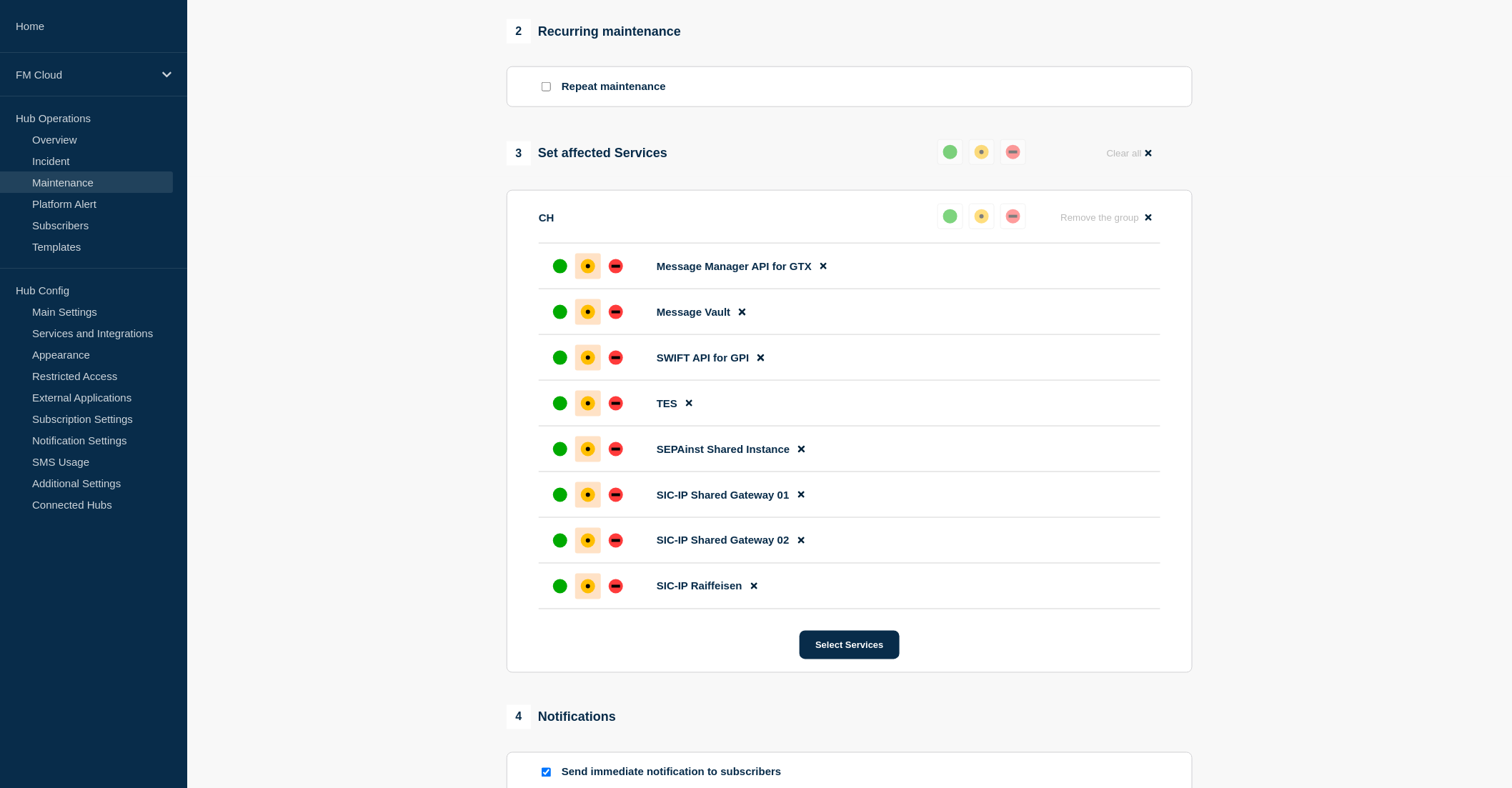
scroll to position [837, 0]
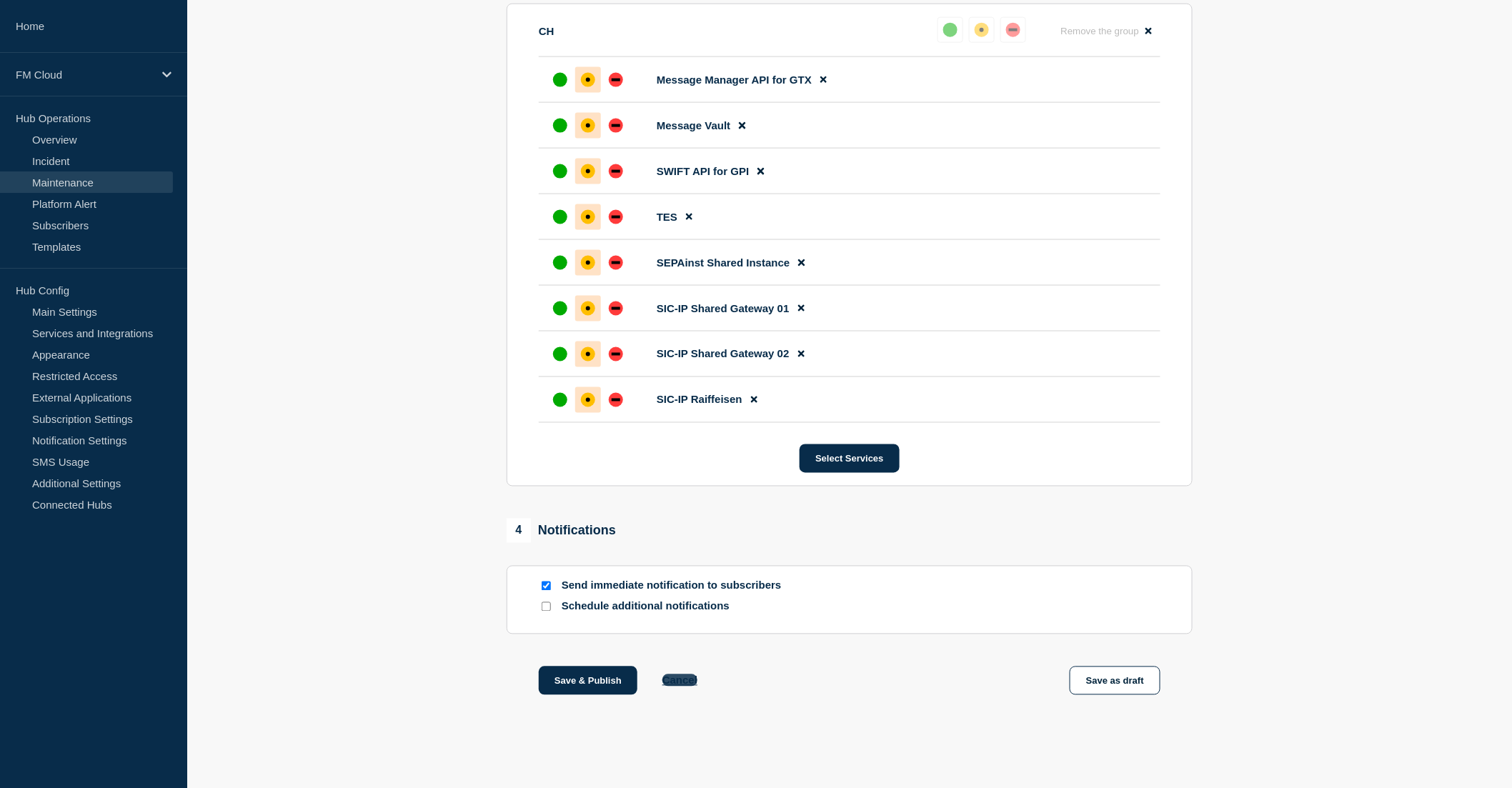
click at [680, 680] on button "Cancel" at bounding box center [679, 680] width 35 height 12
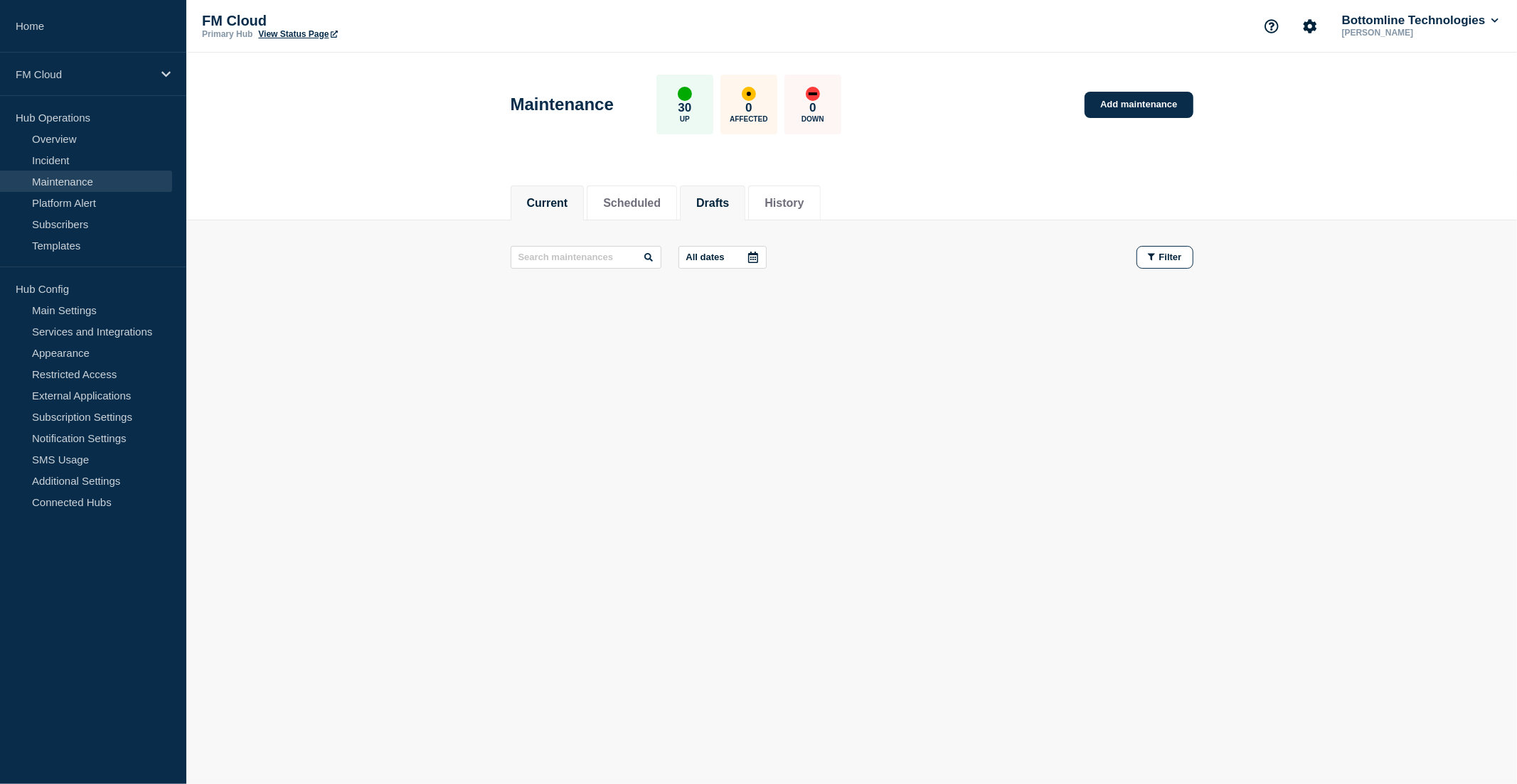
click at [726, 201] on button "Drafts" at bounding box center [712, 204] width 33 height 13
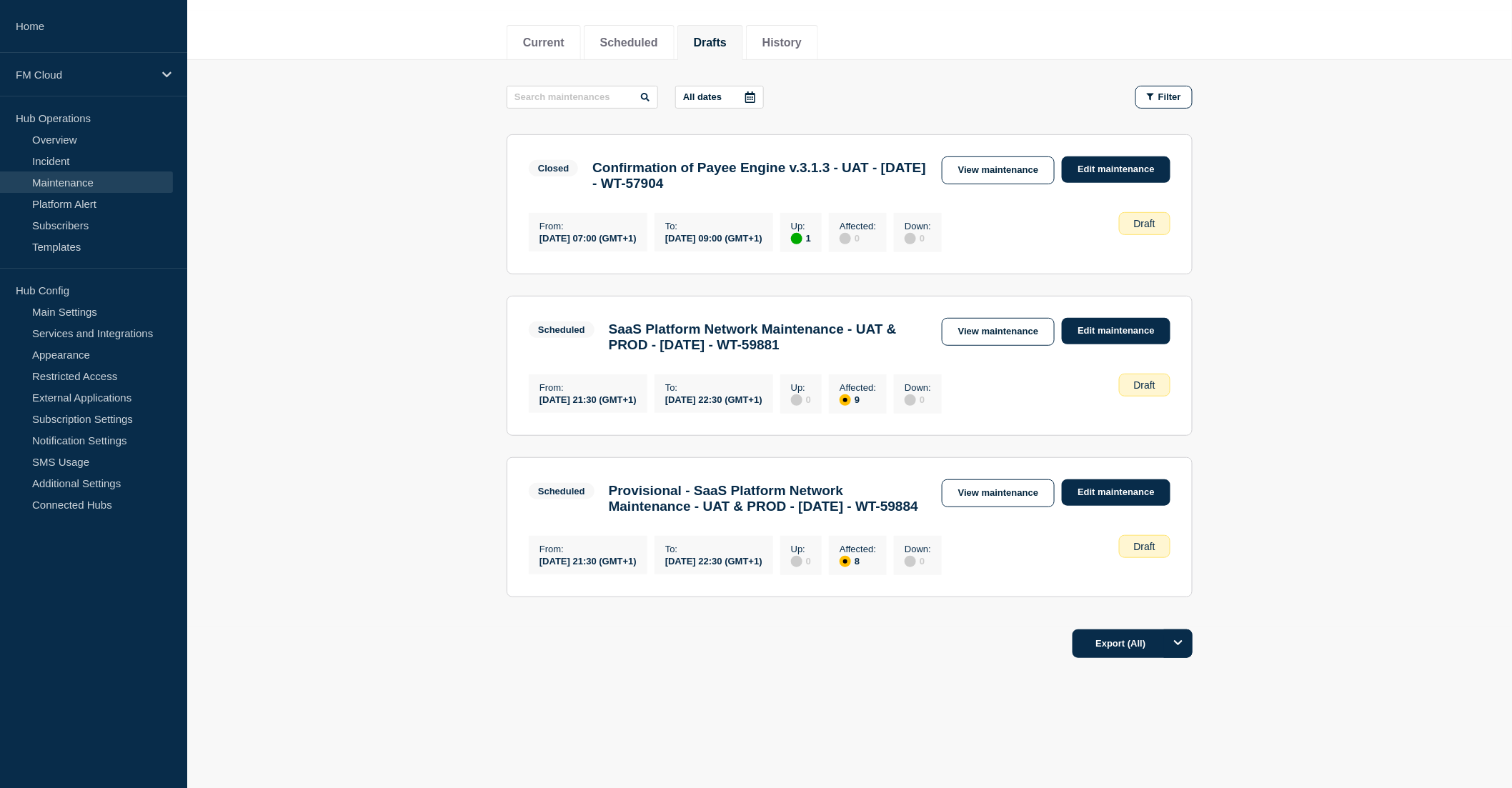
scroll to position [205, 0]
click at [999, 480] on link "View maintenance" at bounding box center [998, 494] width 113 height 28
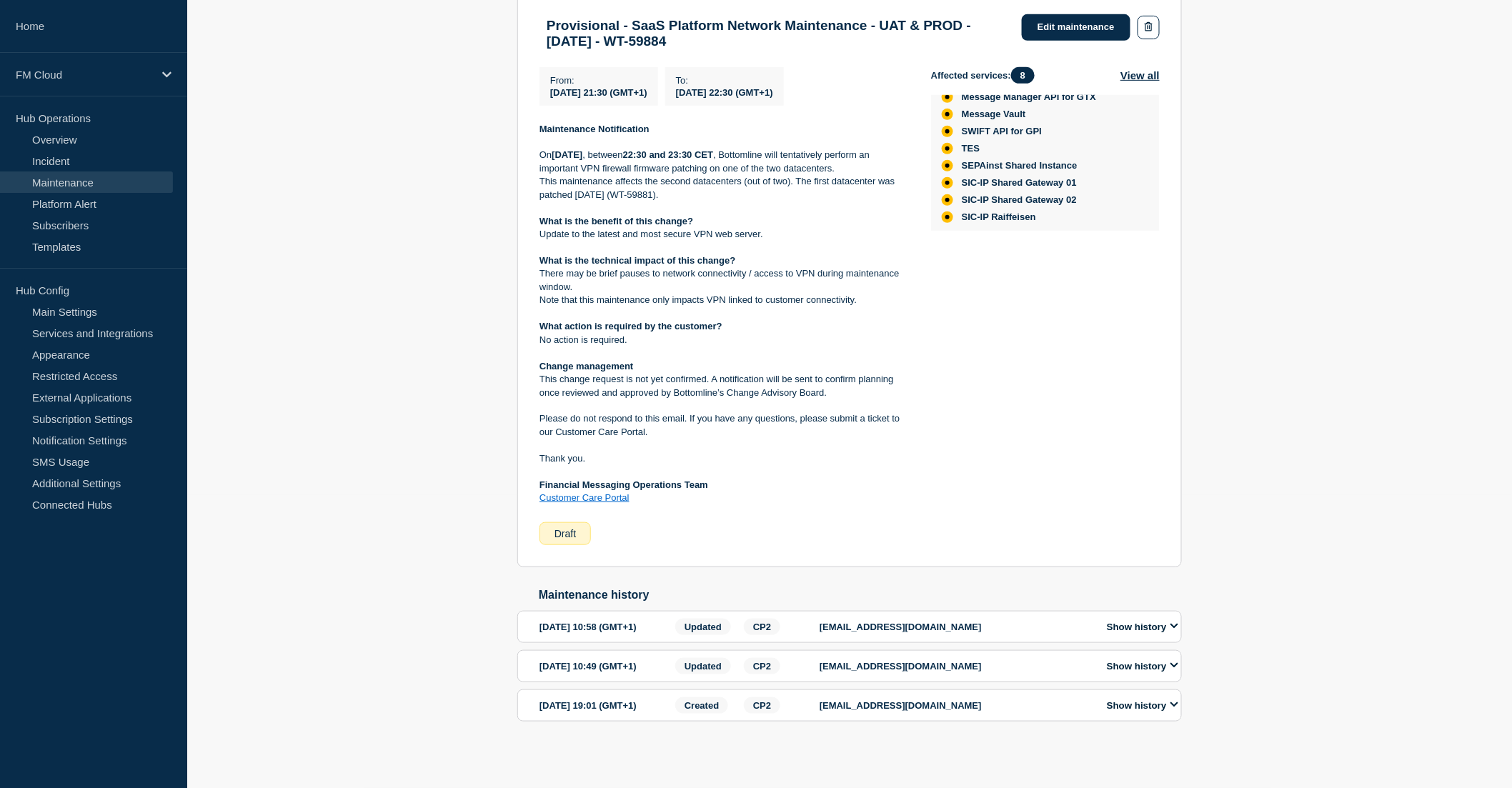
scroll to position [336, 0]
click at [1150, 621] on button "Show history" at bounding box center [1142, 626] width 80 height 12
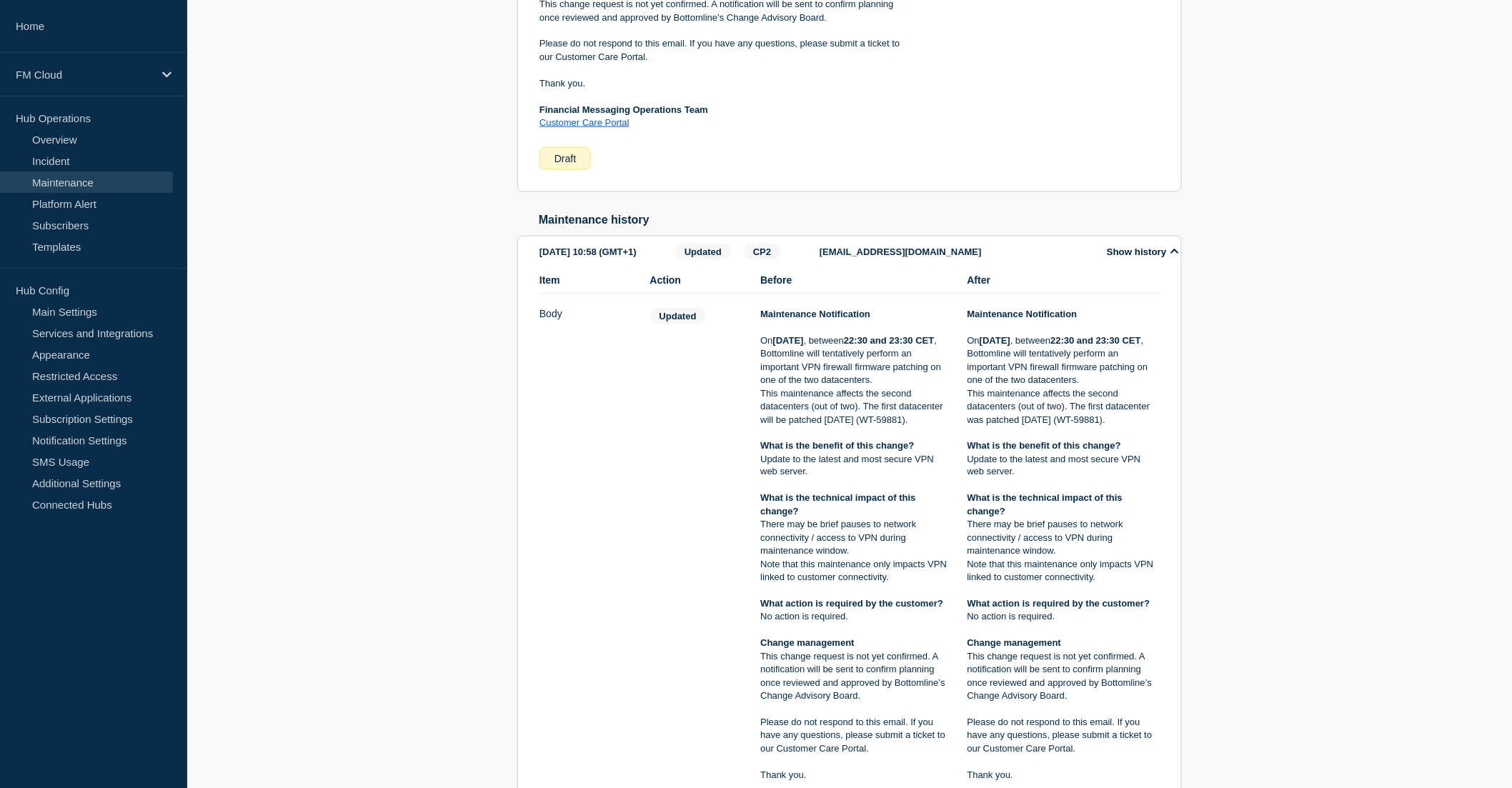
scroll to position [734, 0]
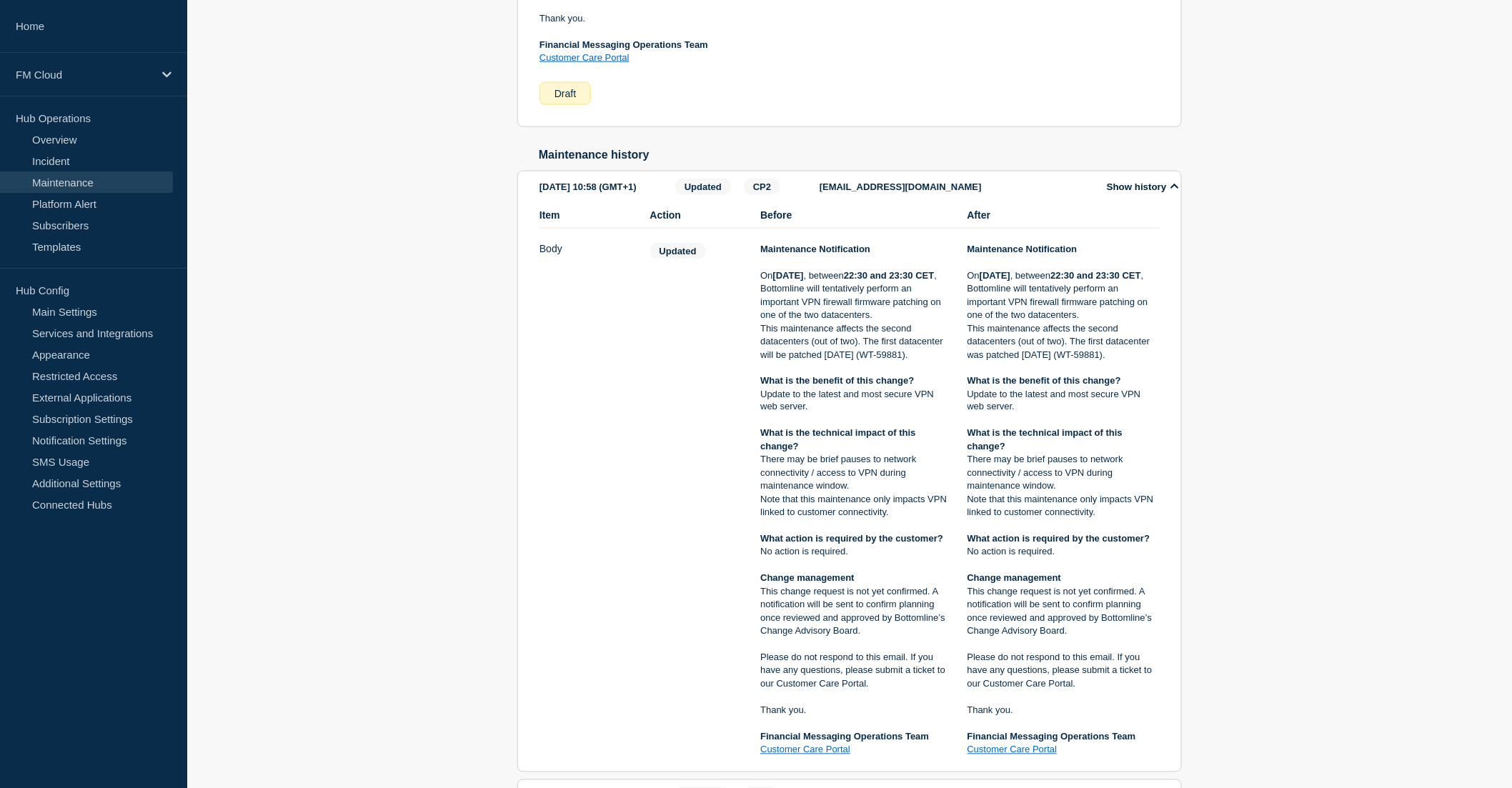
drag, startPoint x: 863, startPoint y: 375, endPoint x: 881, endPoint y: 397, distance: 28.4
click at [881, 362] on p "This maintenance affects the second datacenters (out of two). The first datacen…" at bounding box center [856, 342] width 193 height 39
copy p "The first datacenter will be patched Saturday 4th October (WT-59881)."
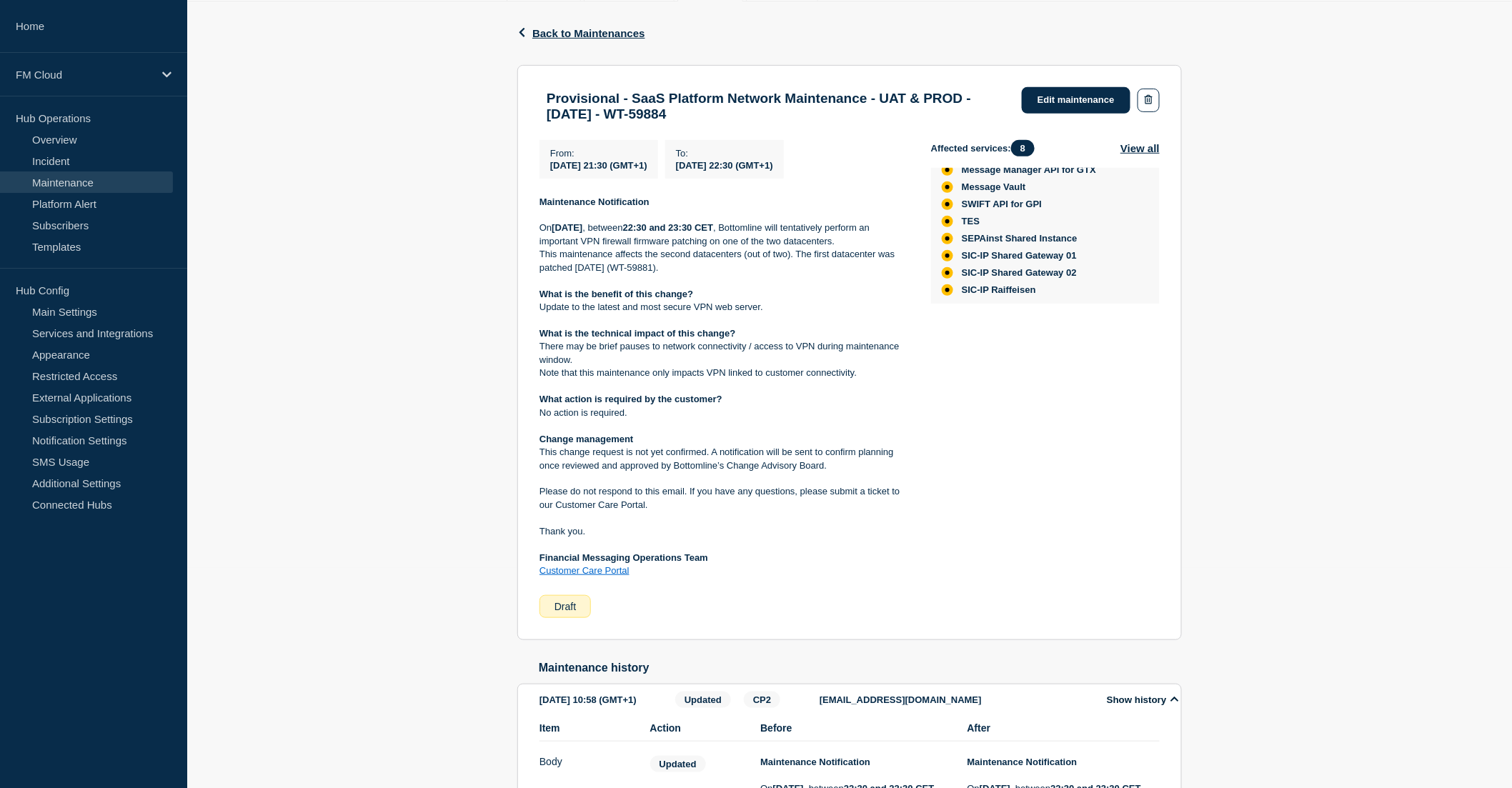
scroll to position [19, 0]
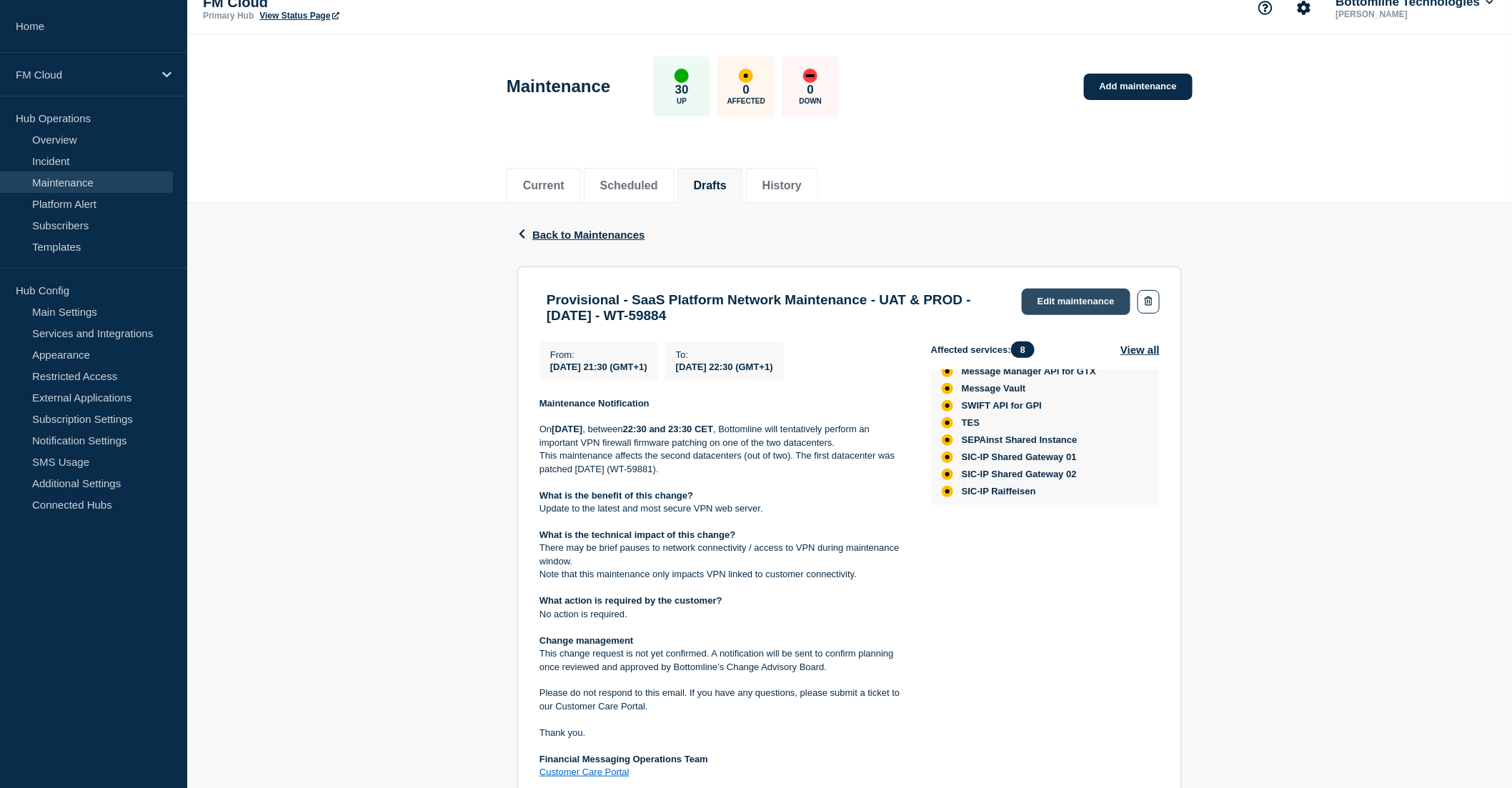
click at [1060, 294] on link "Edit maintenance" at bounding box center [1076, 301] width 109 height 26
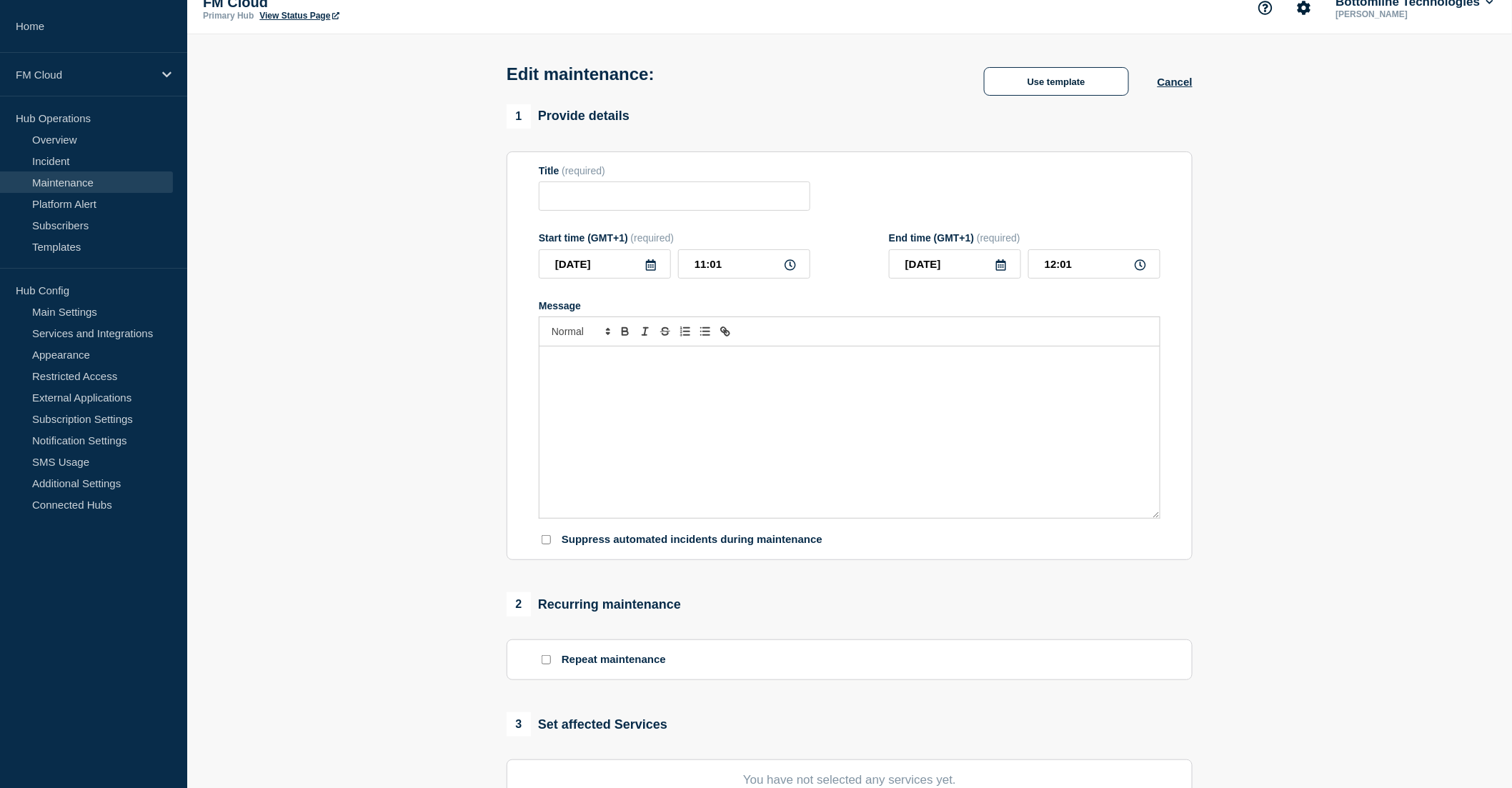
type input "Provisional - SaaS Platform Network Maintenance - UAT & PROD - 07/OCT/2025 - WT…"
type input "2025-10-07"
type input "21:30"
type input "2025-10-07"
type input "22:30"
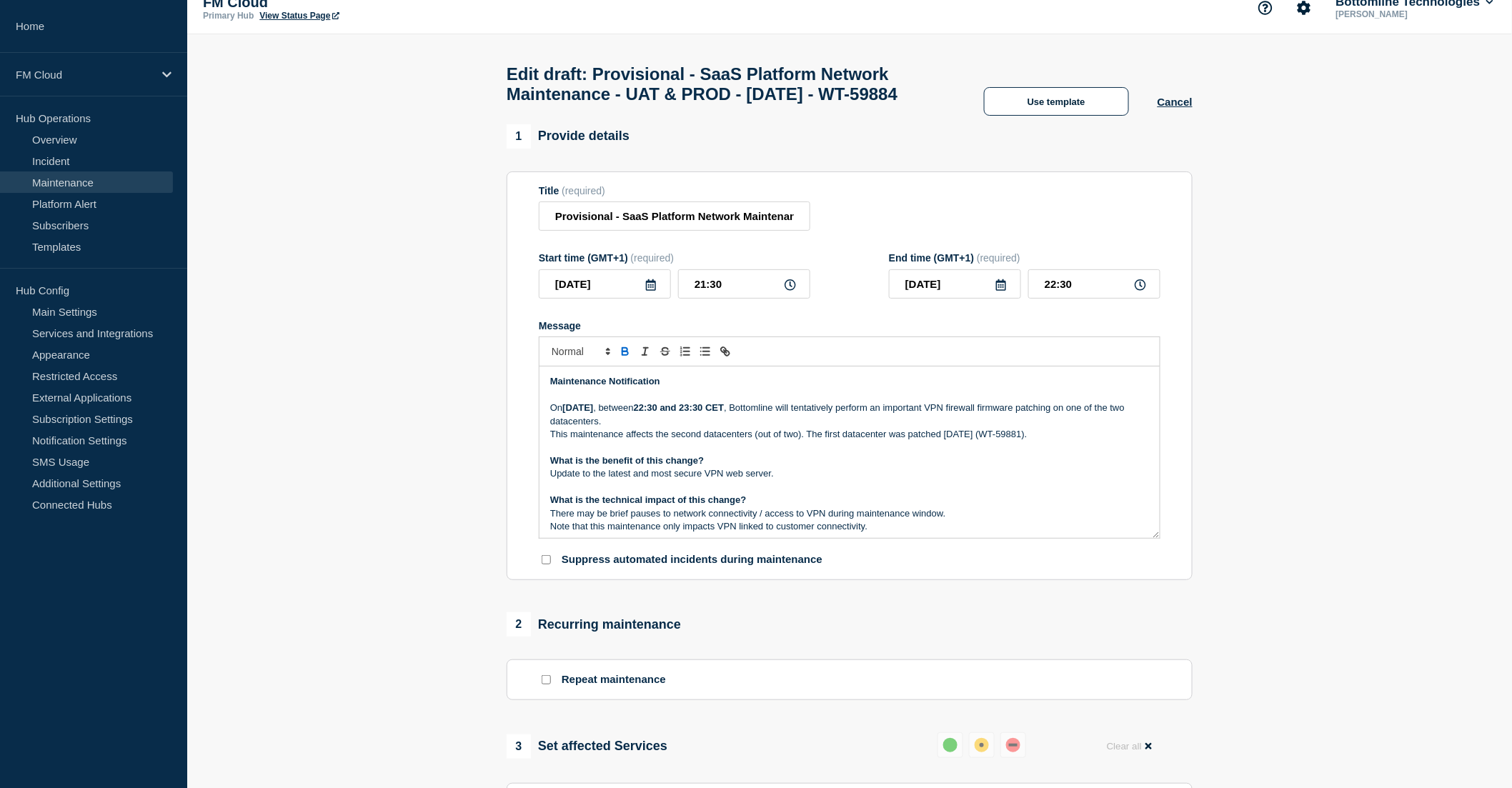
click at [809, 440] on p "This maintenance affects the second datacenters (out of two). The first datacen…" at bounding box center [850, 435] width 599 height 13
paste div "Message"
click at [1041, 468] on p "What is the benefit of this change?" at bounding box center [850, 461] width 599 height 13
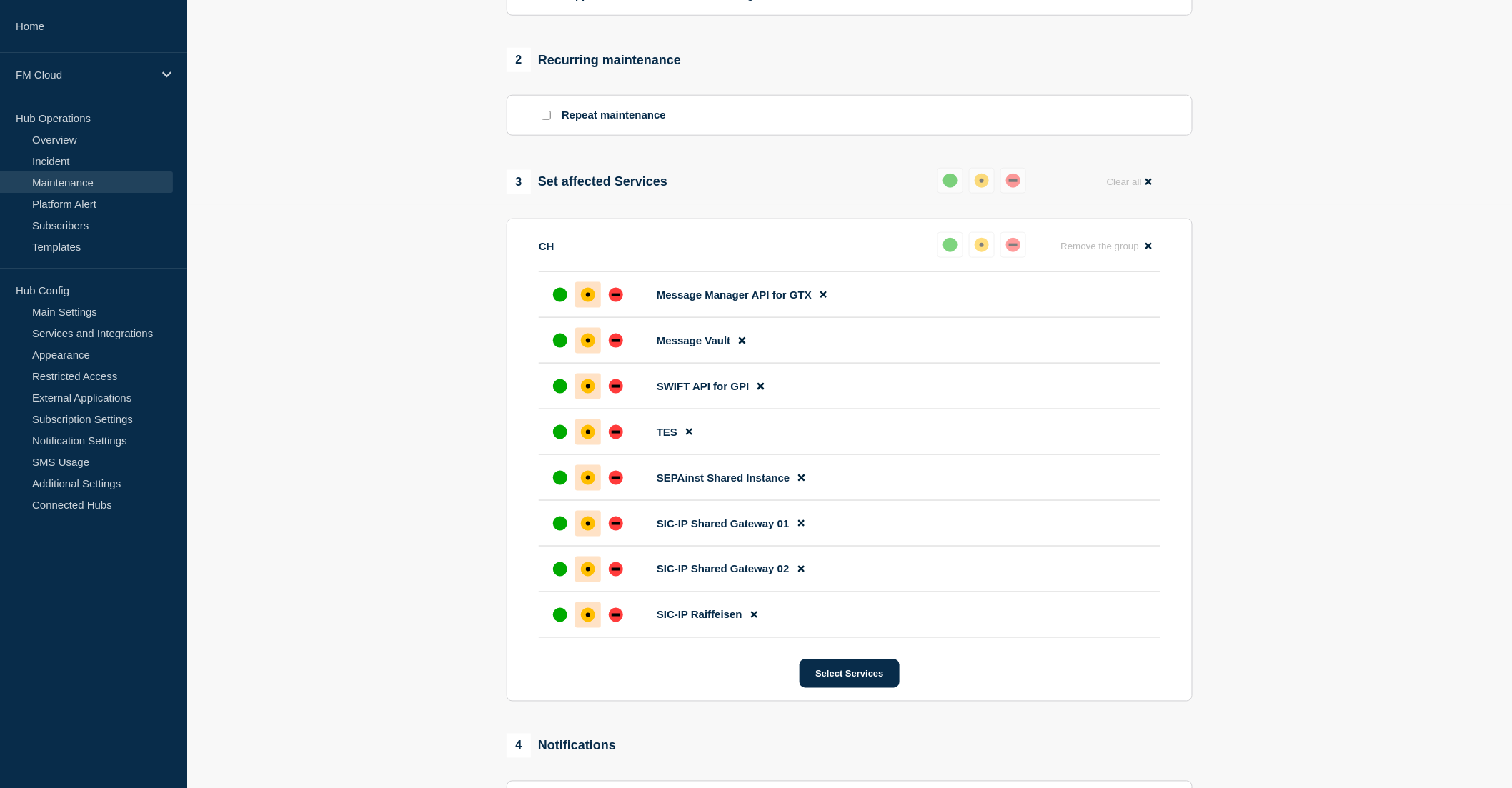
scroll to position [837, 0]
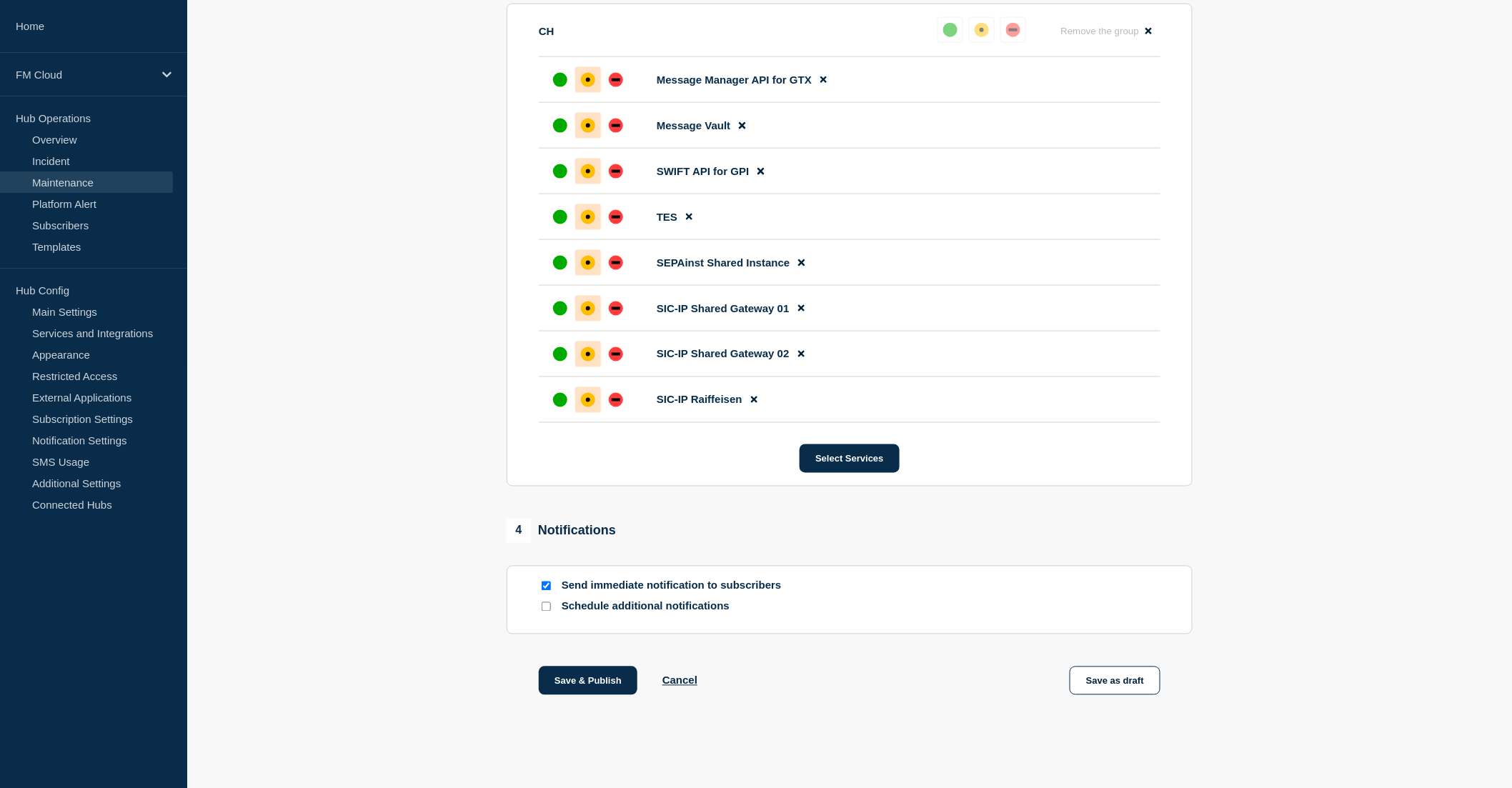
click at [546, 584] on input "Send immediate notification to subscribers" at bounding box center [547, 586] width 9 height 9
checkbox input "false"
click at [1119, 676] on button "Save as draft" at bounding box center [1115, 681] width 91 height 28
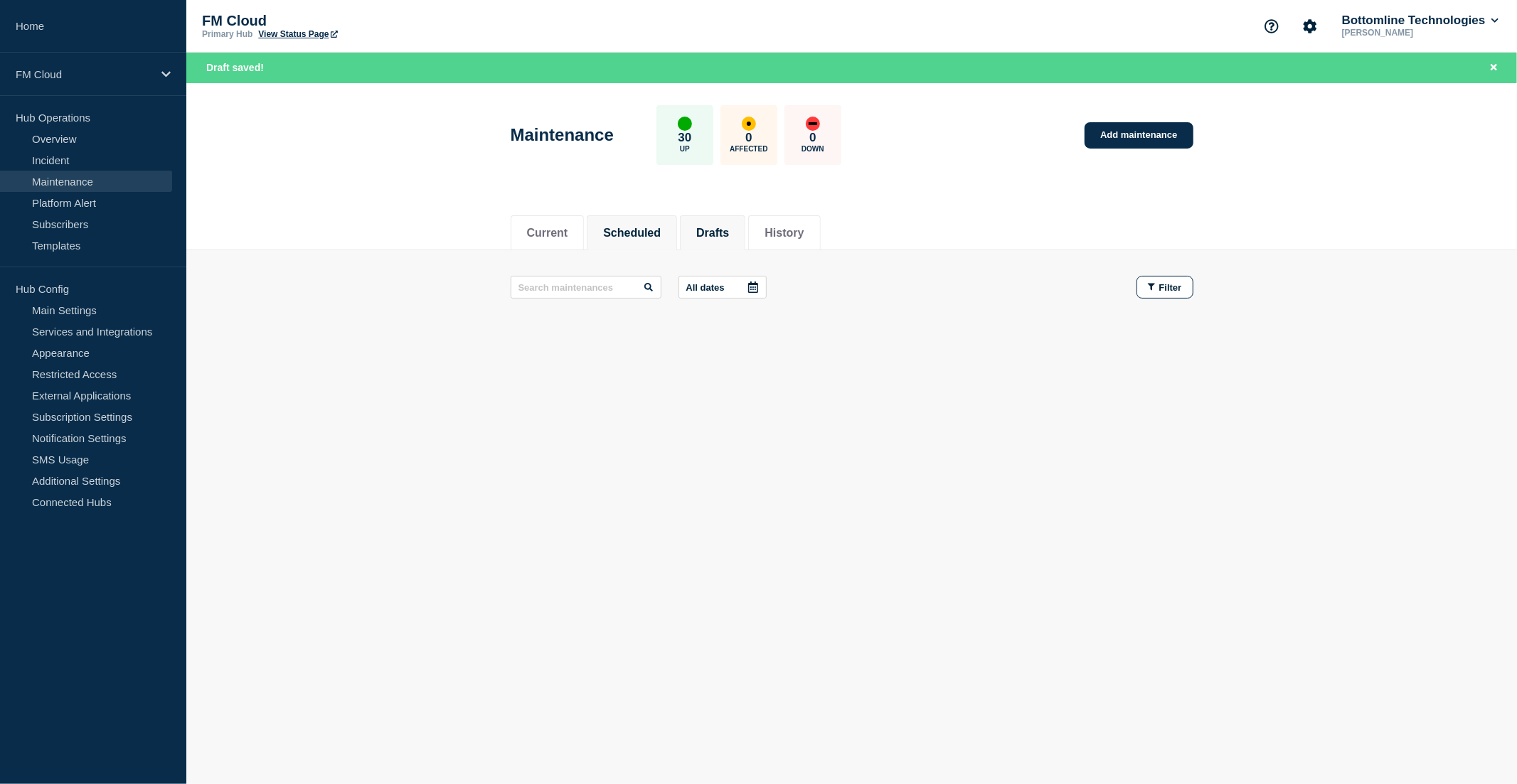
click at [729, 229] on button "Drafts" at bounding box center [712, 234] width 33 height 13
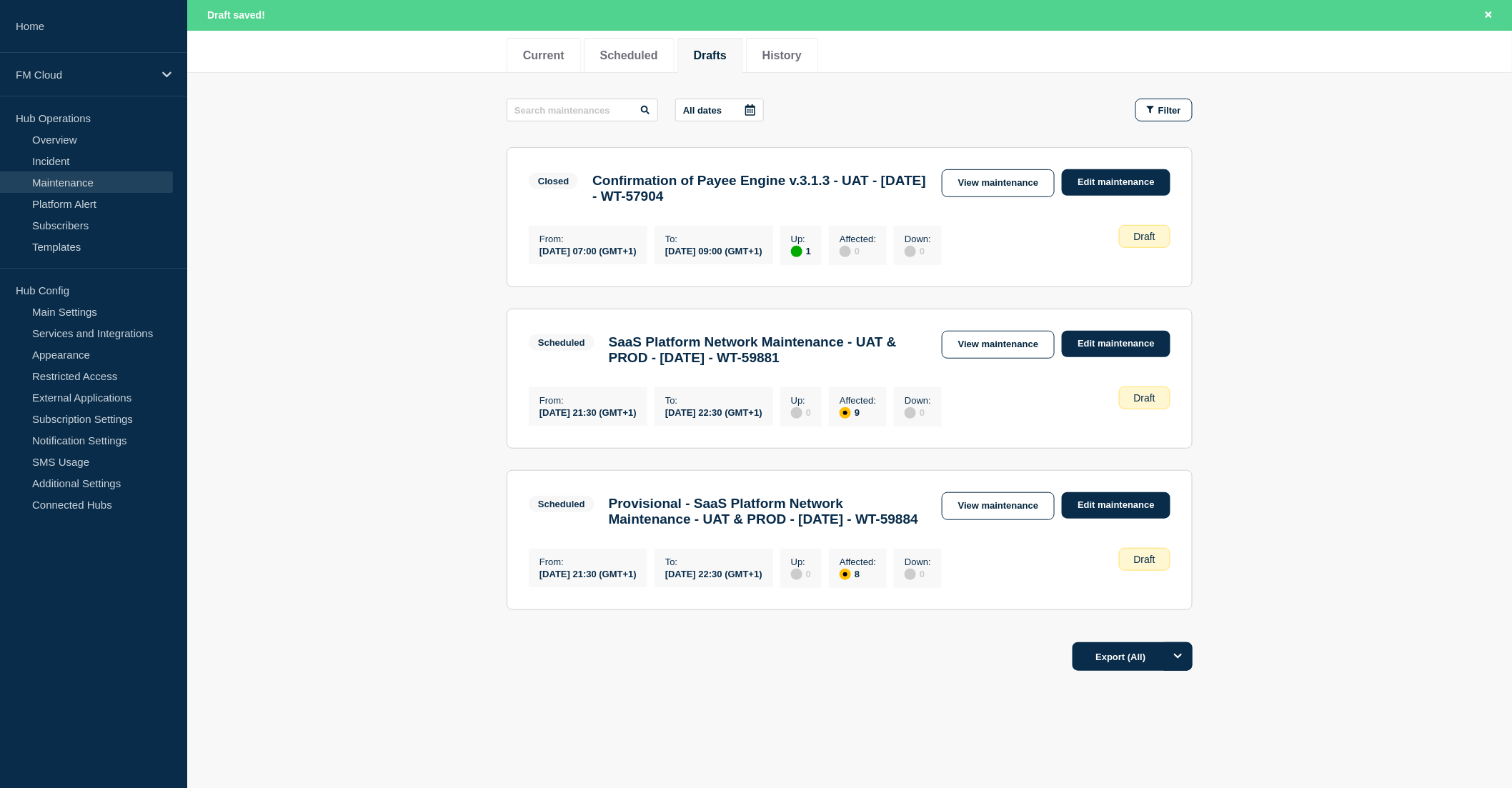
scroll to position [236, 0]
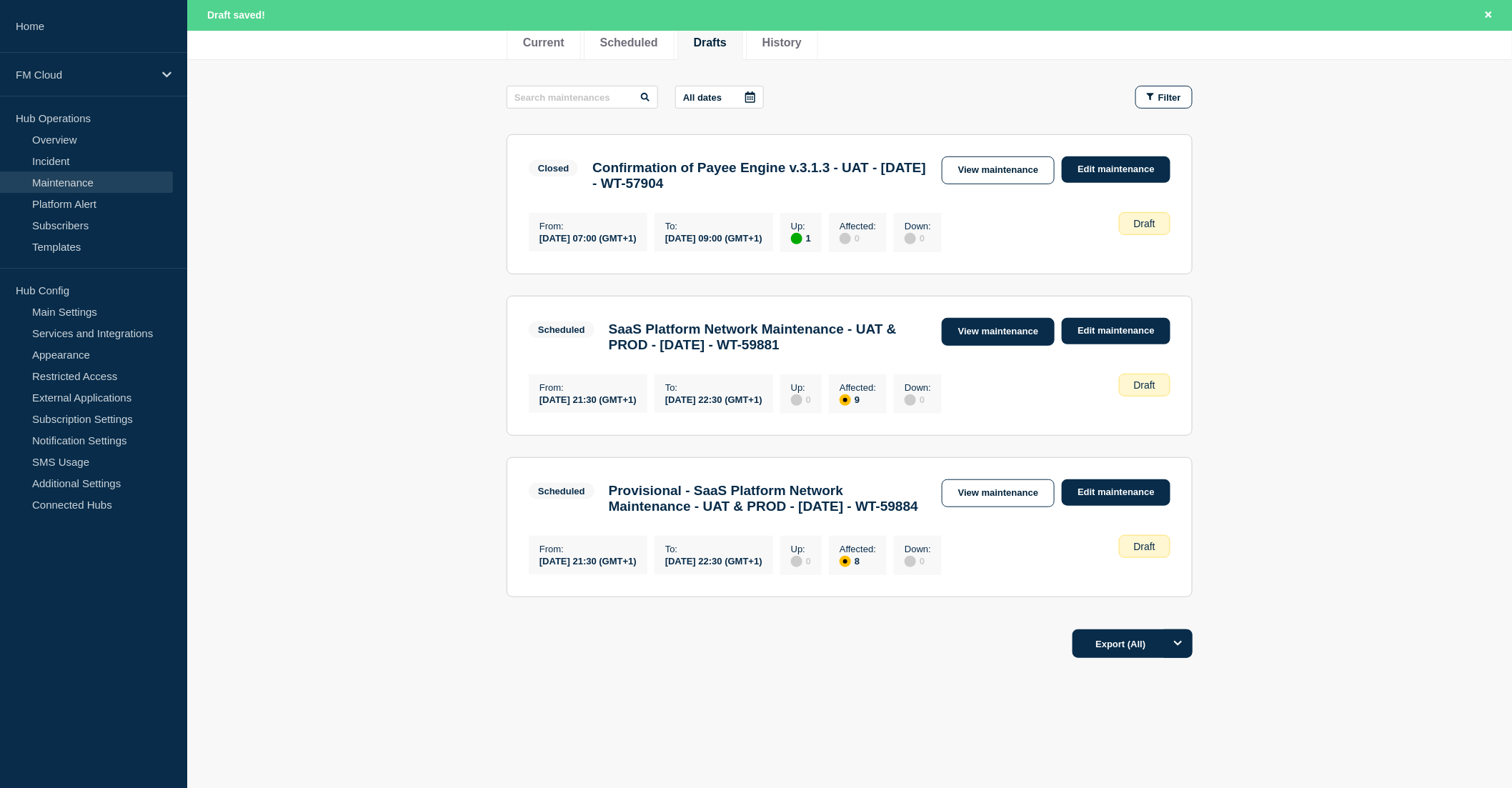
click at [969, 318] on link "View maintenance" at bounding box center [998, 332] width 113 height 28
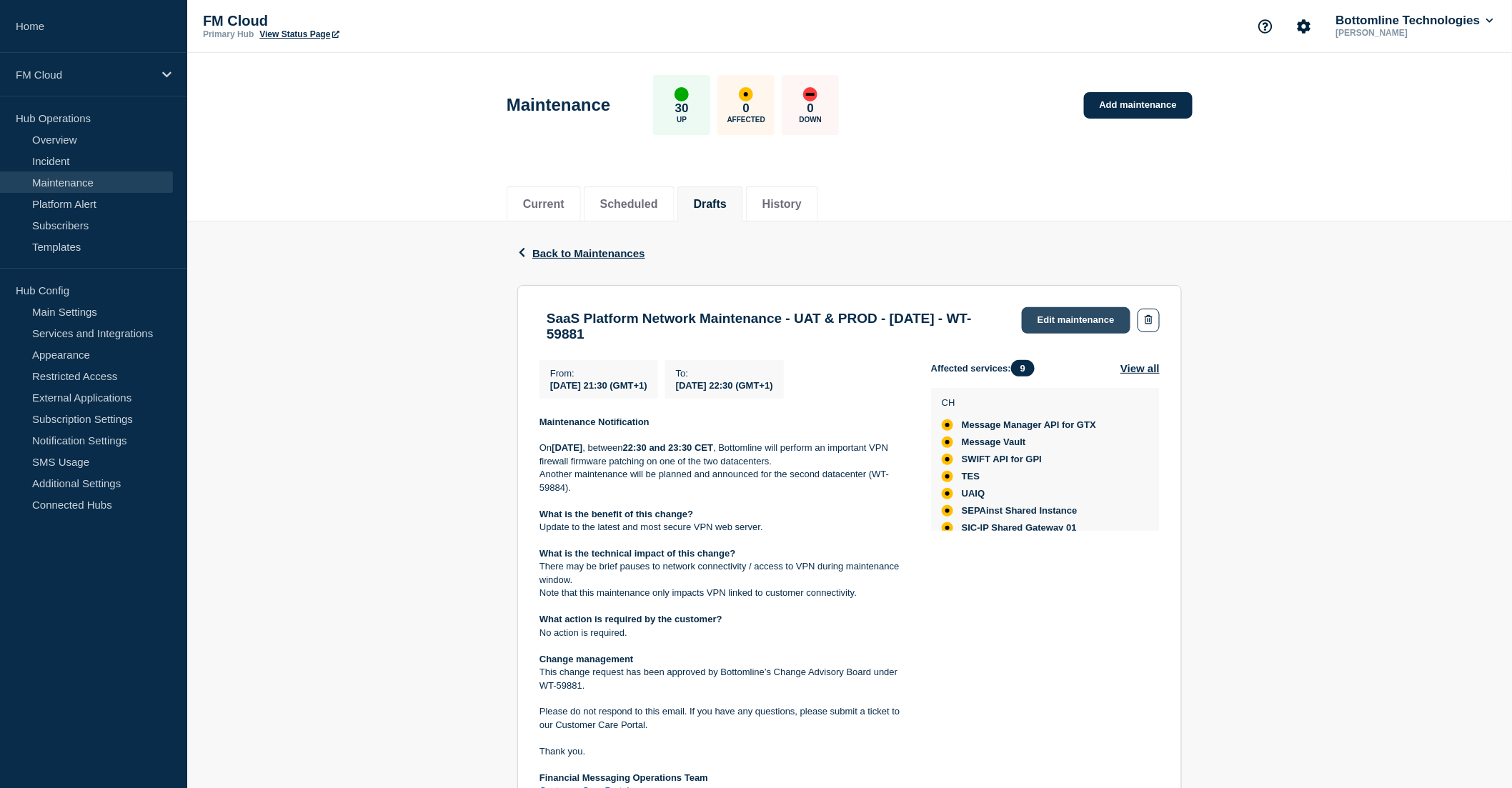
click at [1081, 316] on link "Edit maintenance" at bounding box center [1076, 320] width 109 height 26
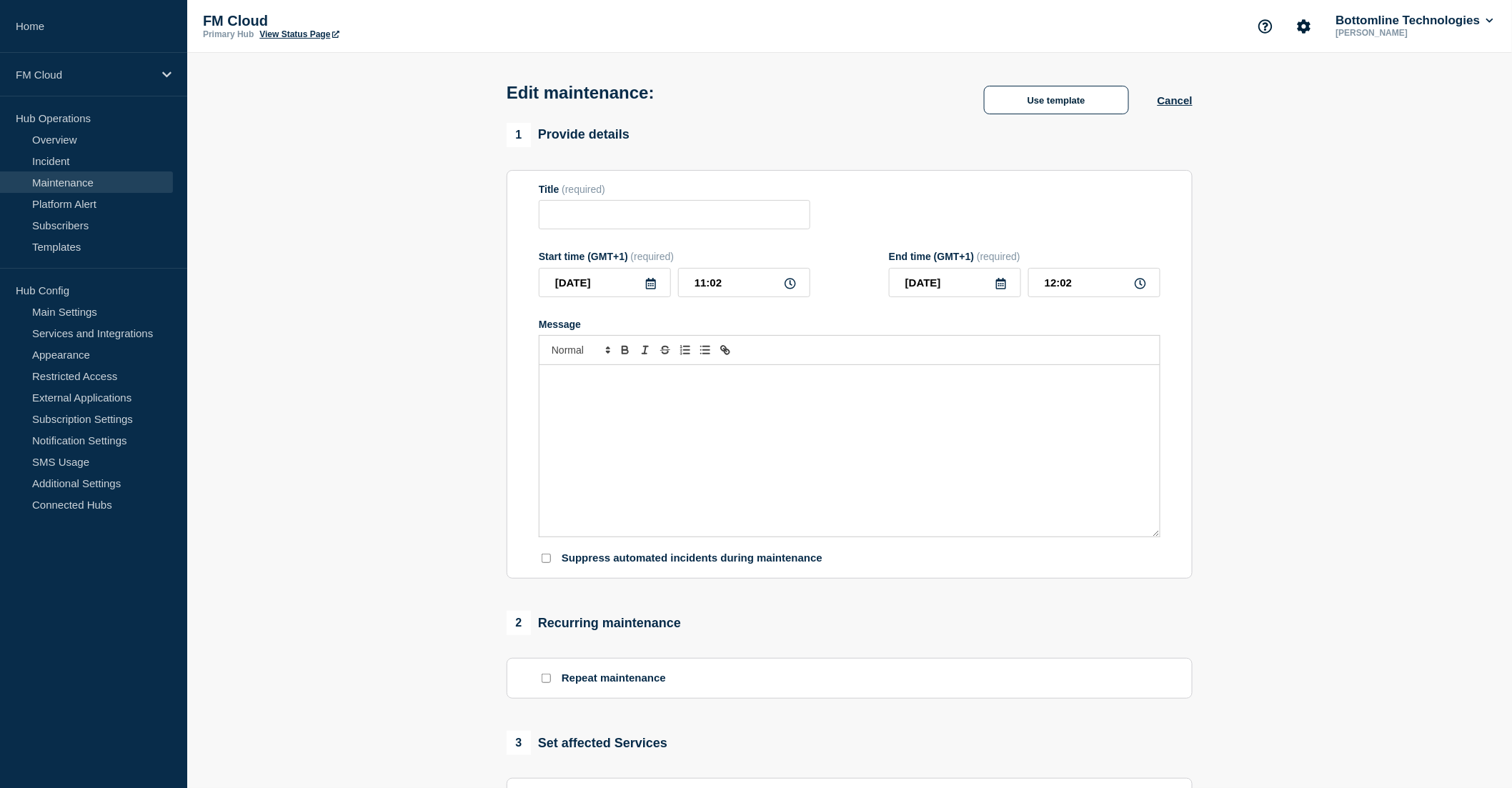
type input "SaaS Platform Network Maintenance - UAT & PROD - [DATE] - WT-59881"
type input "2025-10-04"
type input "21:30"
type input "2025-10-04"
type input "22:30"
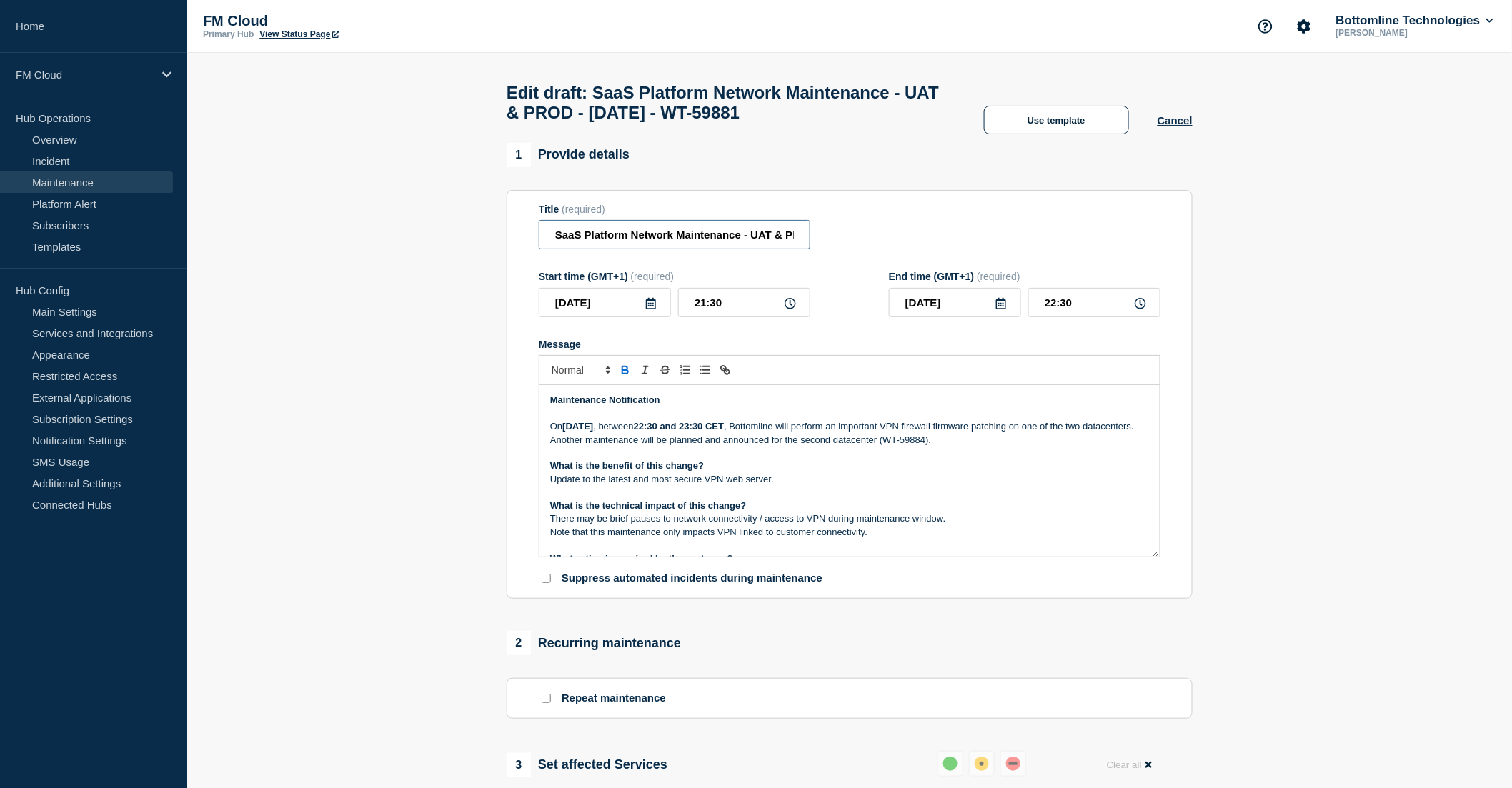
drag, startPoint x: 692, startPoint y: 248, endPoint x: 776, endPoint y: 243, distance: 84.1
click at [776, 243] on input "SaaS Platform Network Maintenance - UAT & PROD - [DATE] - WT-59881" at bounding box center [674, 234] width 271 height 29
click at [741, 246] on input "SaaS Platform Network Maintenance - UAT & PROD - [DATE] - WT-59881" at bounding box center [674, 234] width 271 height 29
click at [746, 244] on input "SaaS Platform Network Maintenance - UAT & PROD - [DATE] - WT-59881" at bounding box center [674, 234] width 271 height 29
type input "SaaS Platform Network Maintenance Part I - UAT & PROD - 04/OCT/2025 - WT-59881"
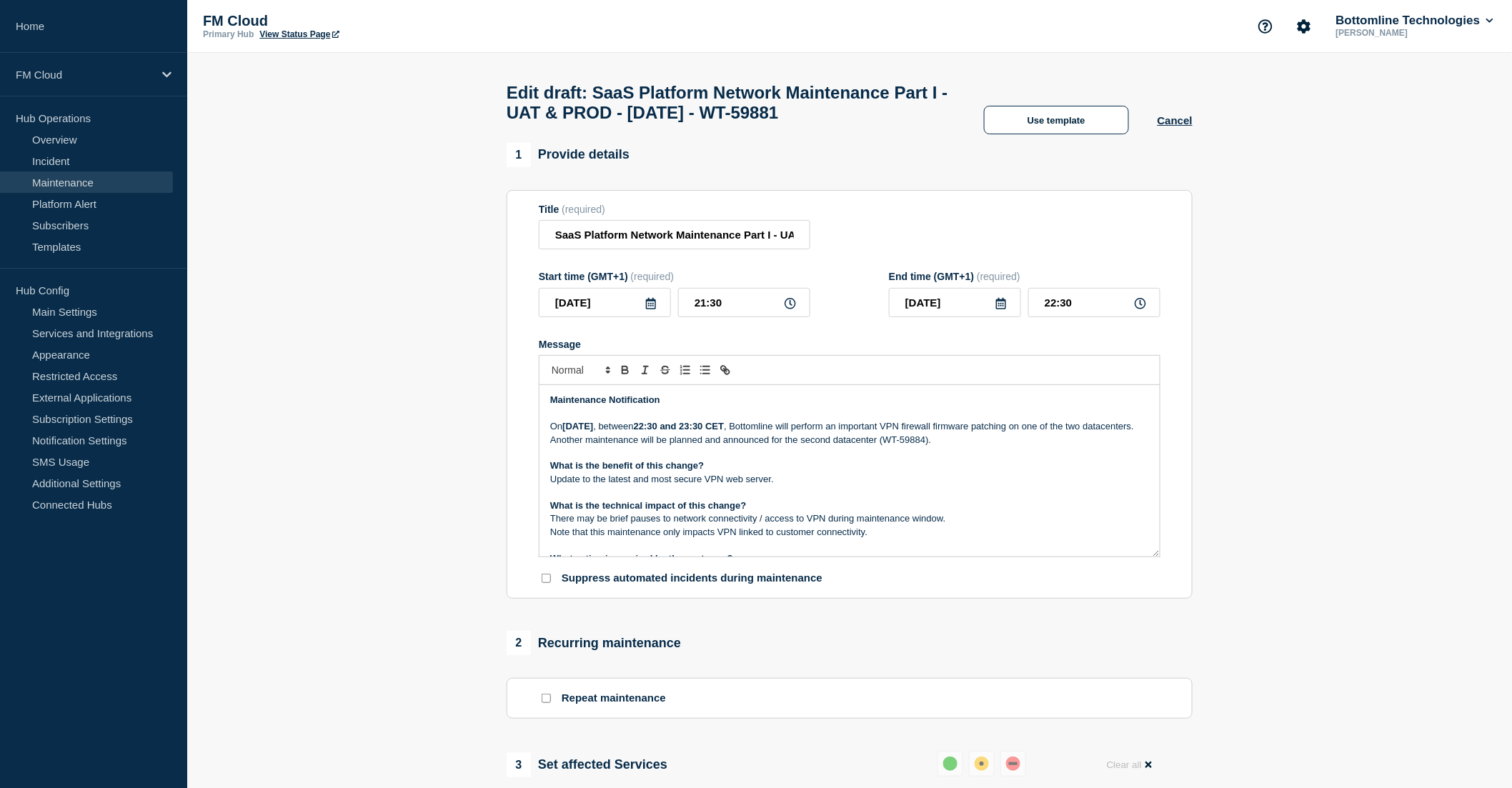
click at [680, 459] on p "Message" at bounding box center [850, 454] width 599 height 13
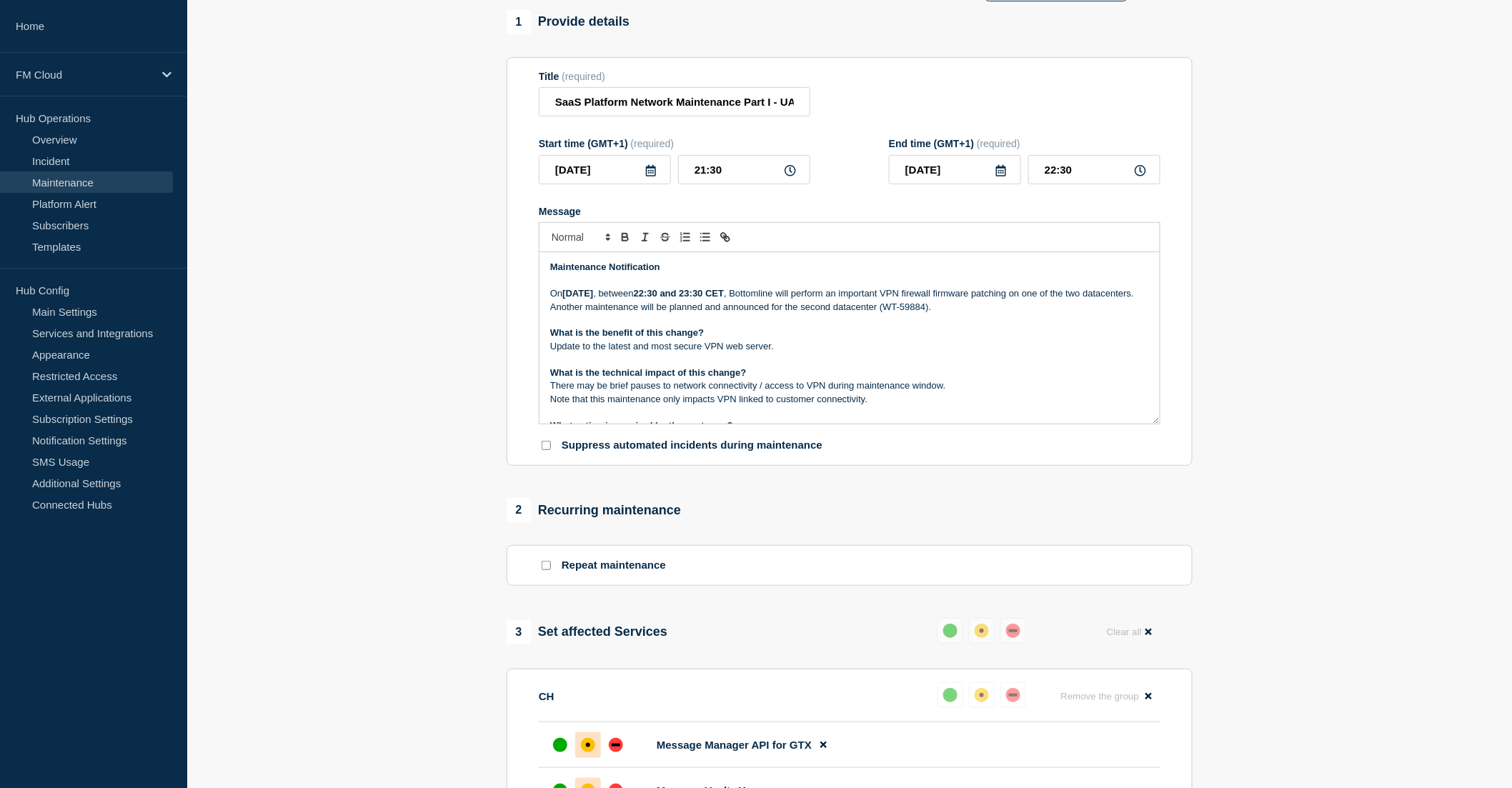
scroll to position [159, 0]
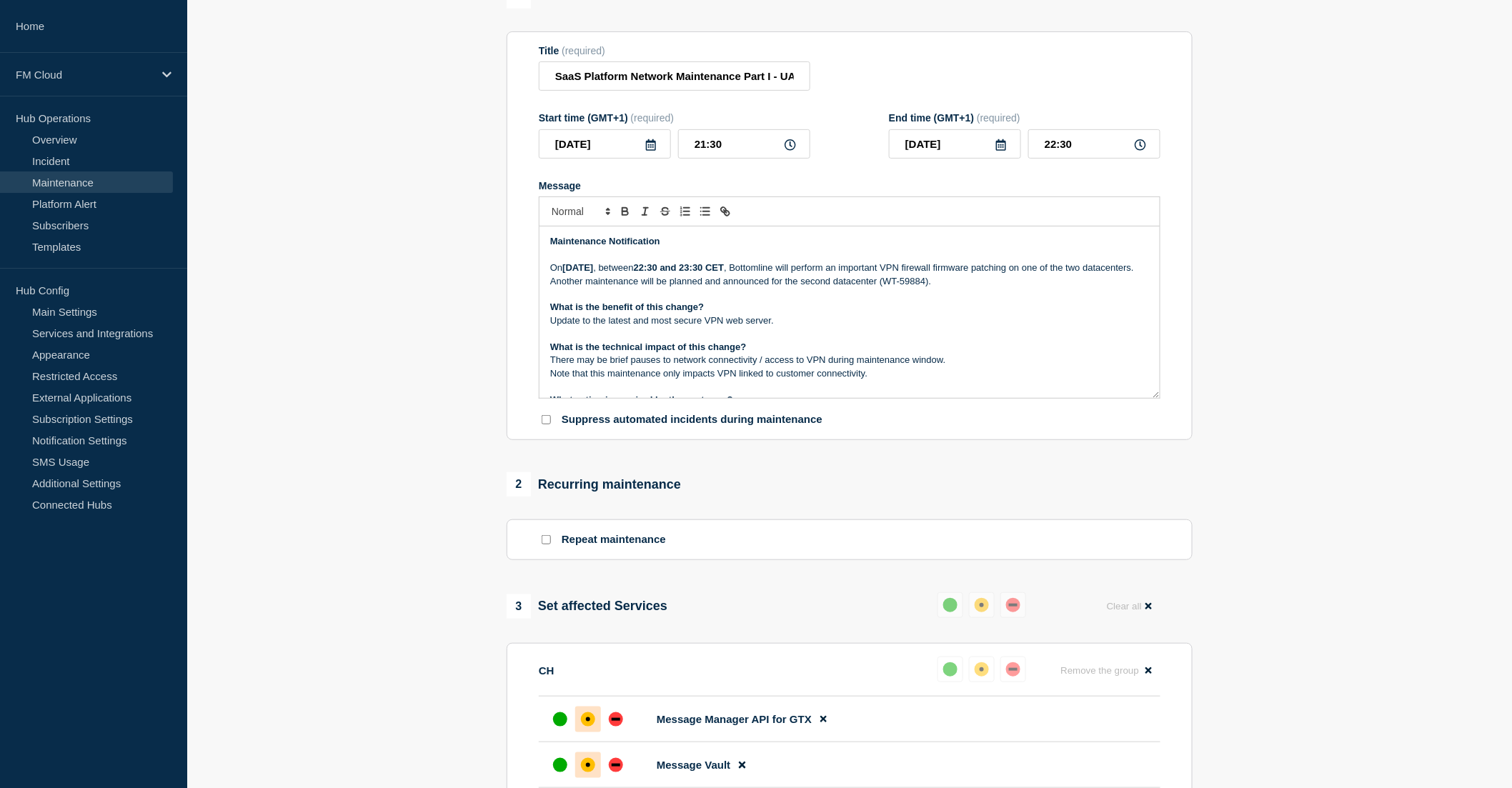
click at [967, 366] on p "There may be brief pauses to network connectivity / access to VPN during mainte…" at bounding box center [850, 361] width 599 height 13
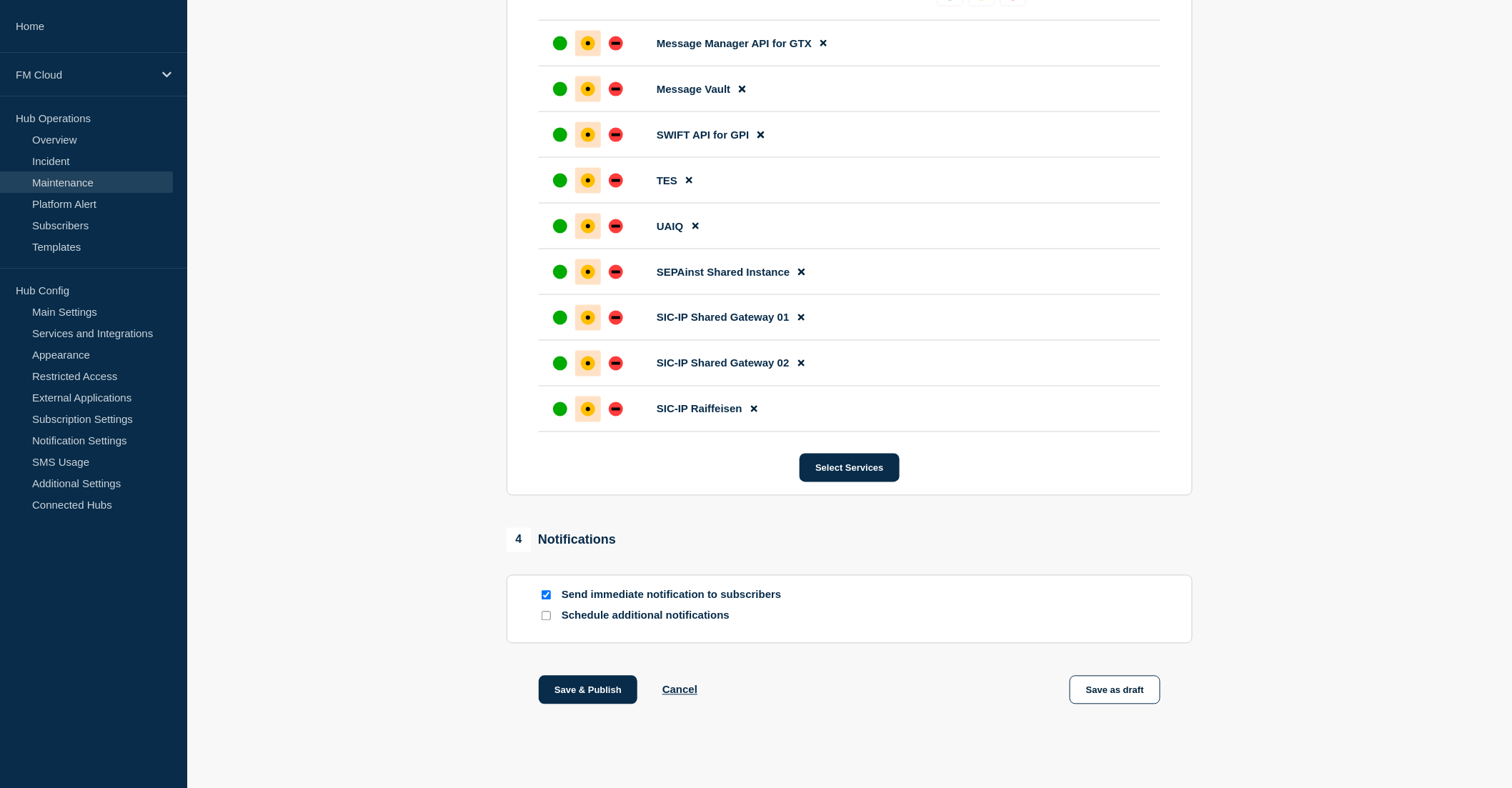
scroll to position [858, 0]
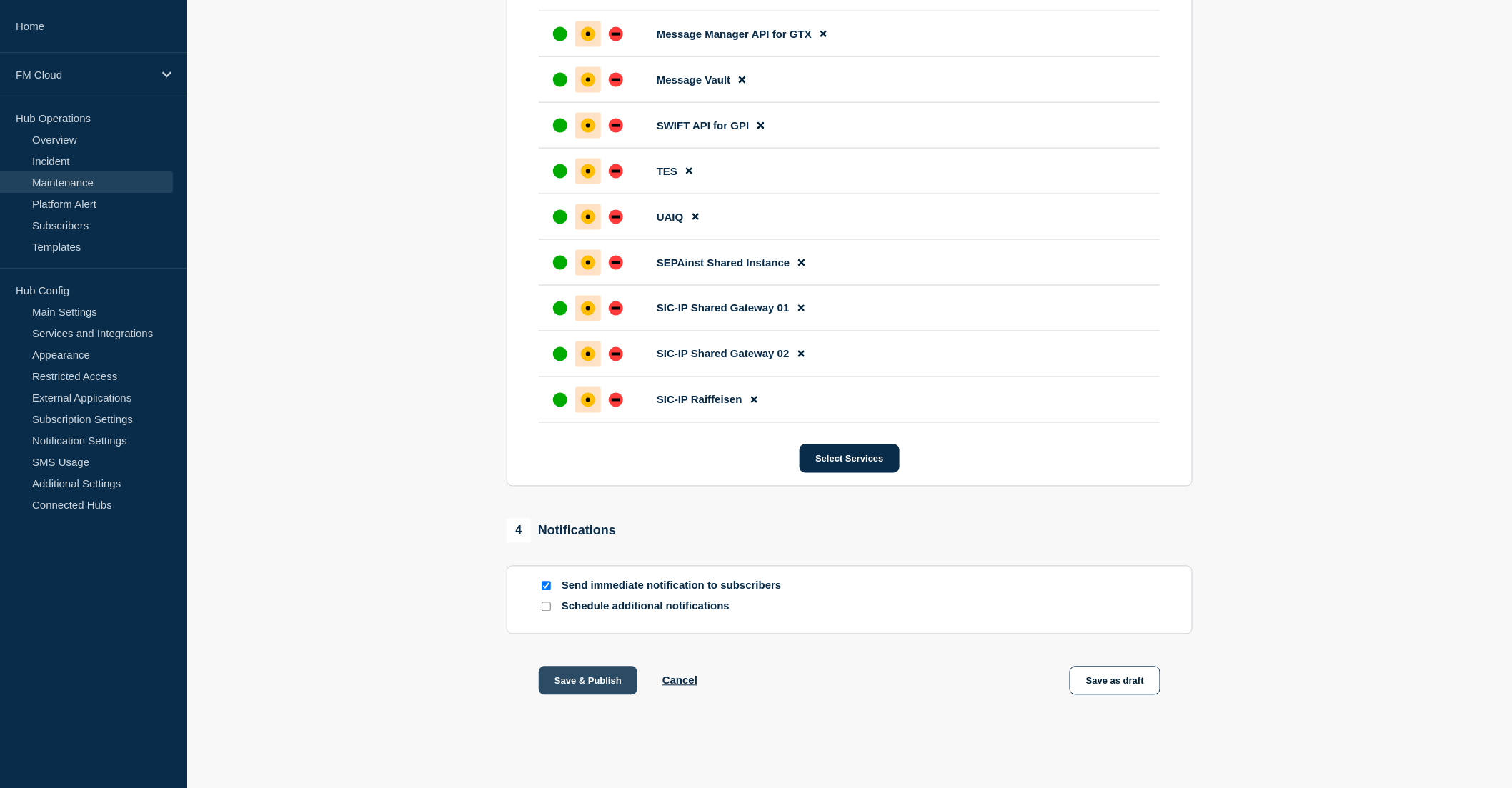
click at [577, 677] on button "Save & Publish" at bounding box center [588, 681] width 99 height 28
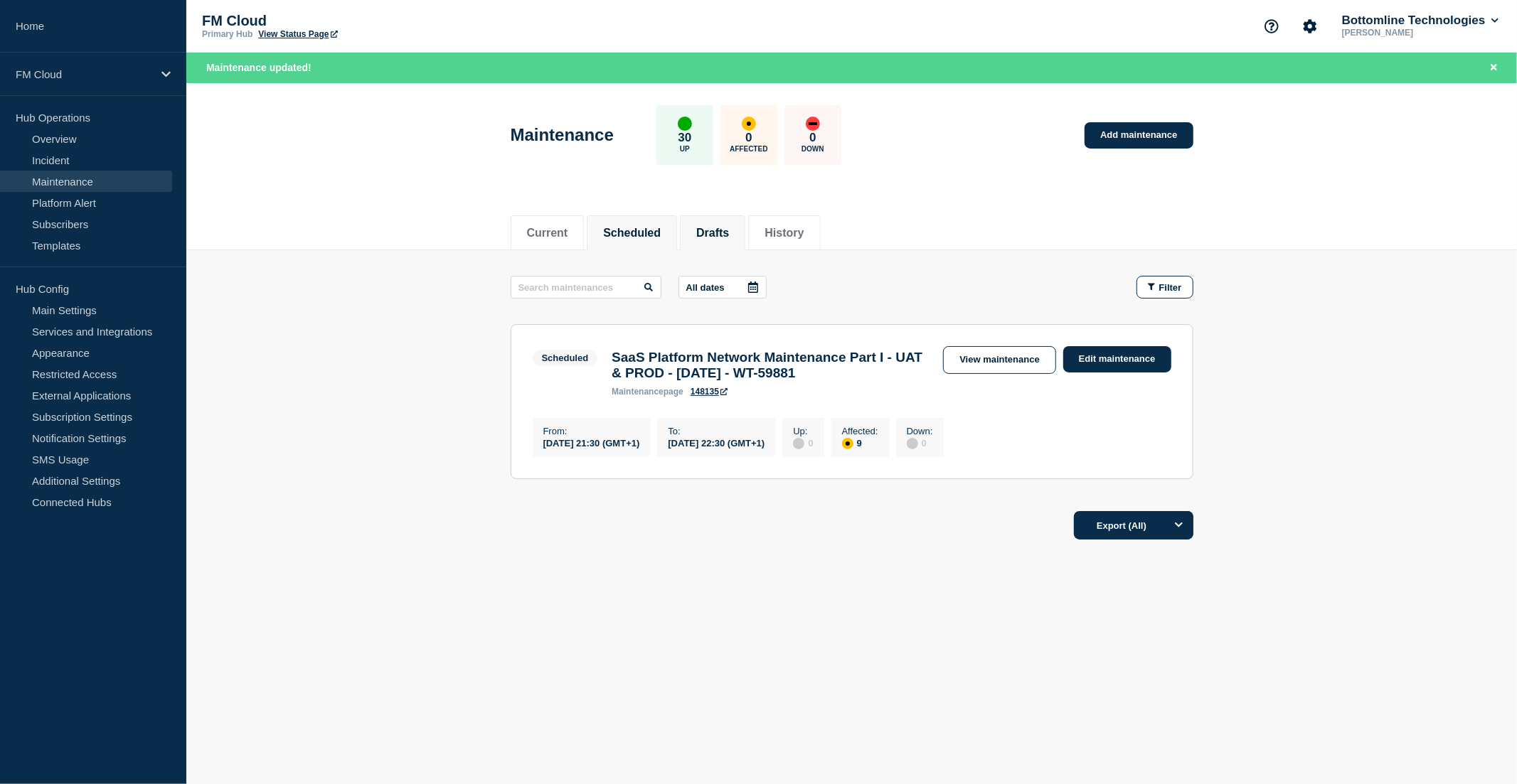
click at [727, 227] on button "Drafts" at bounding box center [712, 234] width 33 height 13
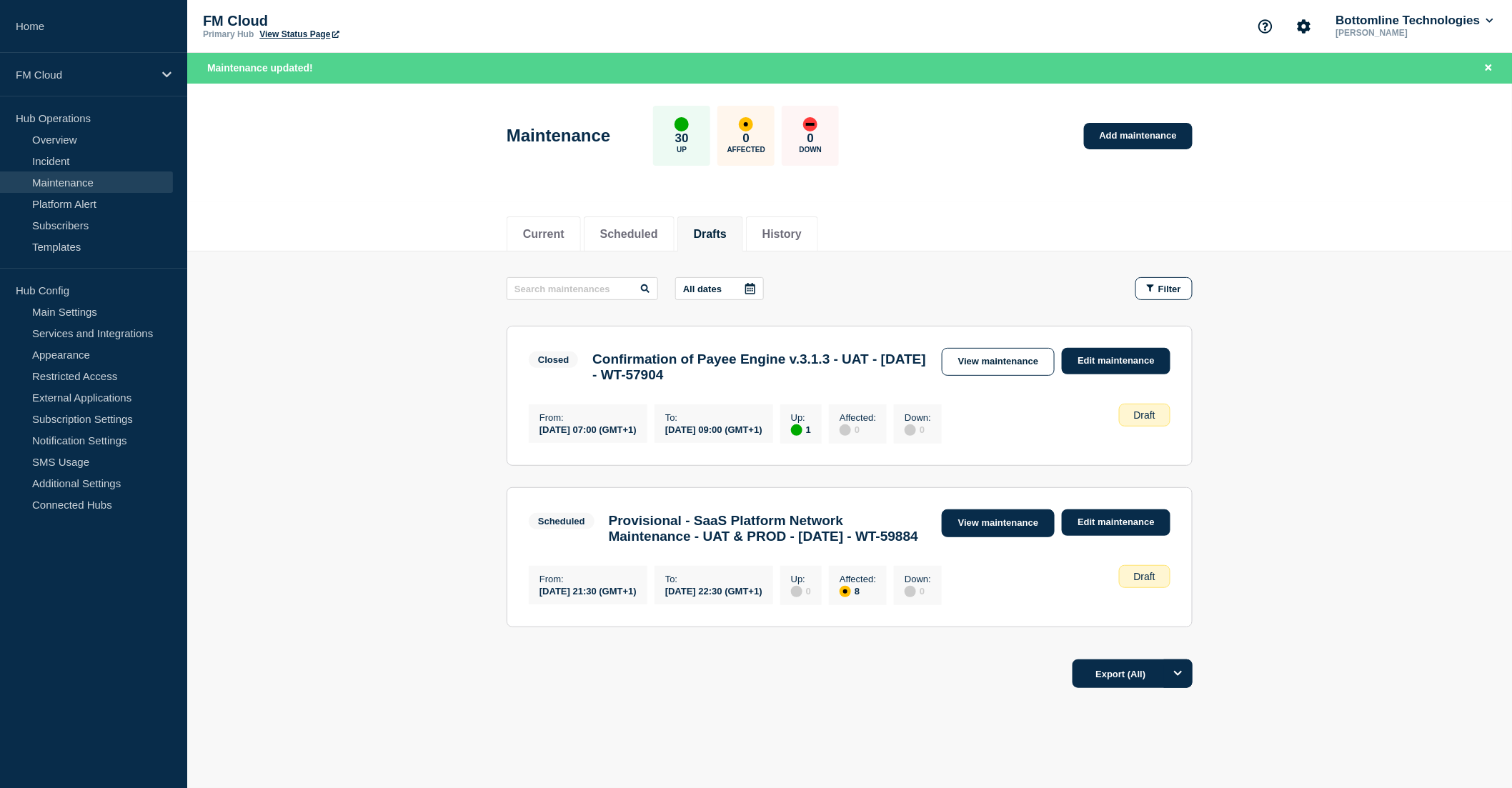
click at [1011, 531] on link "View maintenance" at bounding box center [998, 524] width 113 height 28
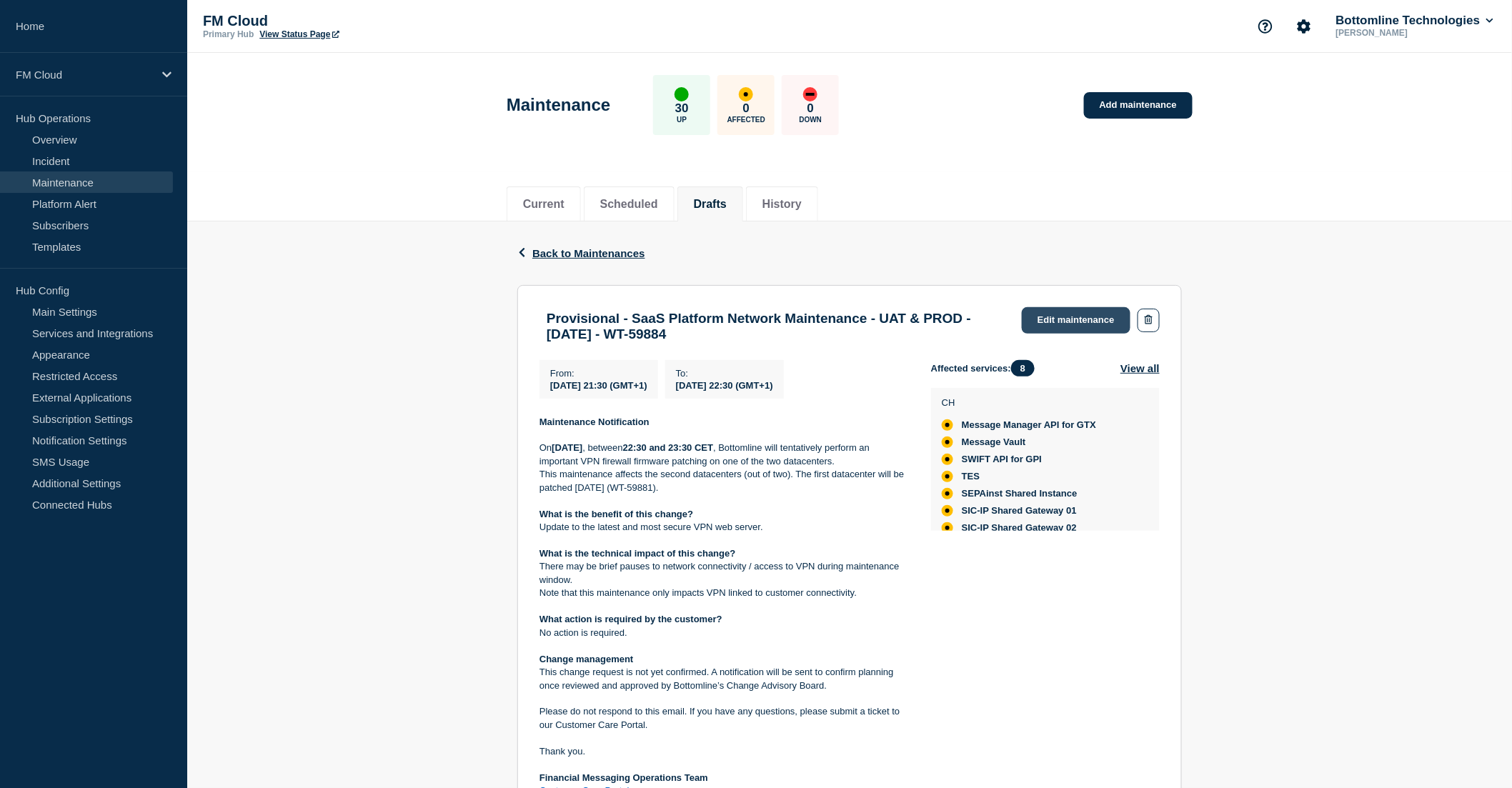
click at [1070, 324] on link "Edit maintenance" at bounding box center [1076, 320] width 109 height 26
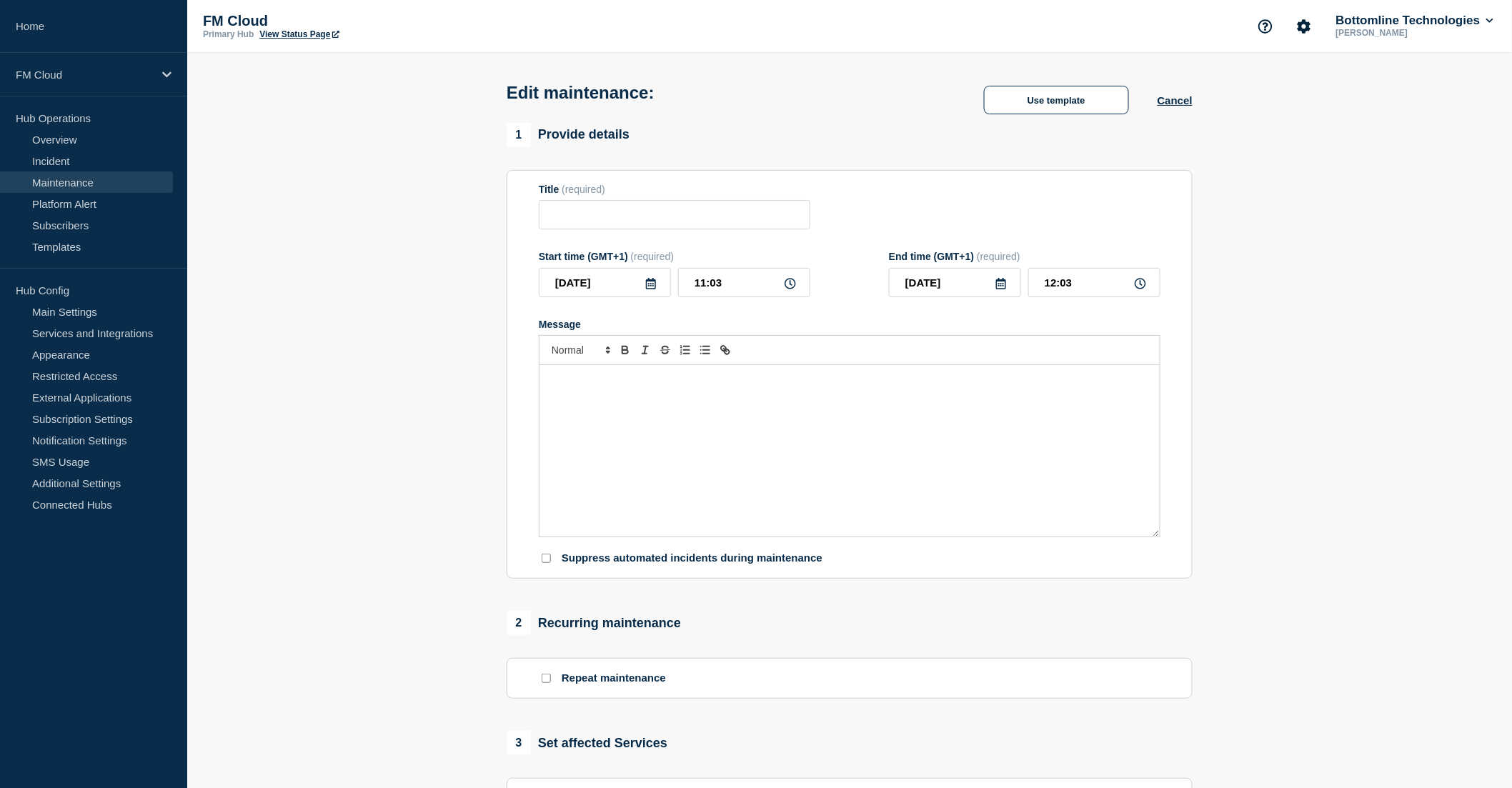
type input "Provisional - SaaS Platform Network Maintenance - UAT & PROD - 07/OCT/2025 - WT…"
type input "2025-10-07"
type input "21:30"
type input "2025-10-07"
type input "22:30"
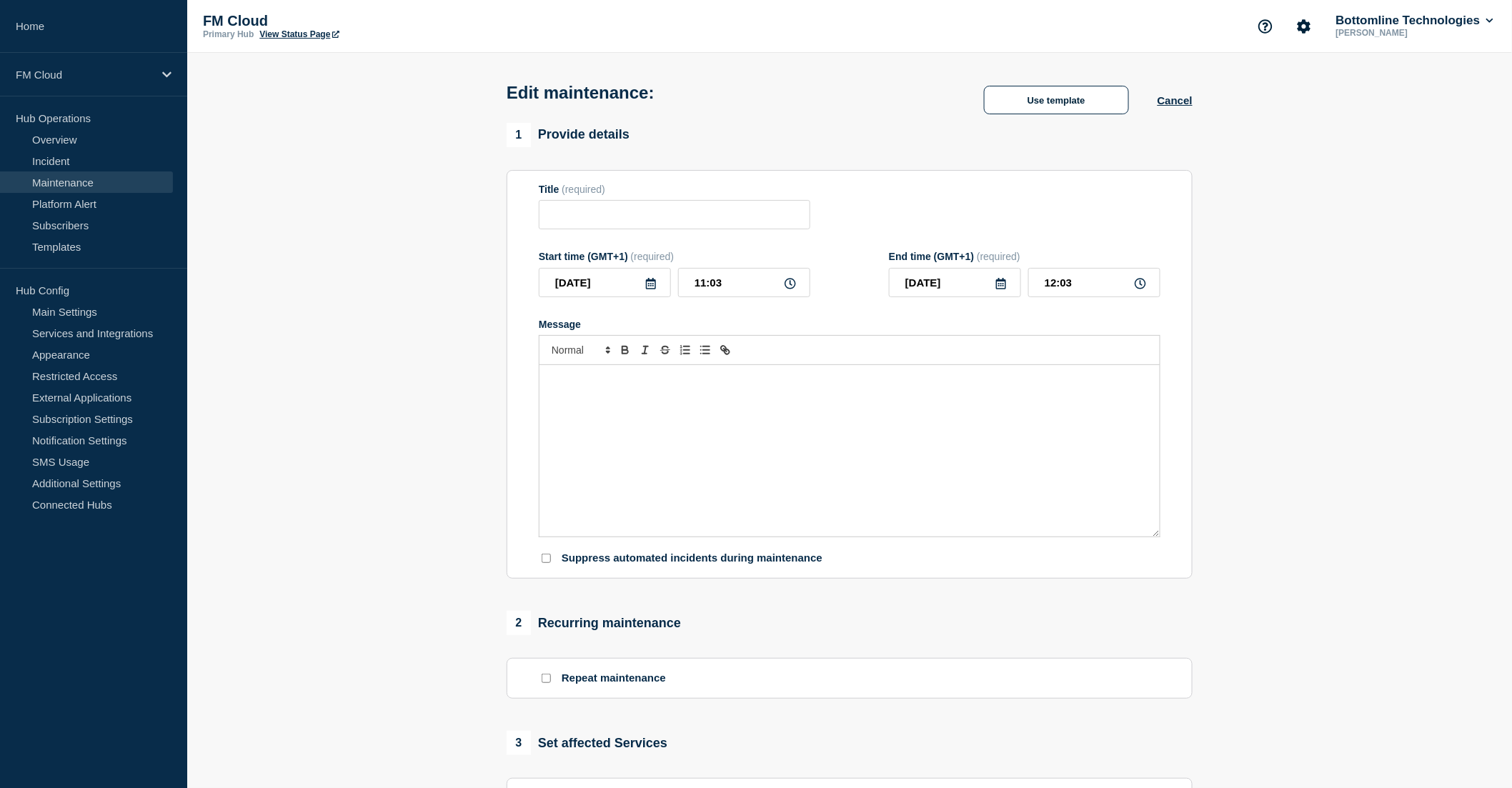
checkbox input "false"
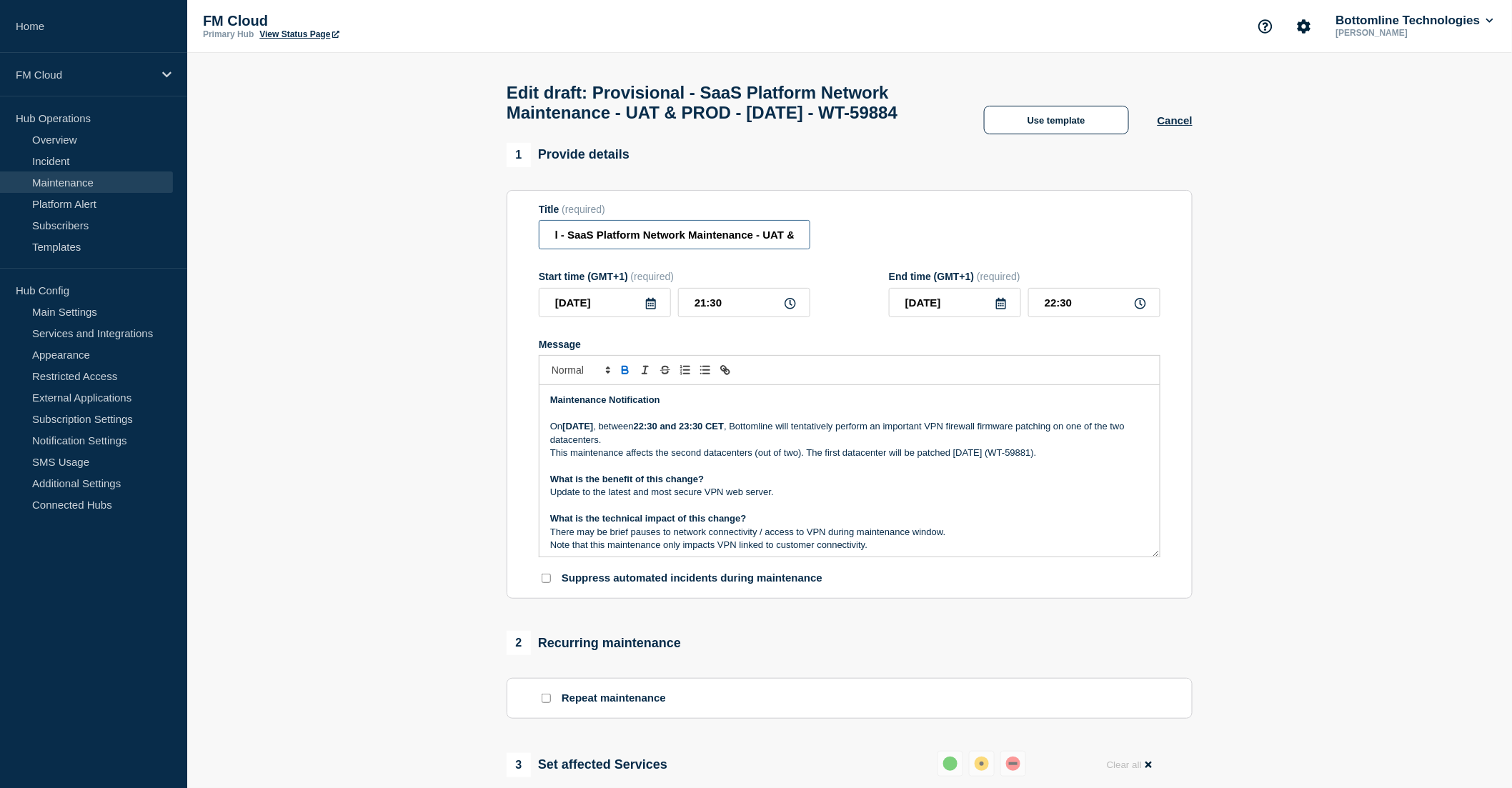
scroll to position [0, 116]
drag, startPoint x: 701, startPoint y: 270, endPoint x: 786, endPoint y: 270, distance: 85.0
click at [786, 250] on input "Provisional - SaaS Platform Network Maintenance - UAT & PROD - 07/OCT/2025 - WT…" at bounding box center [674, 234] width 271 height 29
click at [696, 250] on input "Provisional - SaaS Platform Network Maintenance - UAT & PROD - 07/OCT/2025 - WT…" at bounding box center [674, 234] width 271 height 29
type input "Provisional - SaaS Platform Network Maintenance Part II - UAT & PROD - 07/OCT/2…"
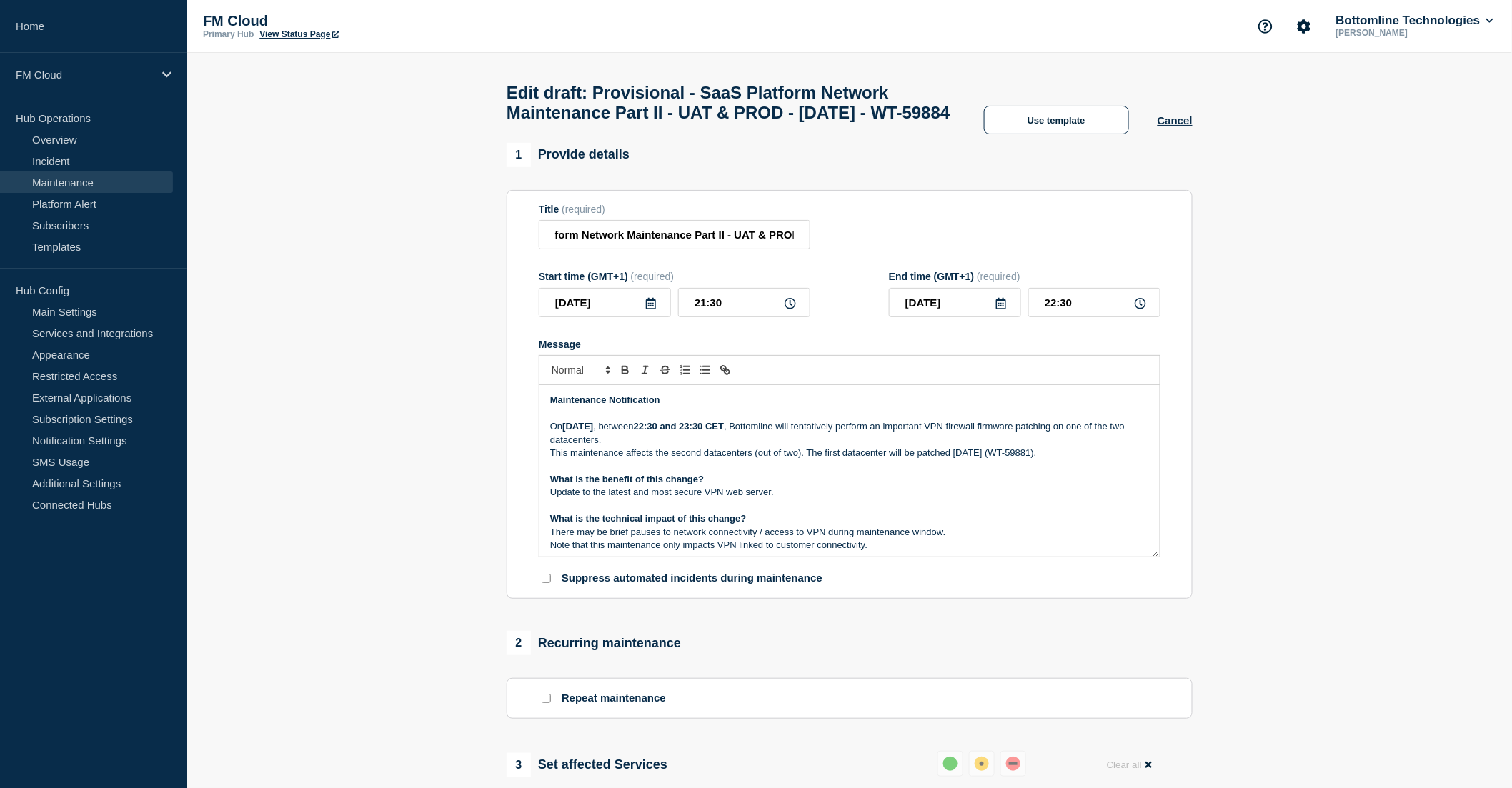
scroll to position [0, 0]
click at [796, 447] on p "On Tuesday 07 October 2025 , between 22:30 and 23:30 CET , Bottomline will tent…" at bounding box center [850, 433] width 599 height 26
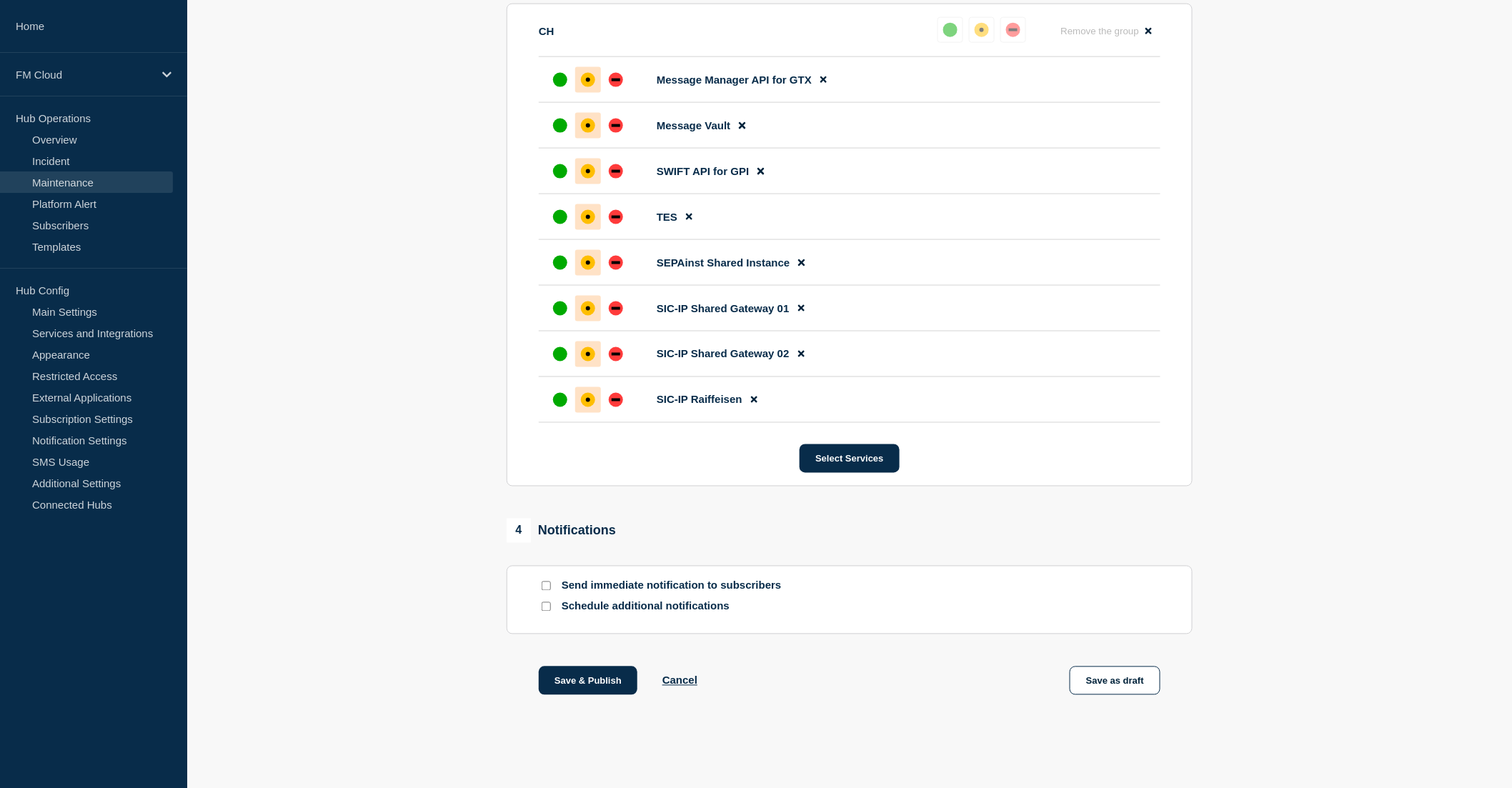
scroll to position [837, 0]
click at [548, 586] on input "Send immediate notification to subscribers" at bounding box center [547, 586] width 9 height 9
checkbox input "true"
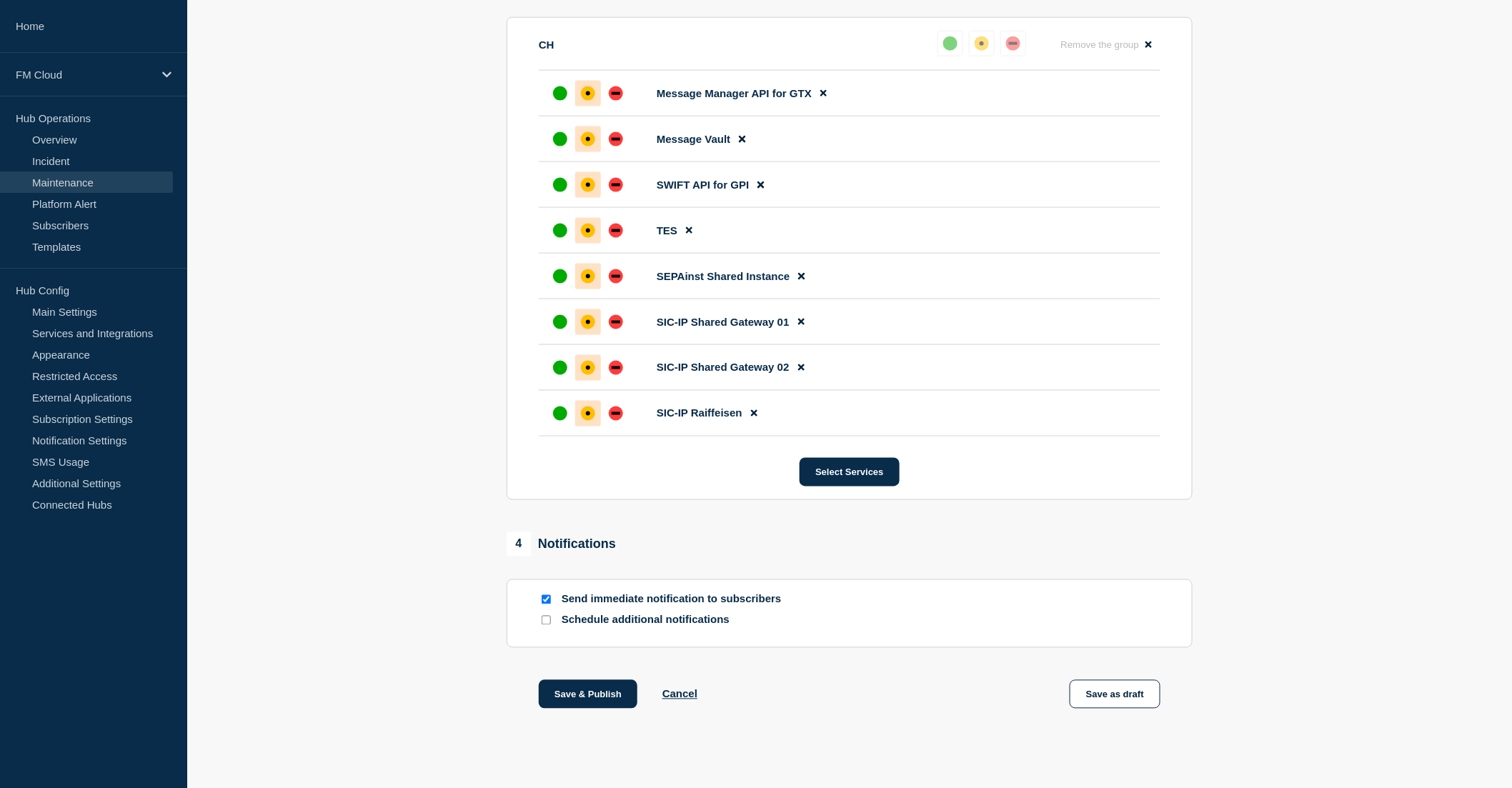
scroll to position [758, 0]
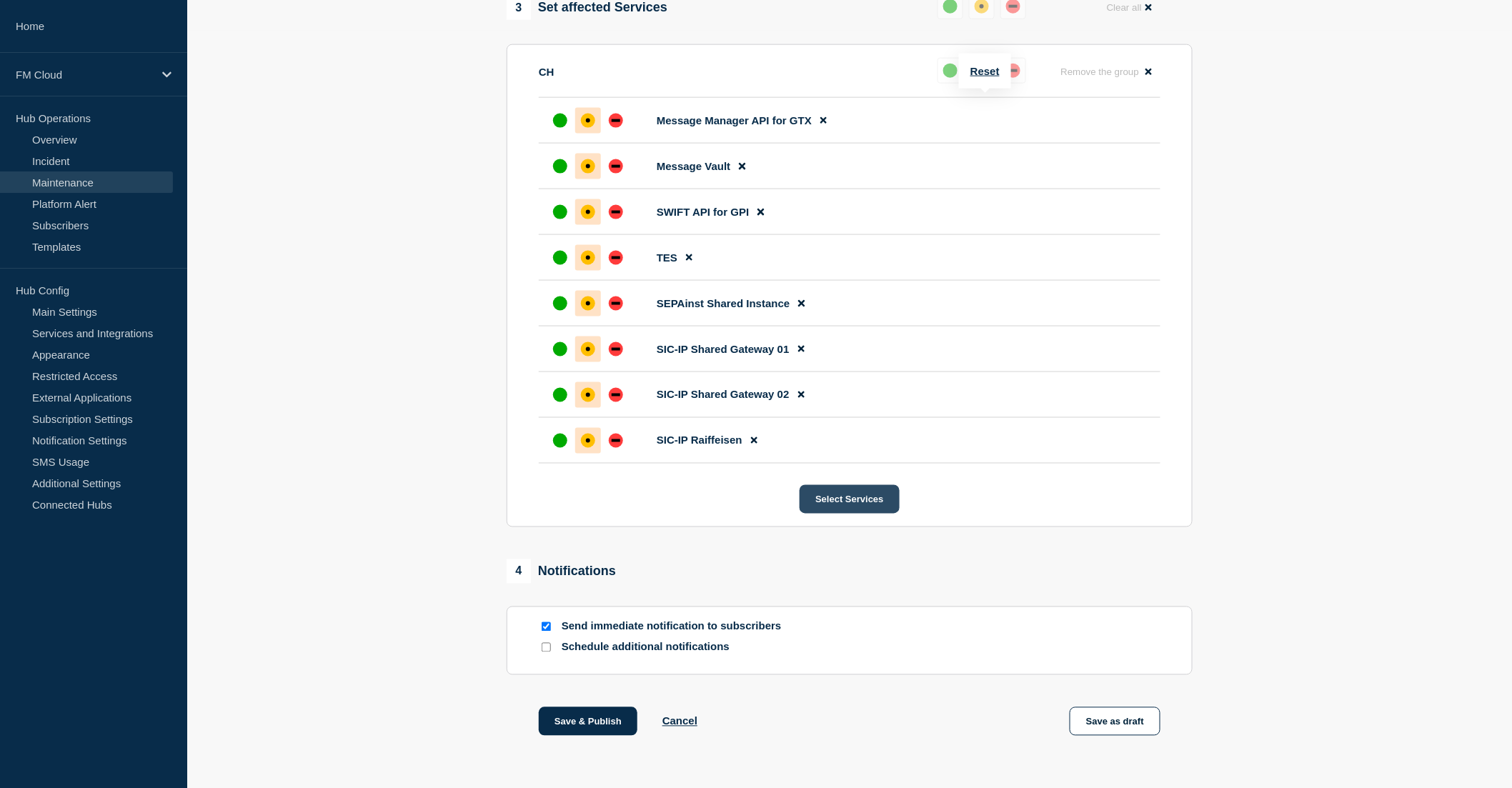
click at [847, 514] on button "Select Services" at bounding box center [849, 500] width 100 height 28
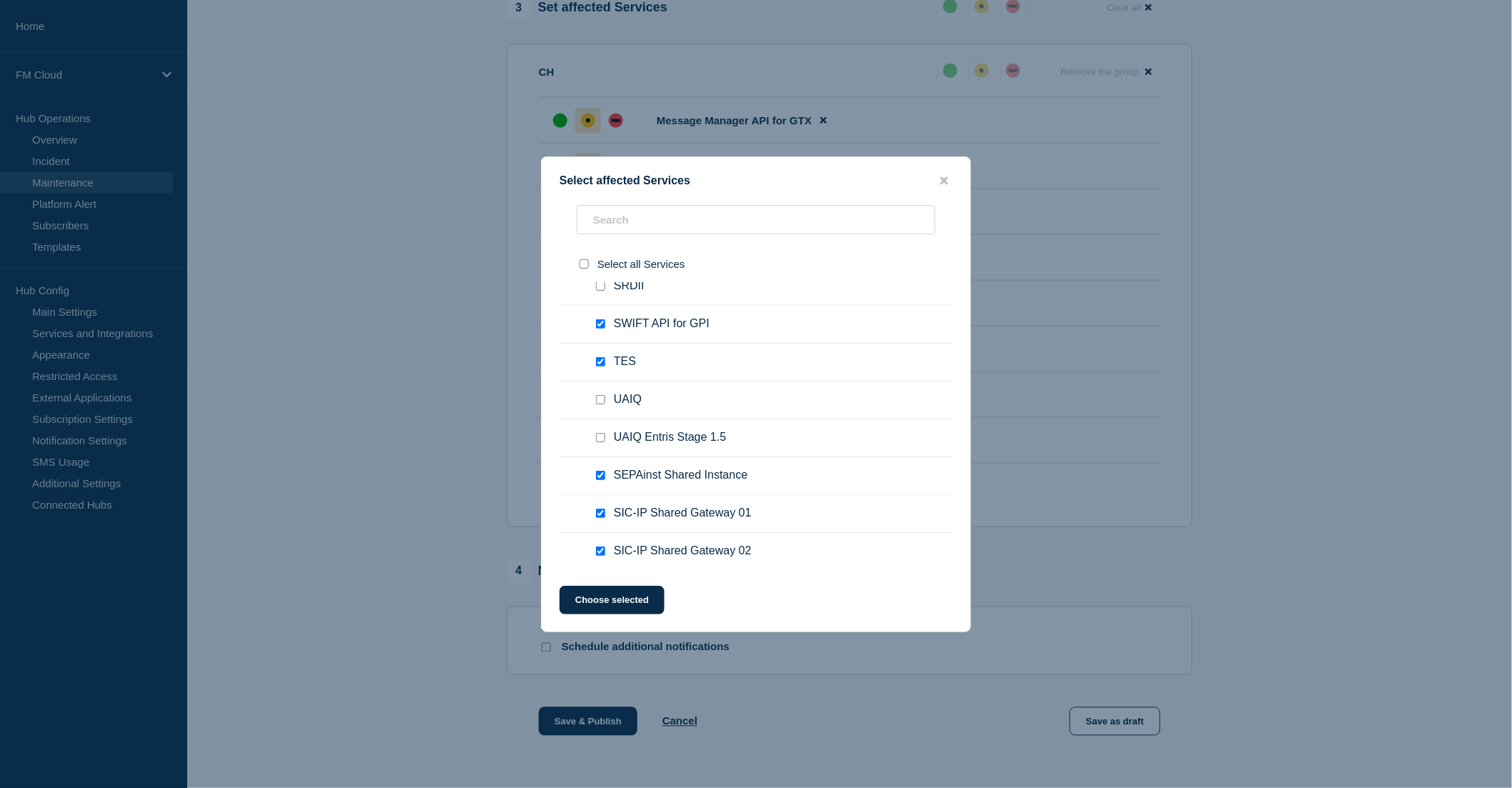
scroll to position [555, 0]
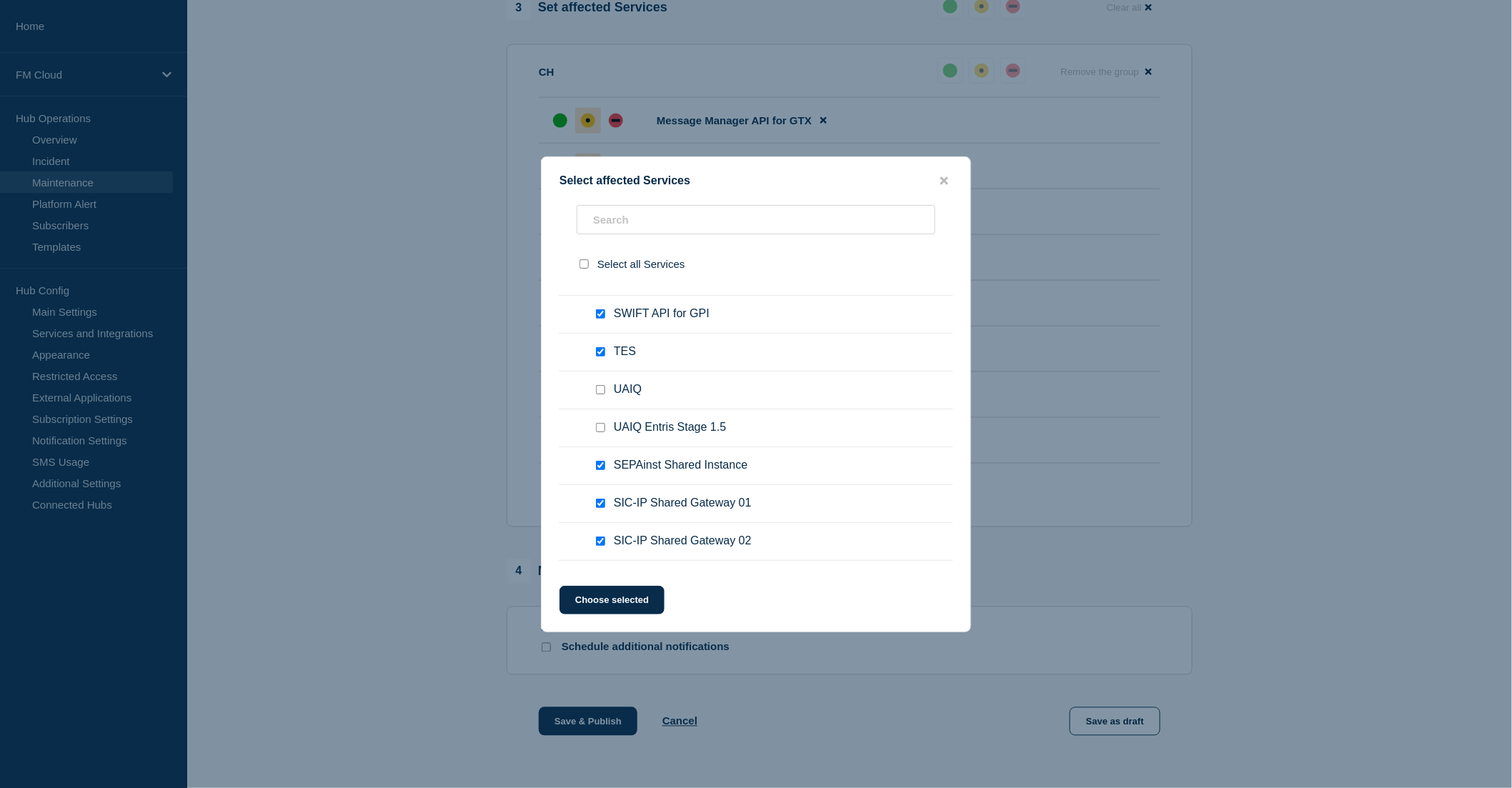
click at [596, 385] on input "UAIQ checkbox" at bounding box center [601, 390] width 9 height 9
checkbox input "true"
click at [617, 602] on button "Choose selected" at bounding box center [612, 600] width 105 height 28
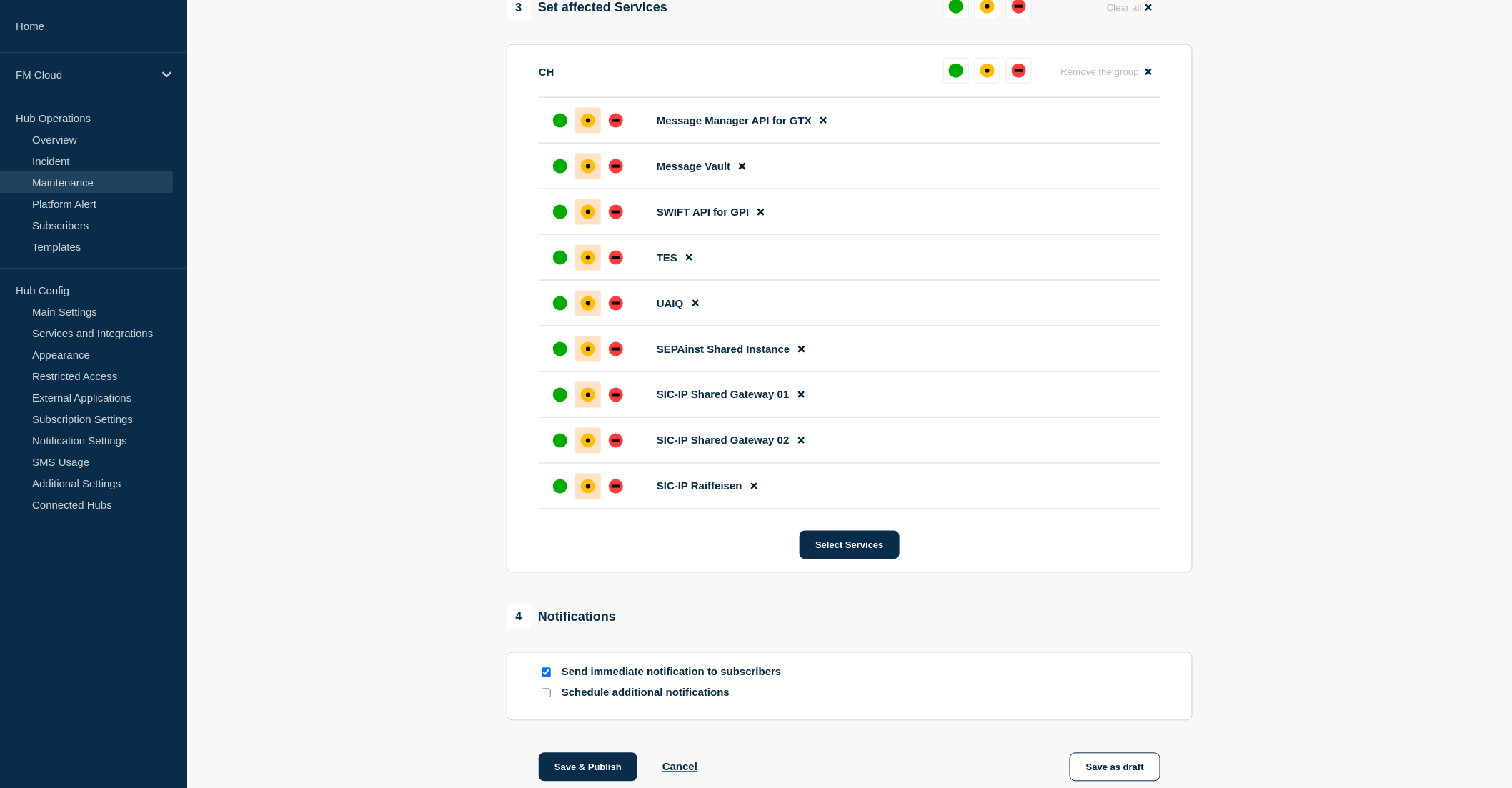
click at [581, 317] on div at bounding box center [588, 303] width 25 height 25
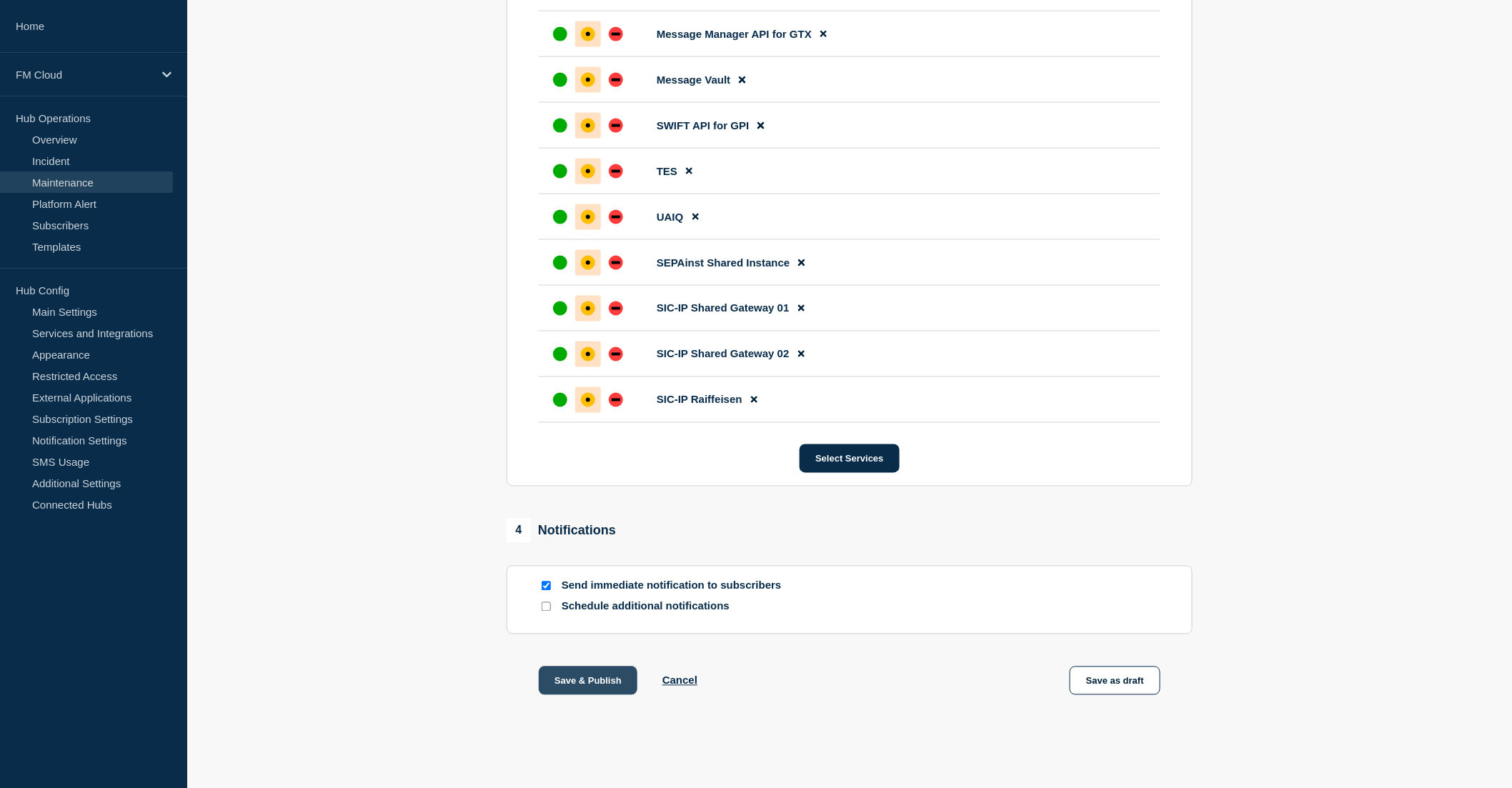
scroll to position [883, 0]
click at [597, 674] on button "Save & Publish" at bounding box center [588, 681] width 99 height 28
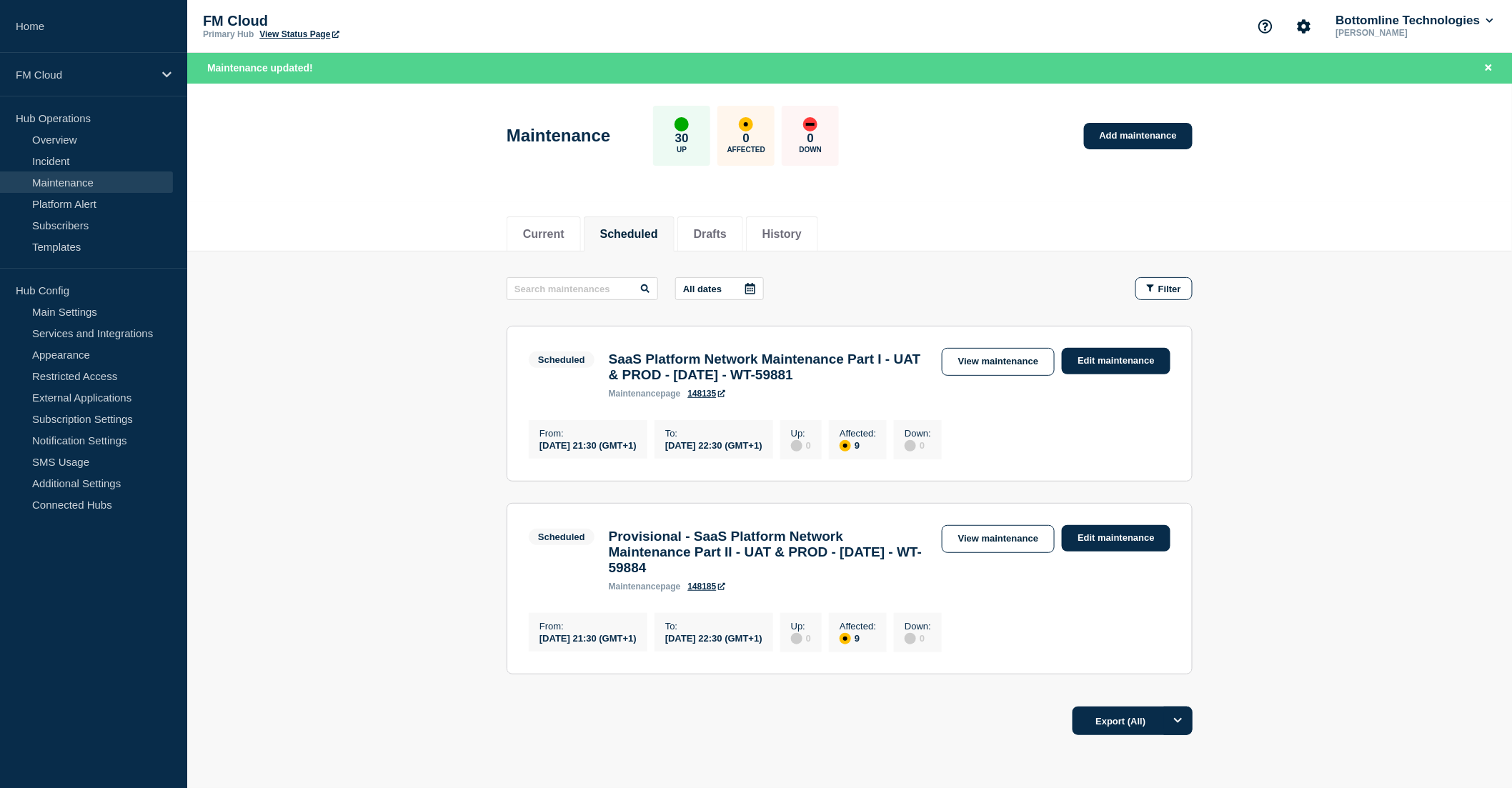
click at [272, 217] on div "Current Scheduled Drafts History" at bounding box center [849, 226] width 1325 height 50
